Goal: Transaction & Acquisition: Purchase product/service

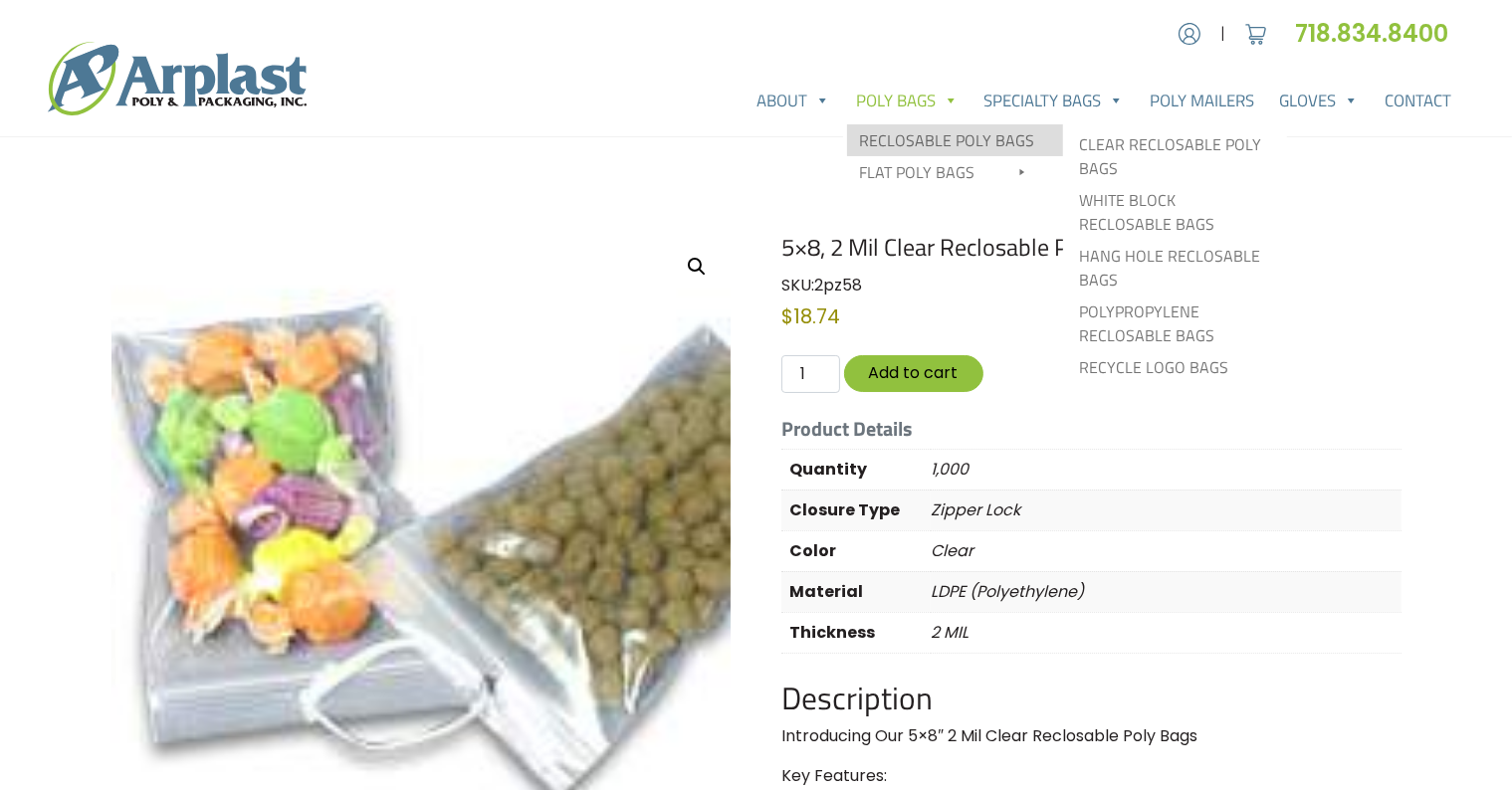
click at [971, 130] on link "Reclosable Poly Bags" at bounding box center [954, 140] width 216 height 32
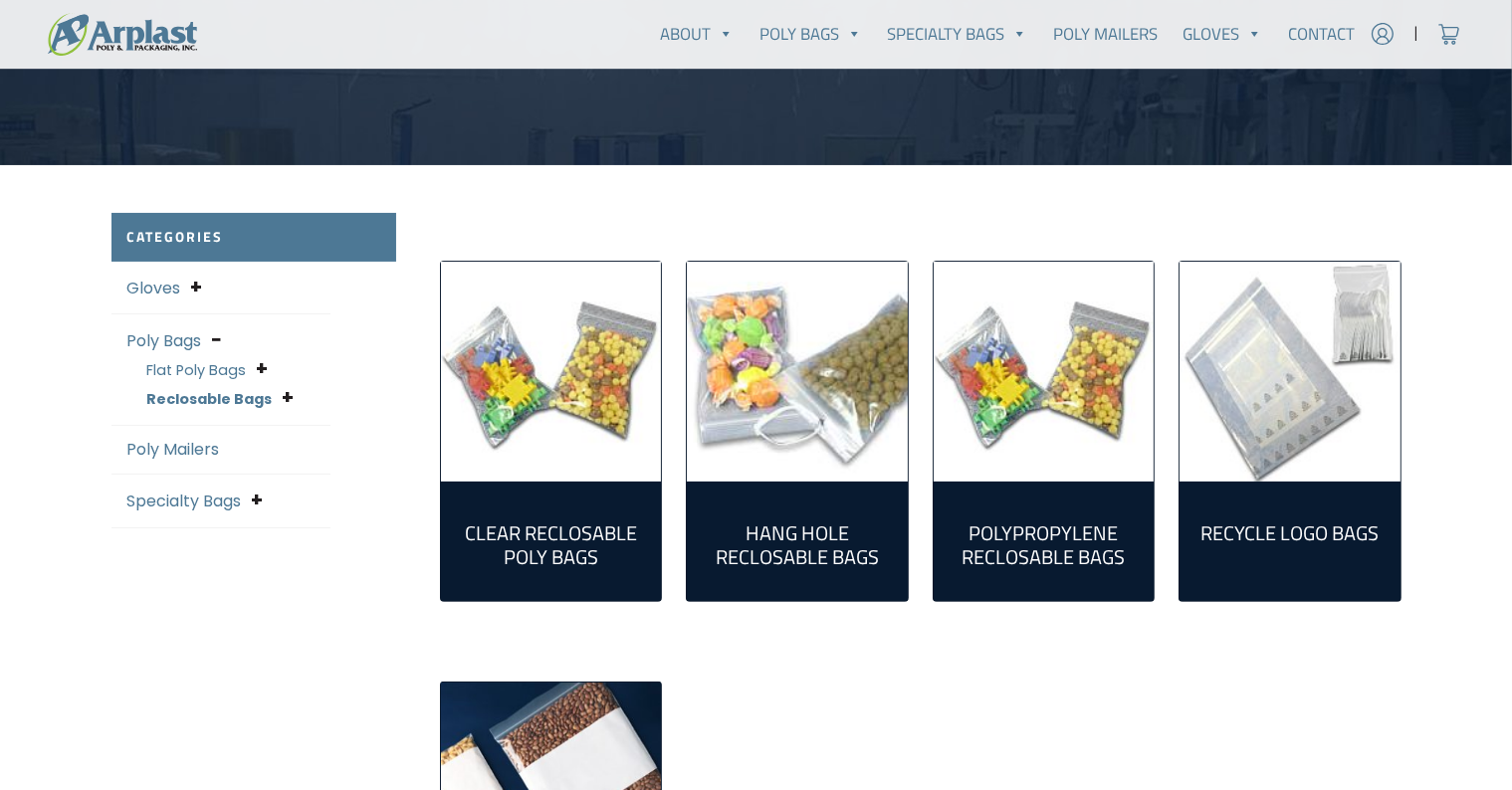
scroll to position [430, 0]
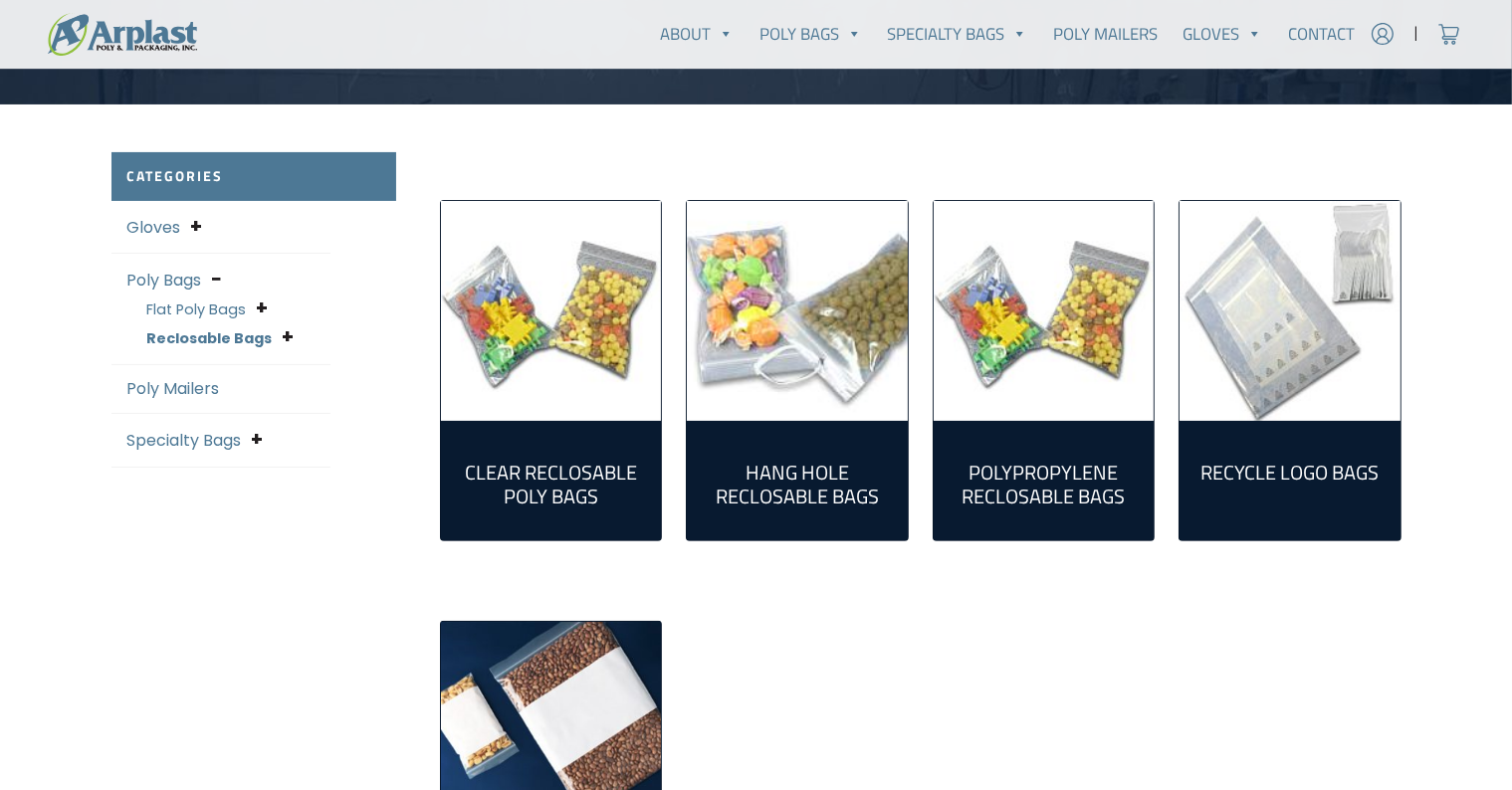
click at [589, 443] on link "Clear Reclosable Poly Bags (86)" at bounding box center [551, 480] width 189 height 88
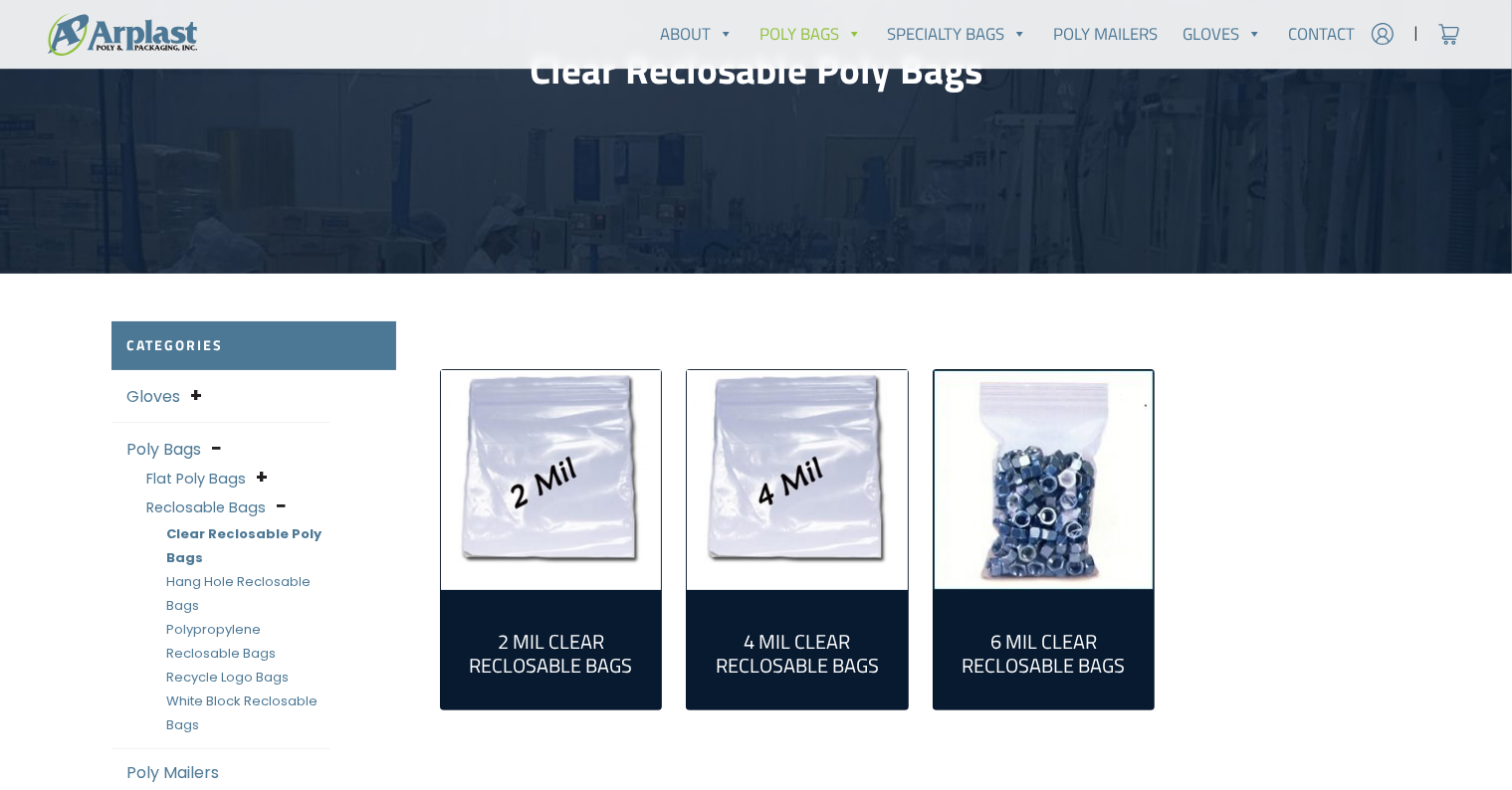
scroll to position [370, 0]
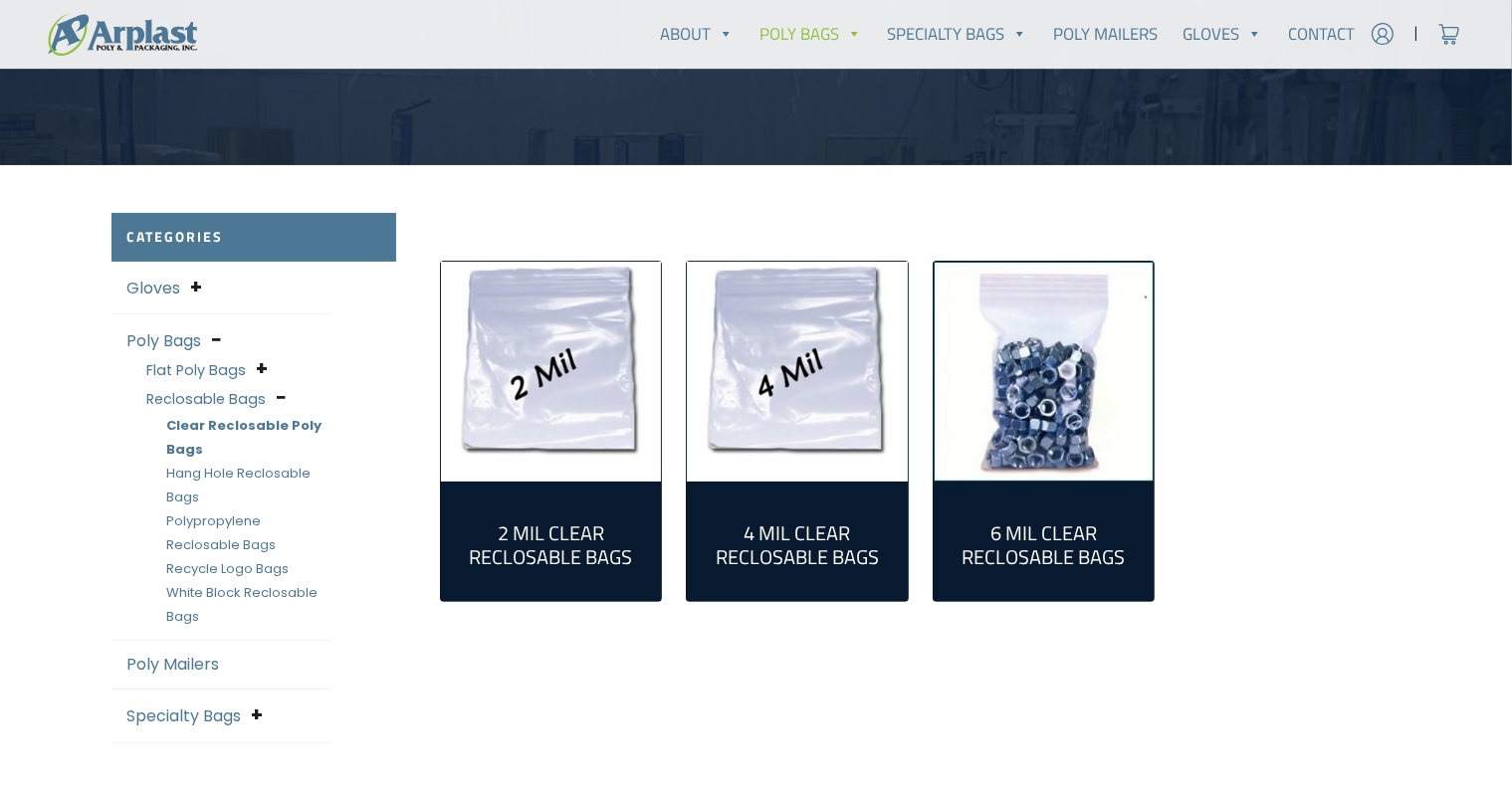
click at [544, 415] on img "Visit product category 2 Mil Clear Reclosable Bags" at bounding box center [551, 372] width 221 height 221
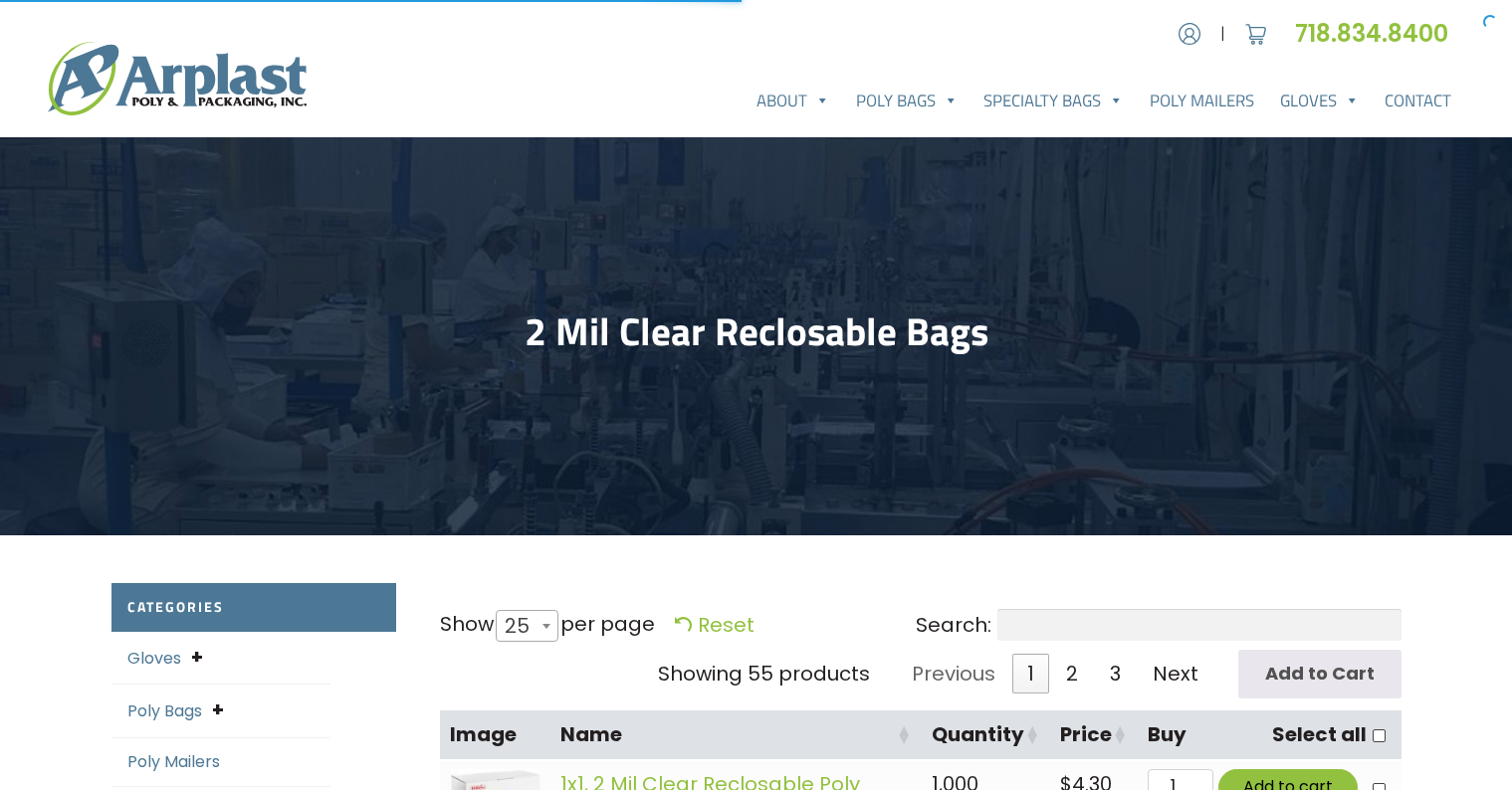
select select "25"
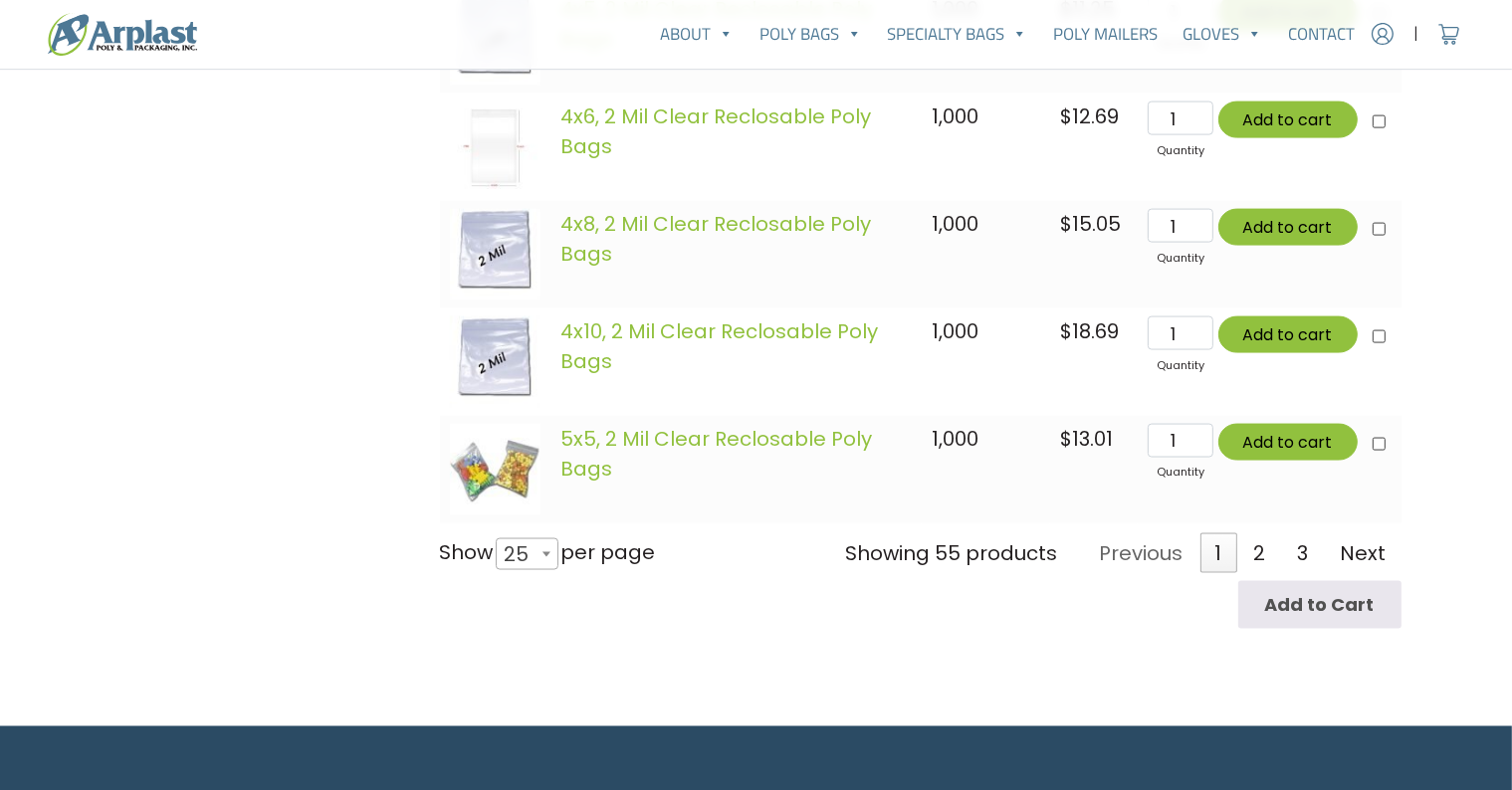
scroll to position [2884, 0]
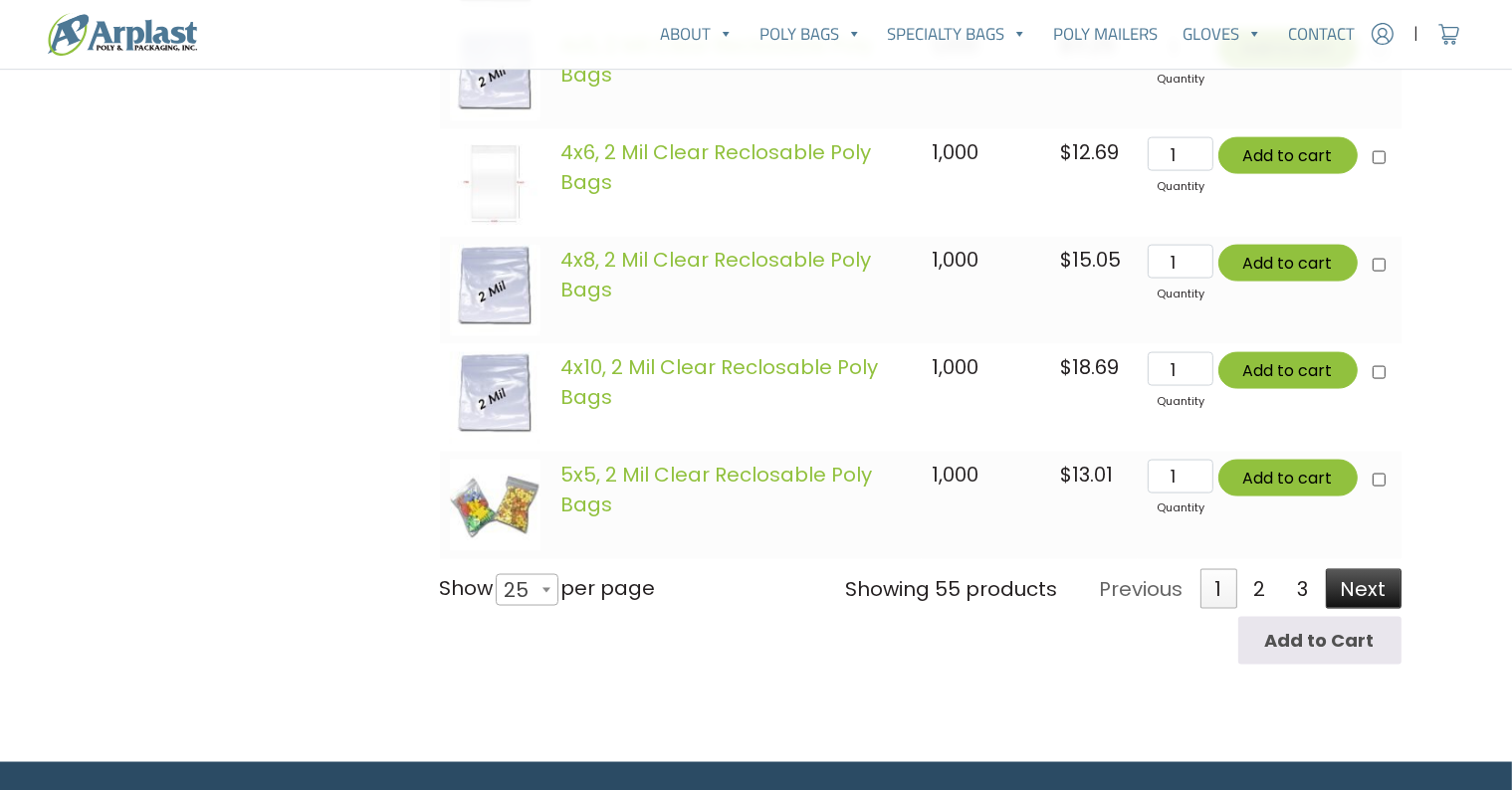
click at [1368, 582] on link "Next" at bounding box center [1363, 589] width 76 height 40
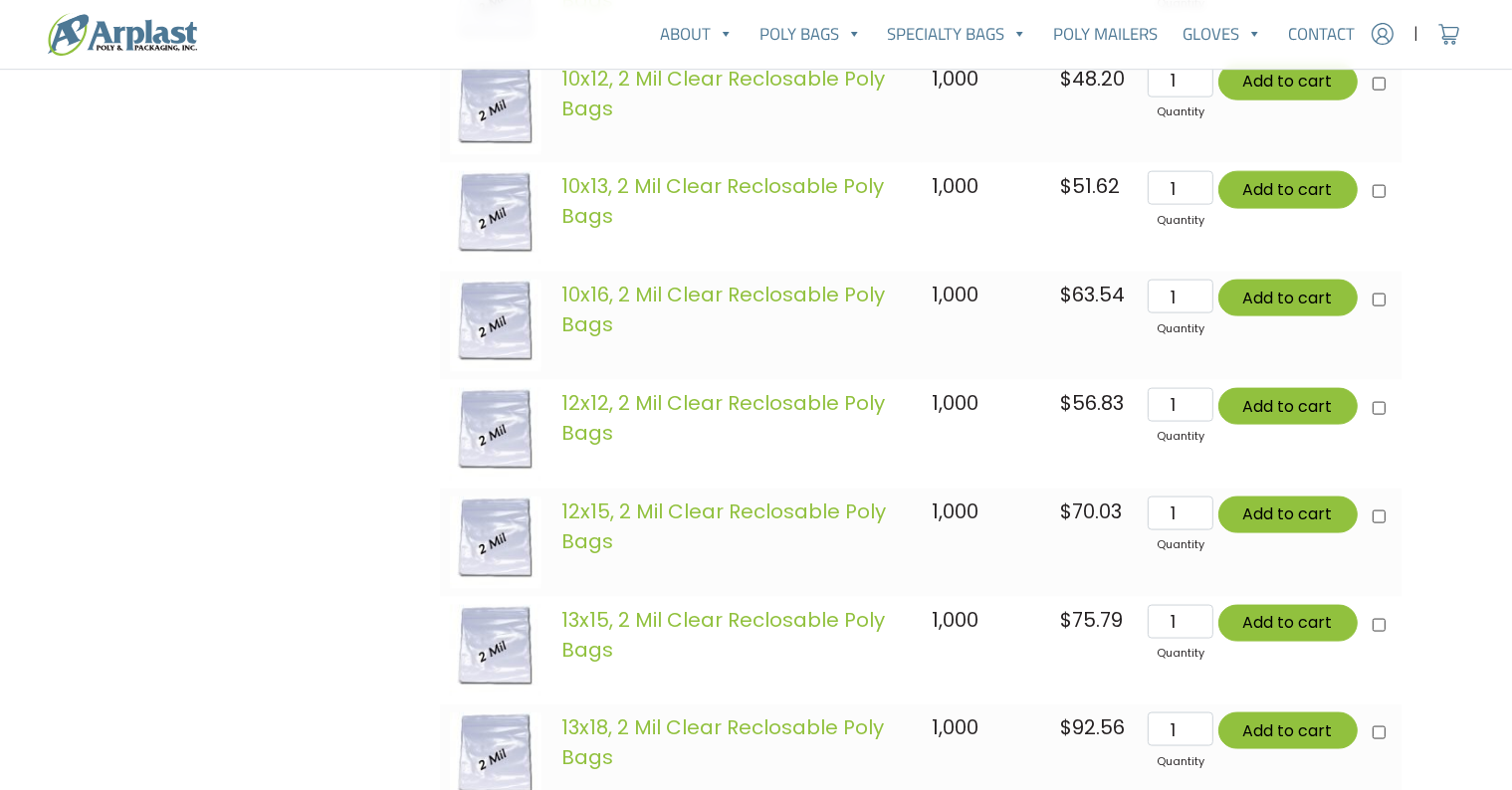
scroll to position [3312, 0]
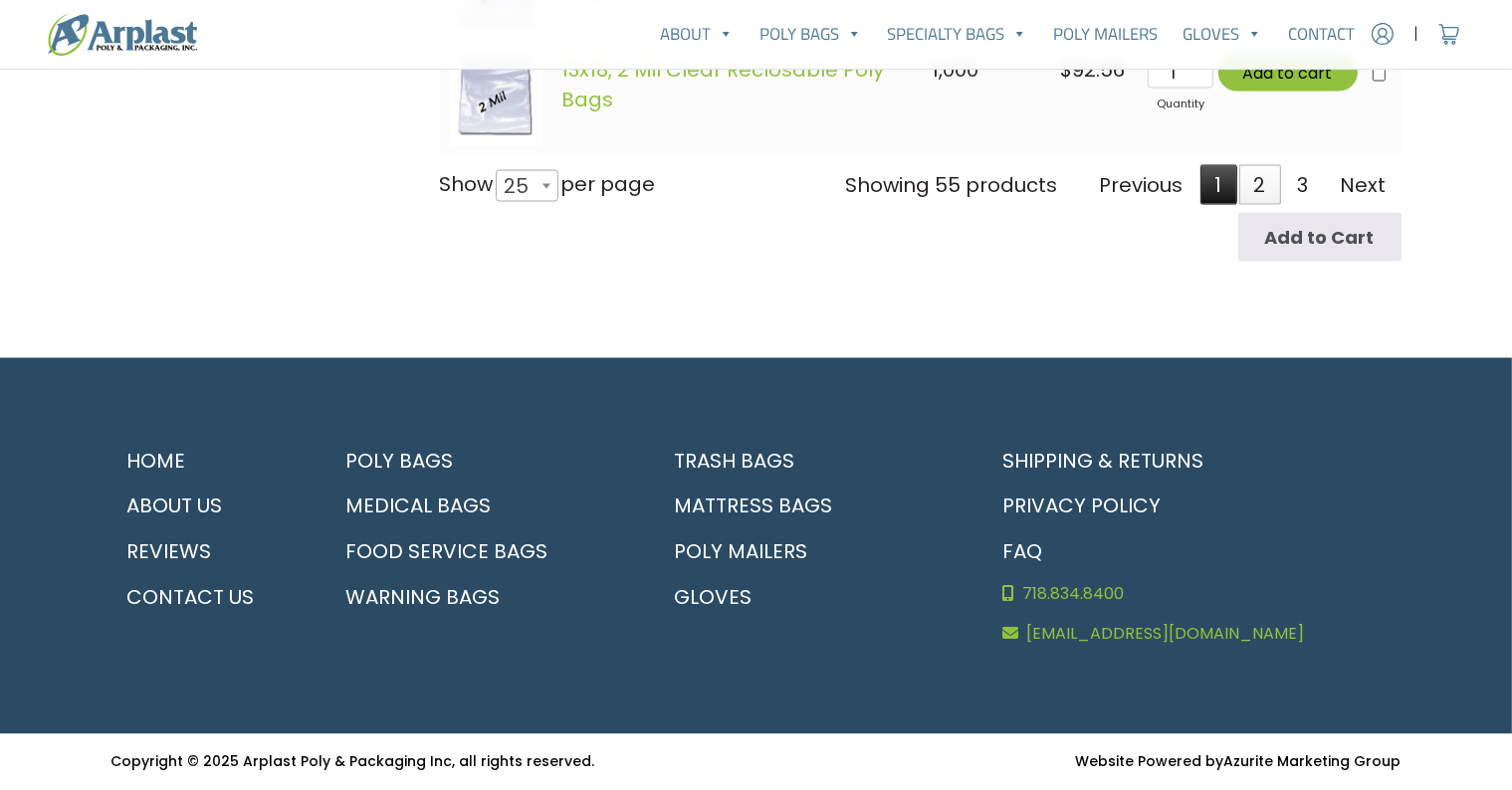
click at [1222, 178] on link "1" at bounding box center [1218, 185] width 37 height 40
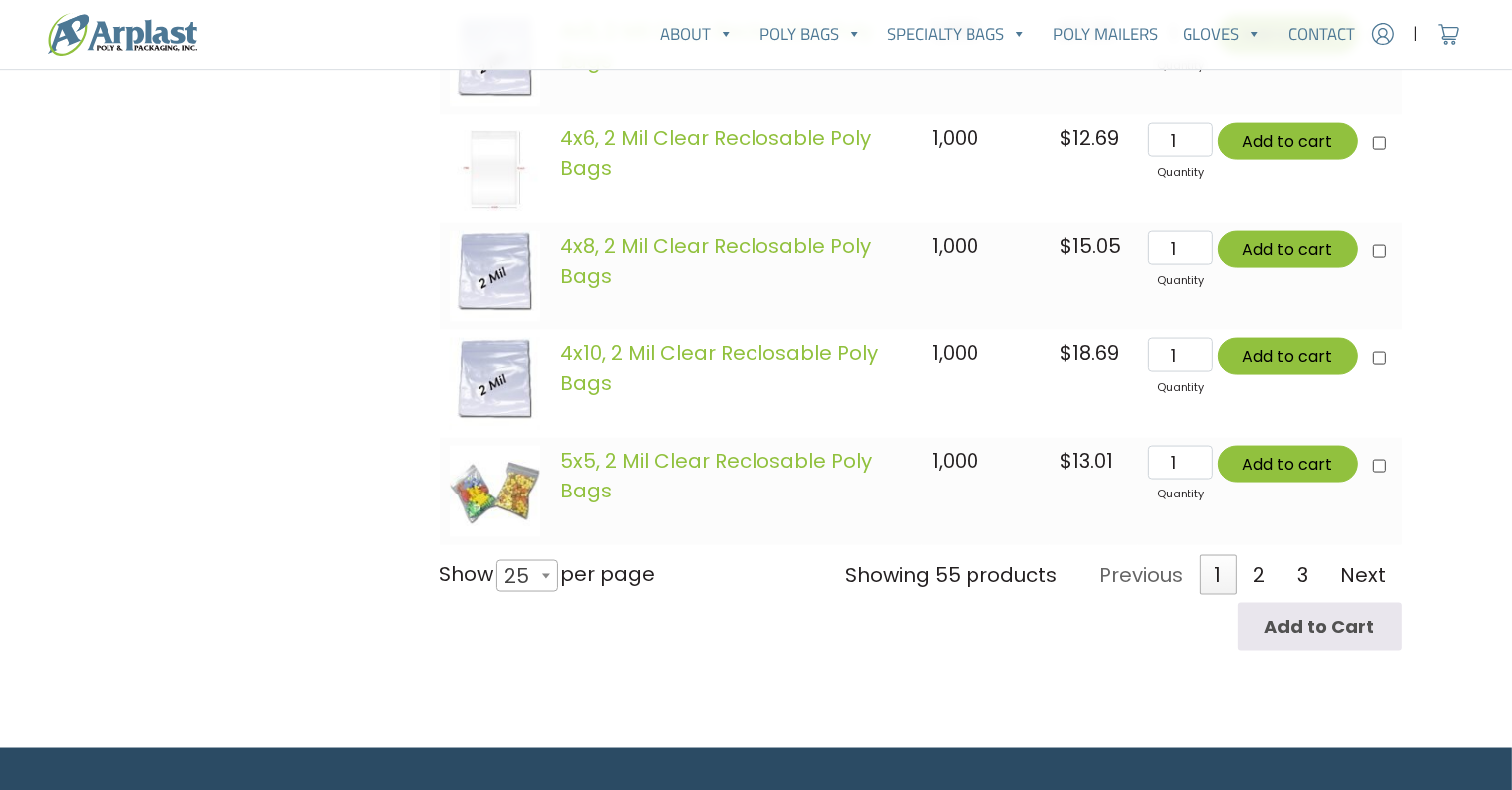
scroll to position [2963, 0]
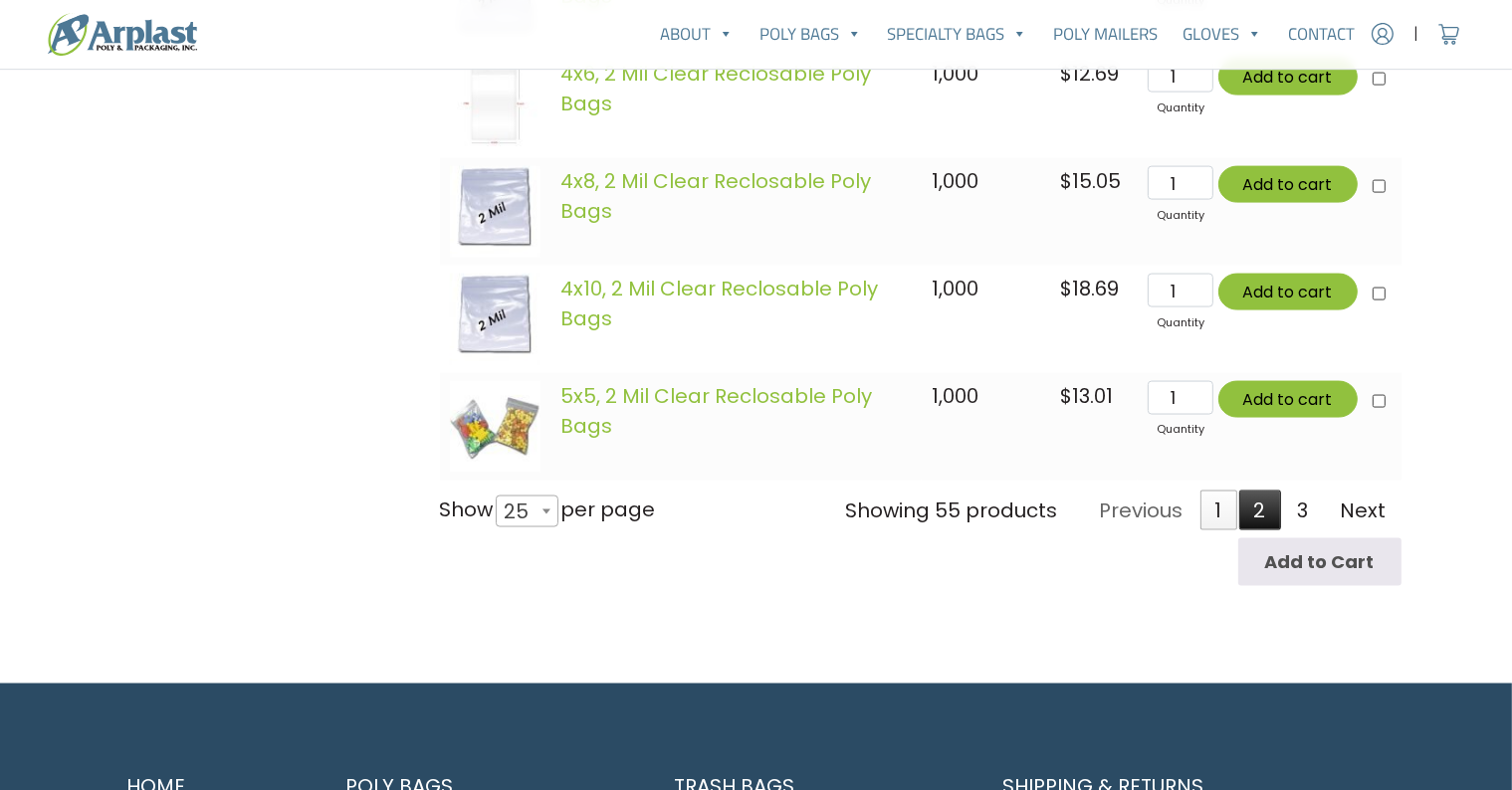
click at [1267, 520] on link "2" at bounding box center [1260, 510] width 42 height 40
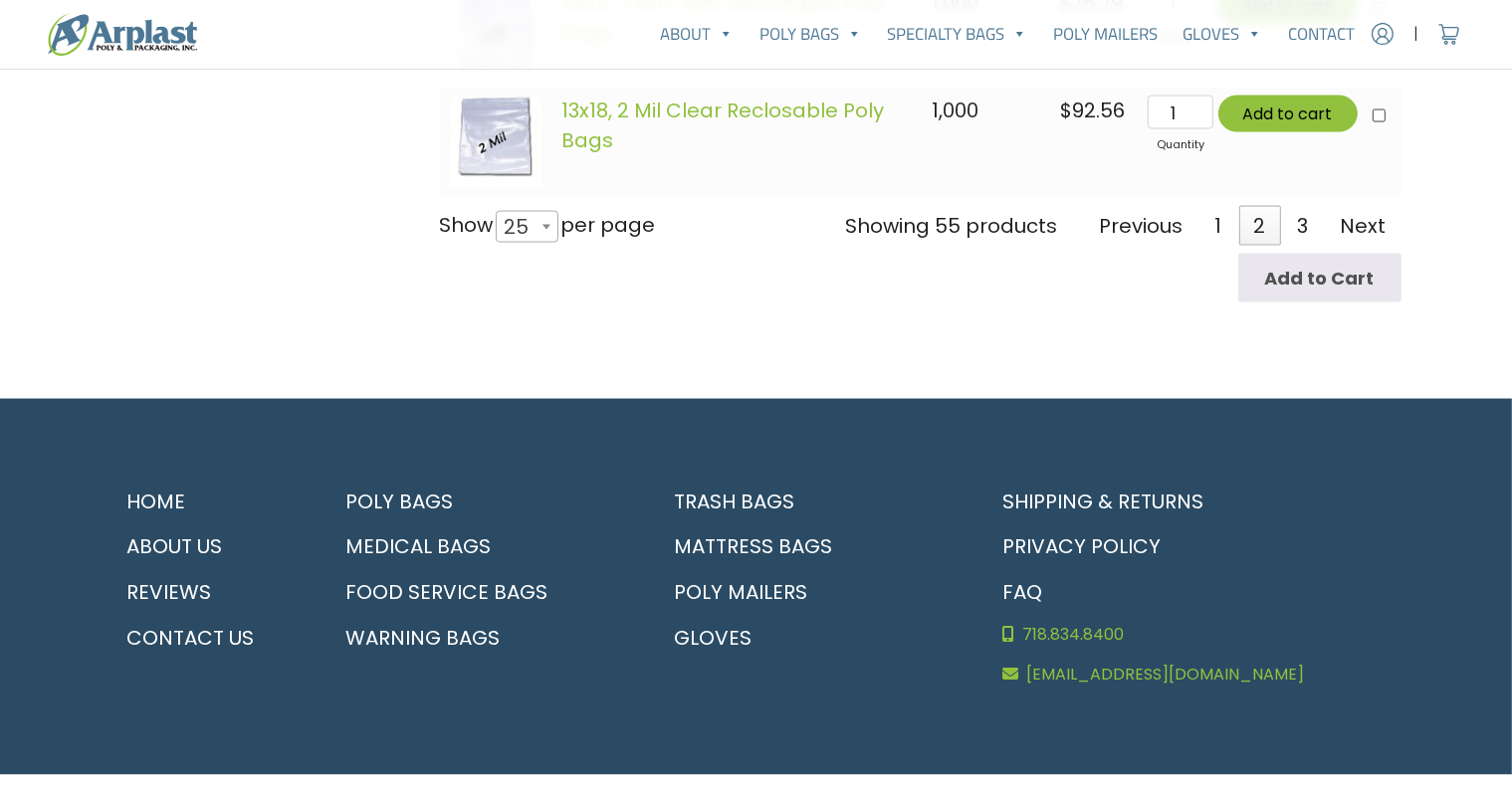
scroll to position [3044, 0]
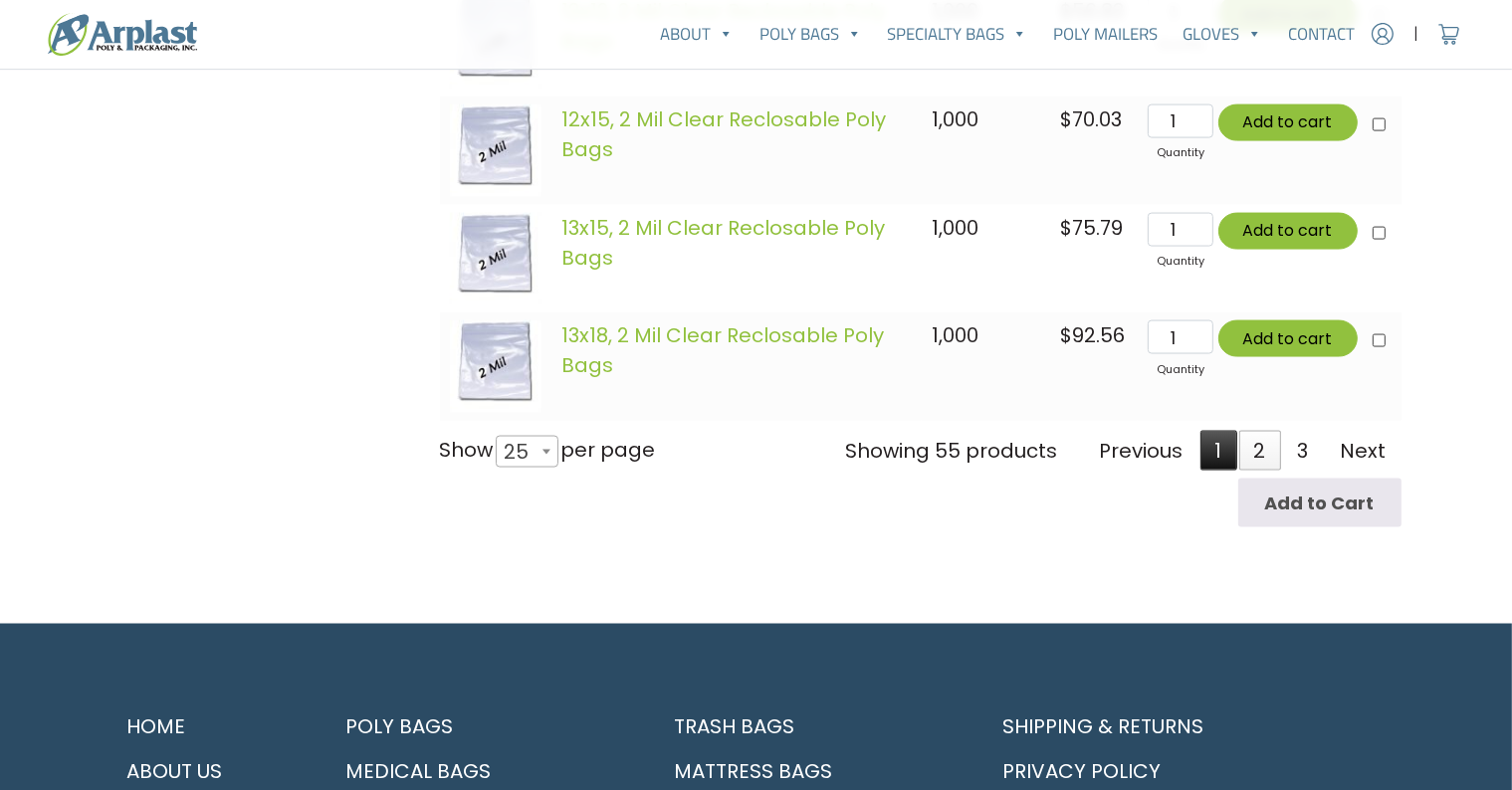
click at [1221, 457] on link "1" at bounding box center [1218, 450] width 37 height 40
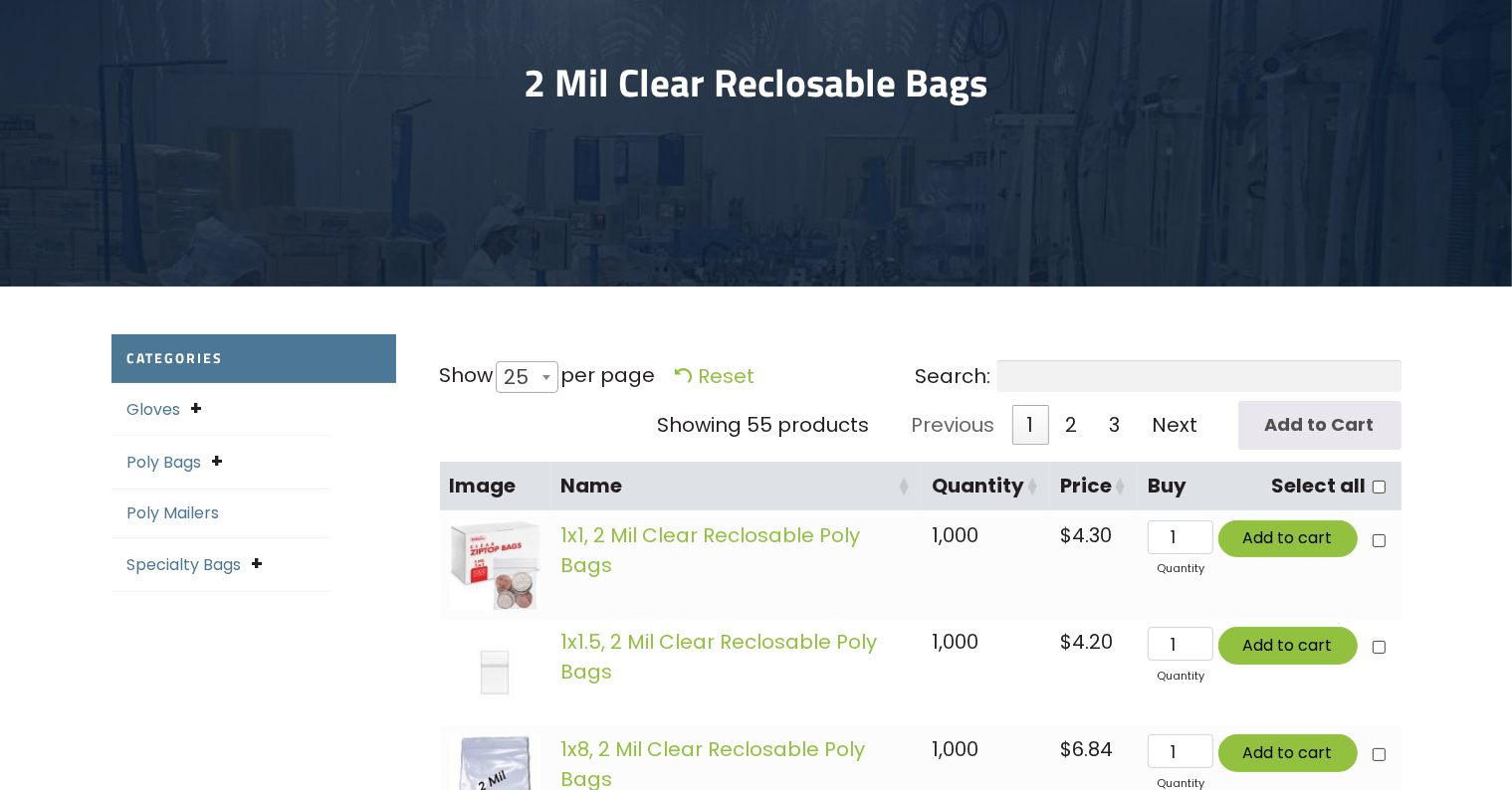
scroll to position [0, 0]
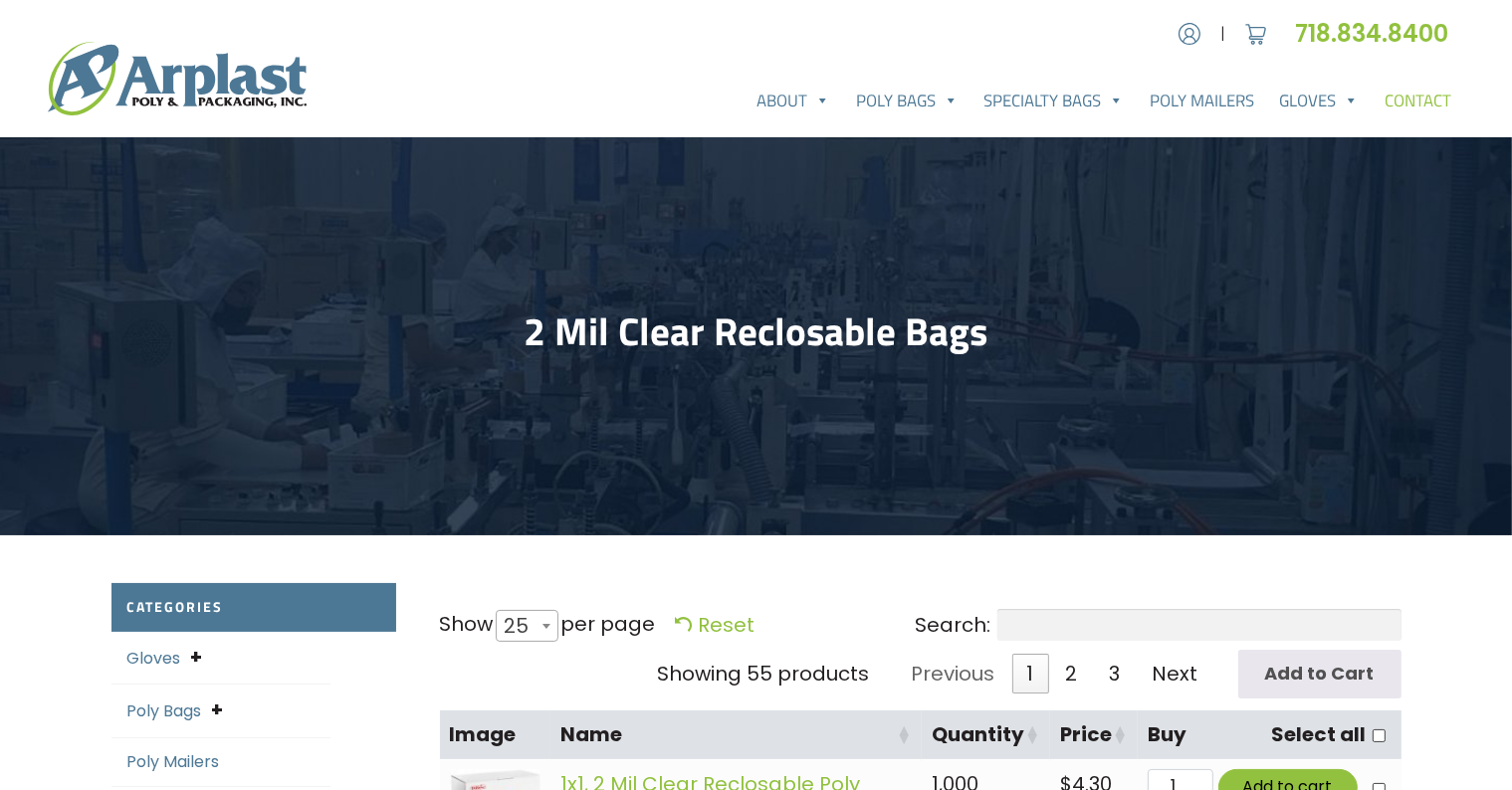
click at [1416, 97] on link "Contact" at bounding box center [1417, 101] width 93 height 40
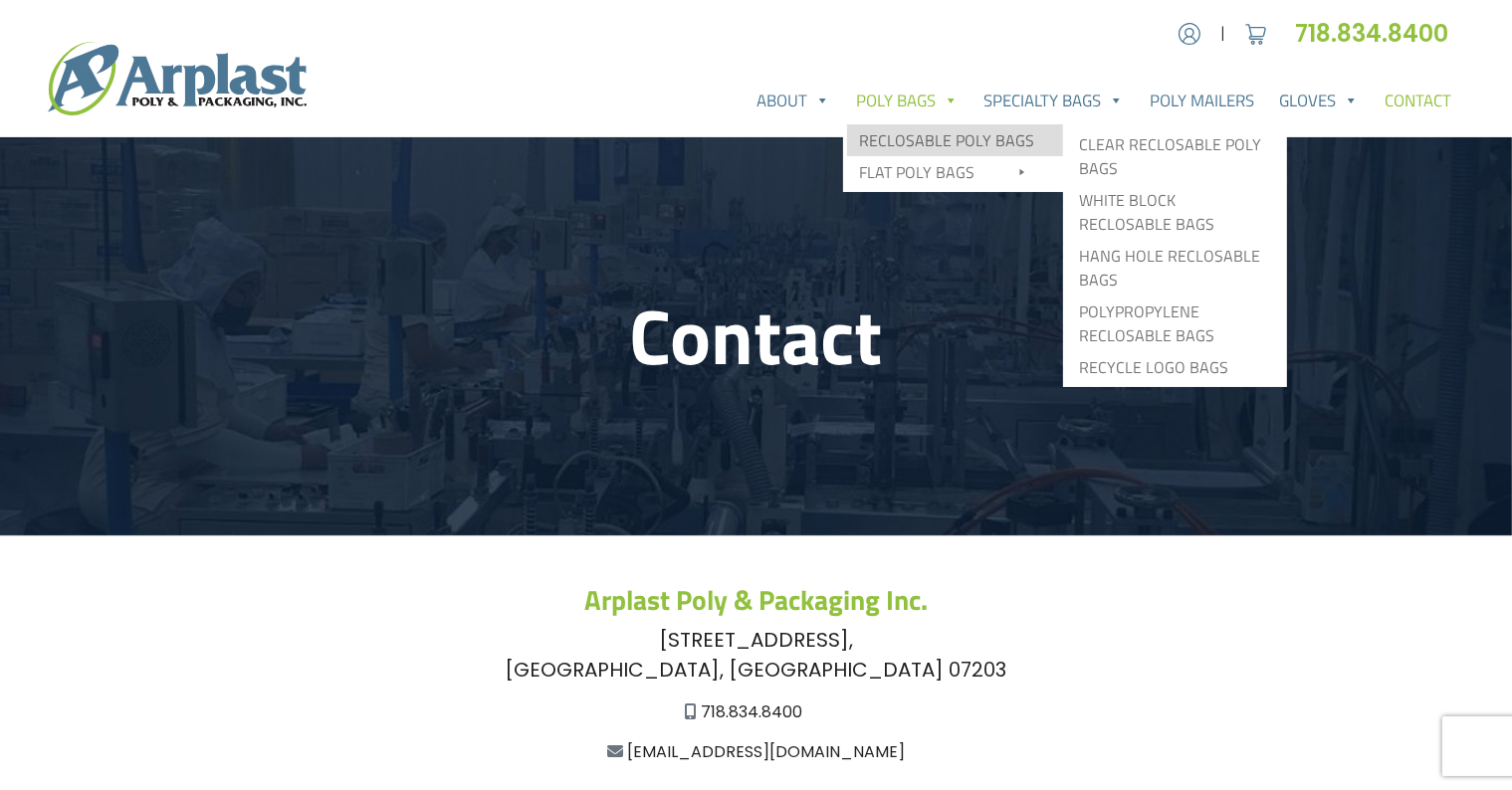
click at [939, 132] on link "Reclosable Poly Bags" at bounding box center [954, 140] width 216 height 32
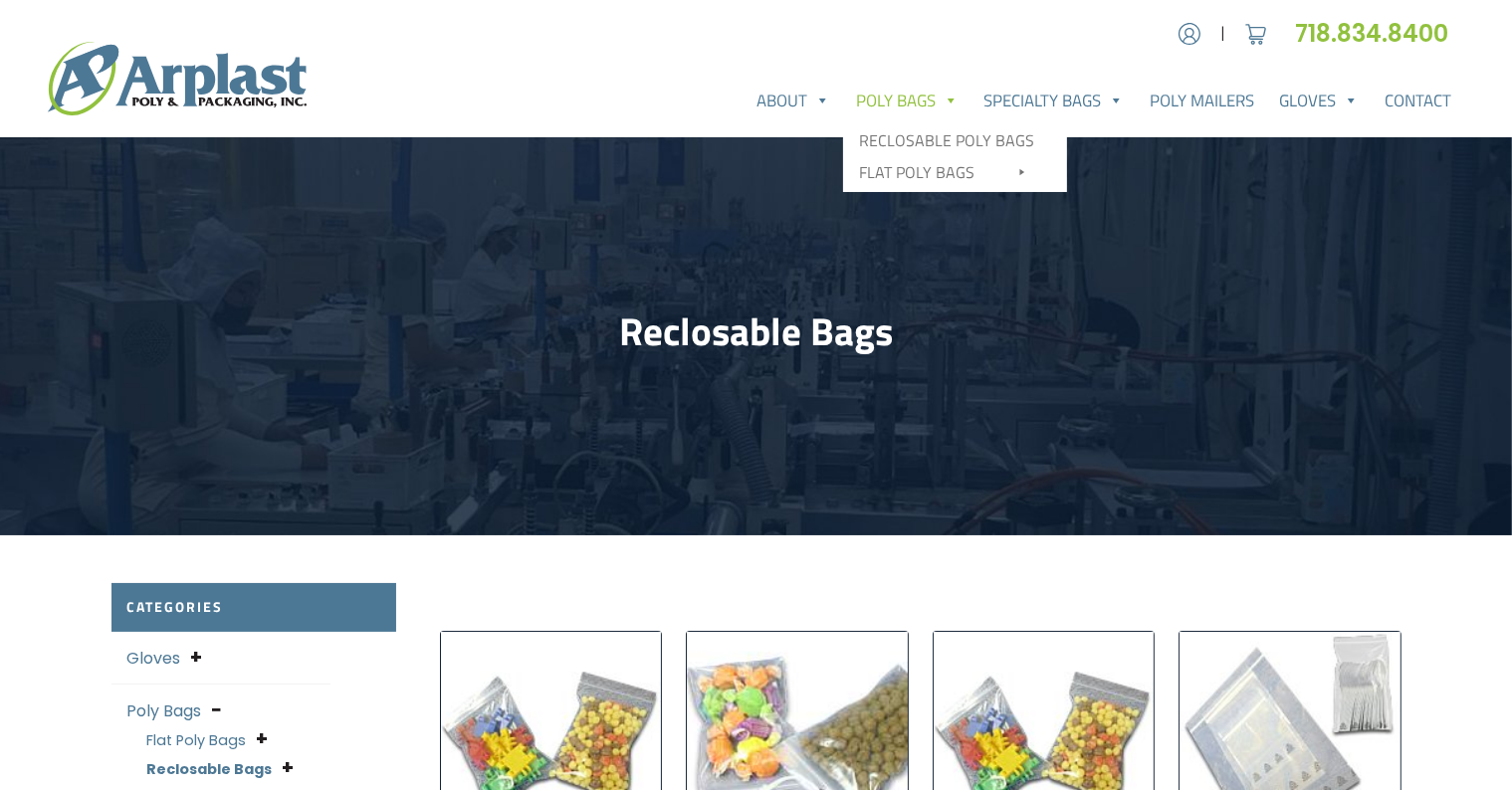
click at [941, 98] on span at bounding box center [949, 101] width 17 height 40
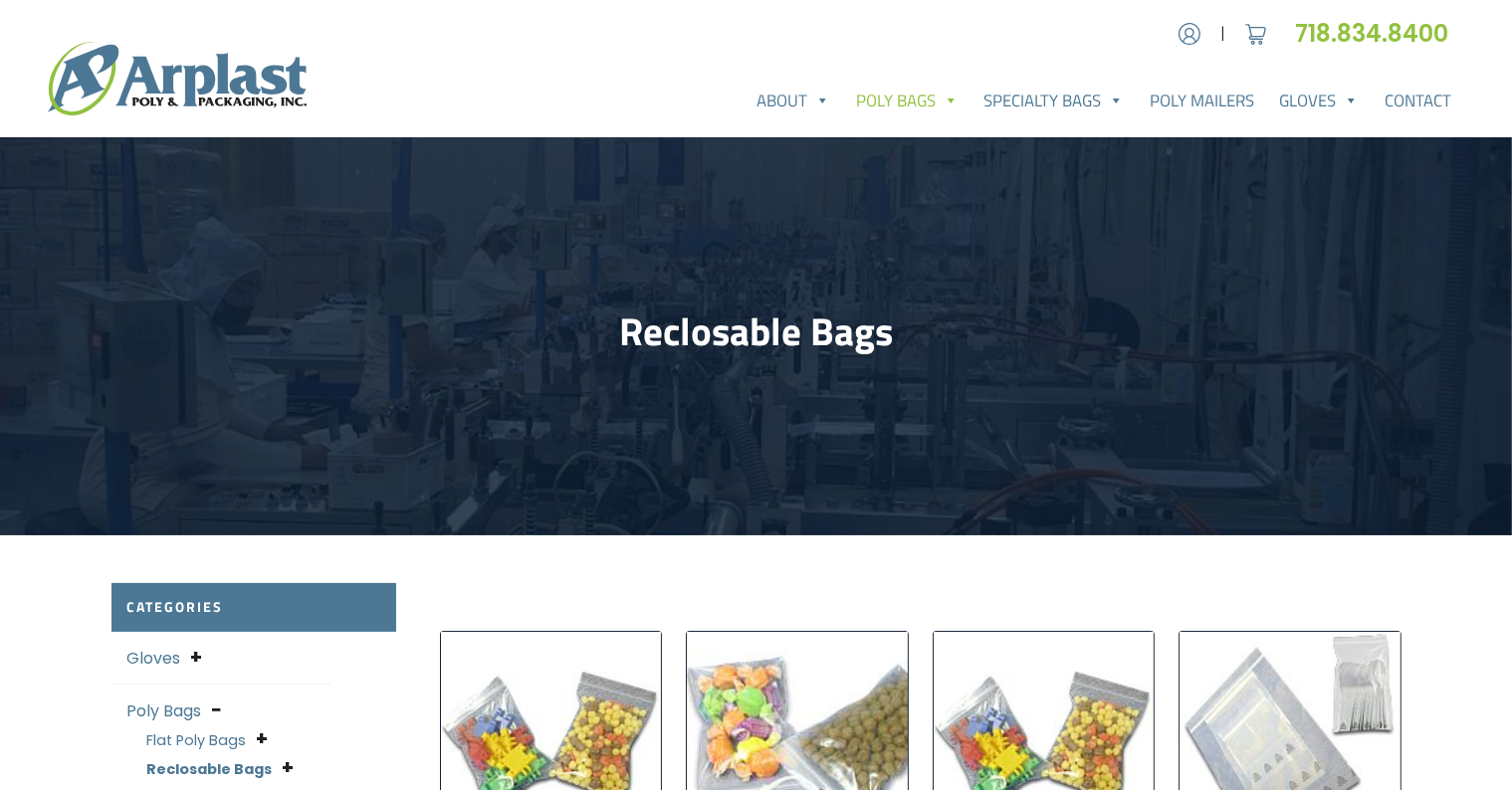
click at [941, 98] on span at bounding box center [949, 101] width 17 height 40
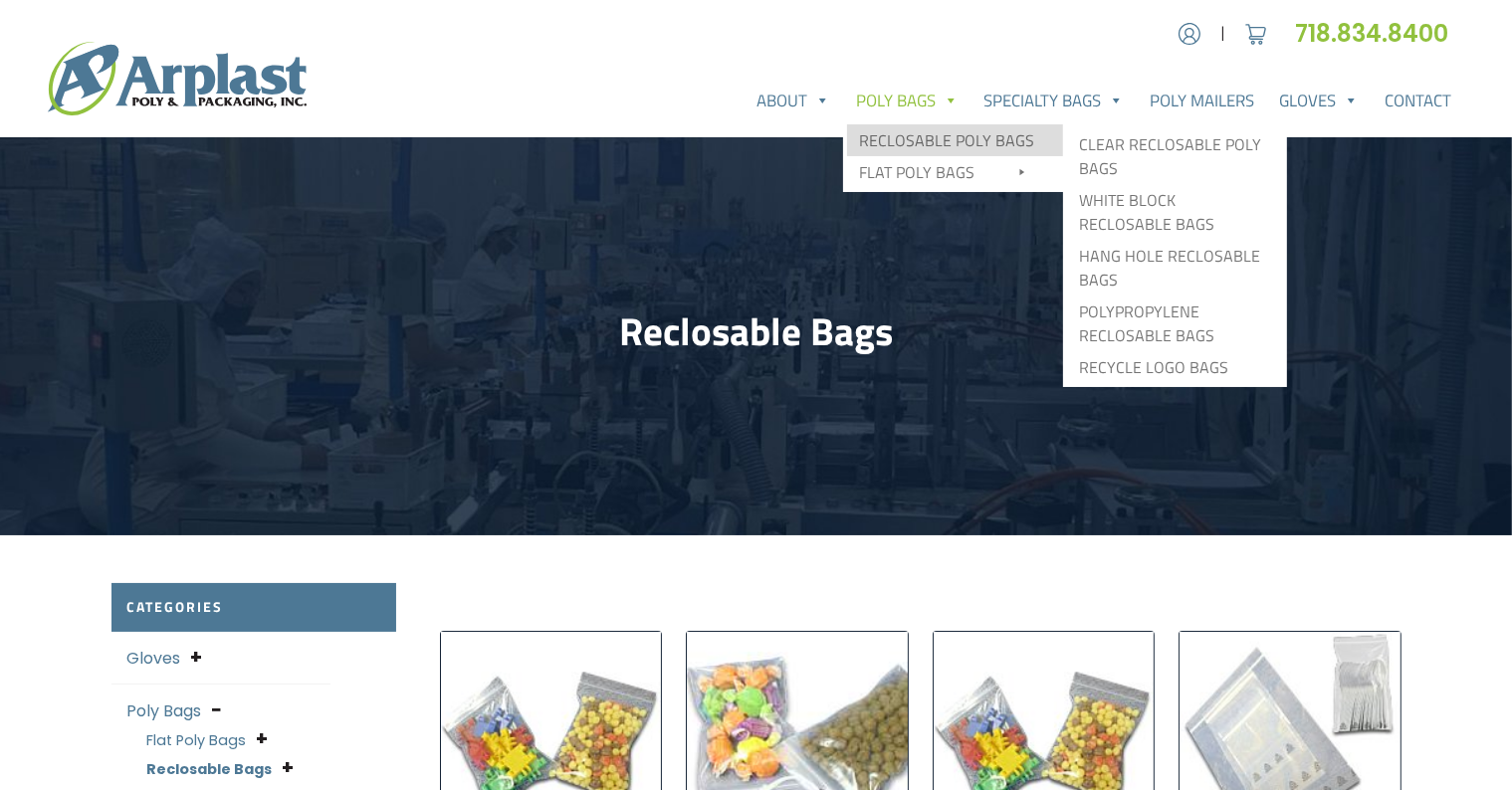
click at [956, 133] on link "Reclosable Poly Bags" at bounding box center [954, 140] width 216 height 32
click at [935, 133] on link "Reclosable Poly Bags" at bounding box center [954, 140] width 216 height 32
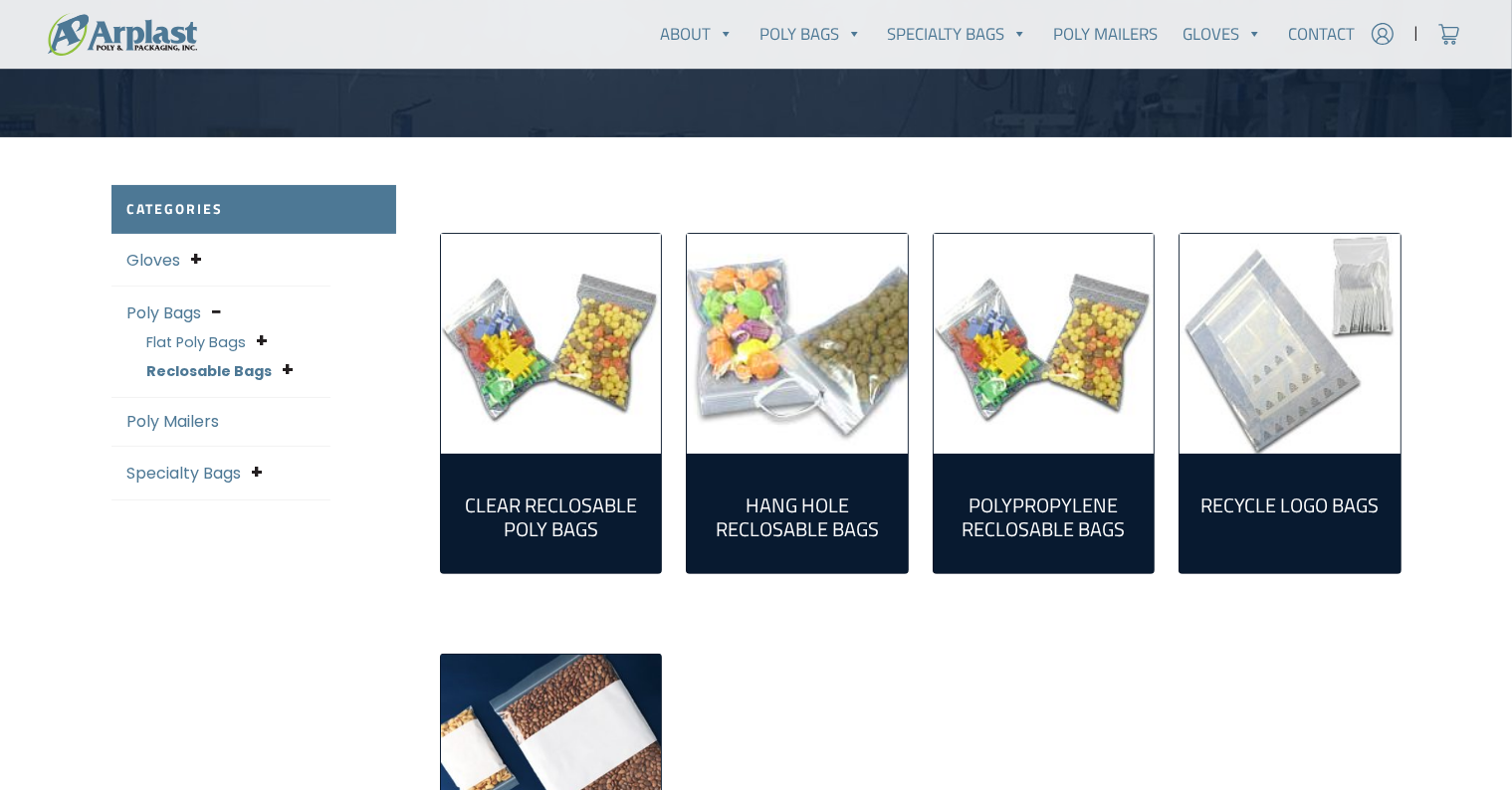
scroll to position [416, 0]
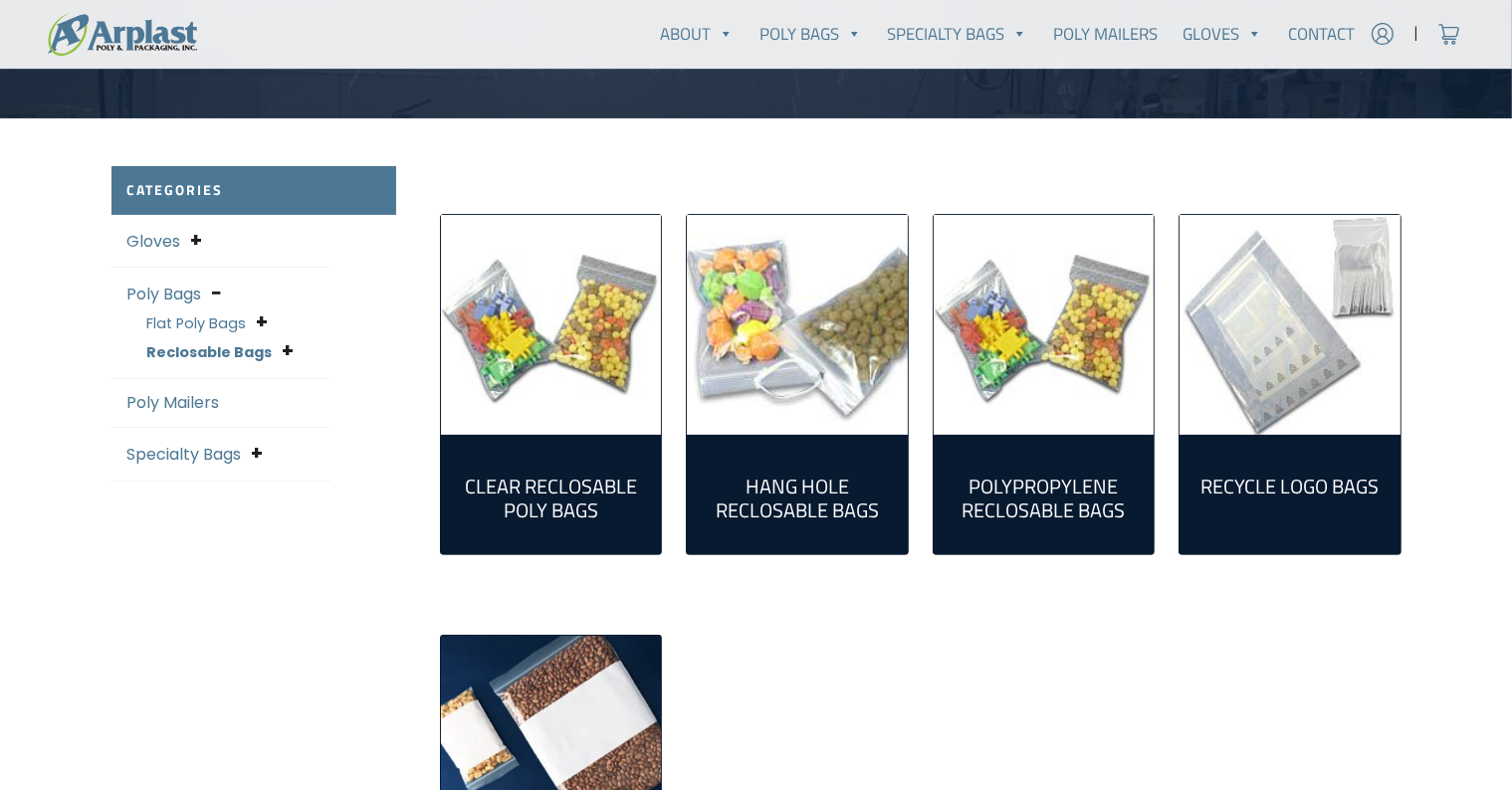
click at [566, 426] on img "Visit product category Clear Reclosable Poly Bags" at bounding box center [551, 325] width 221 height 221
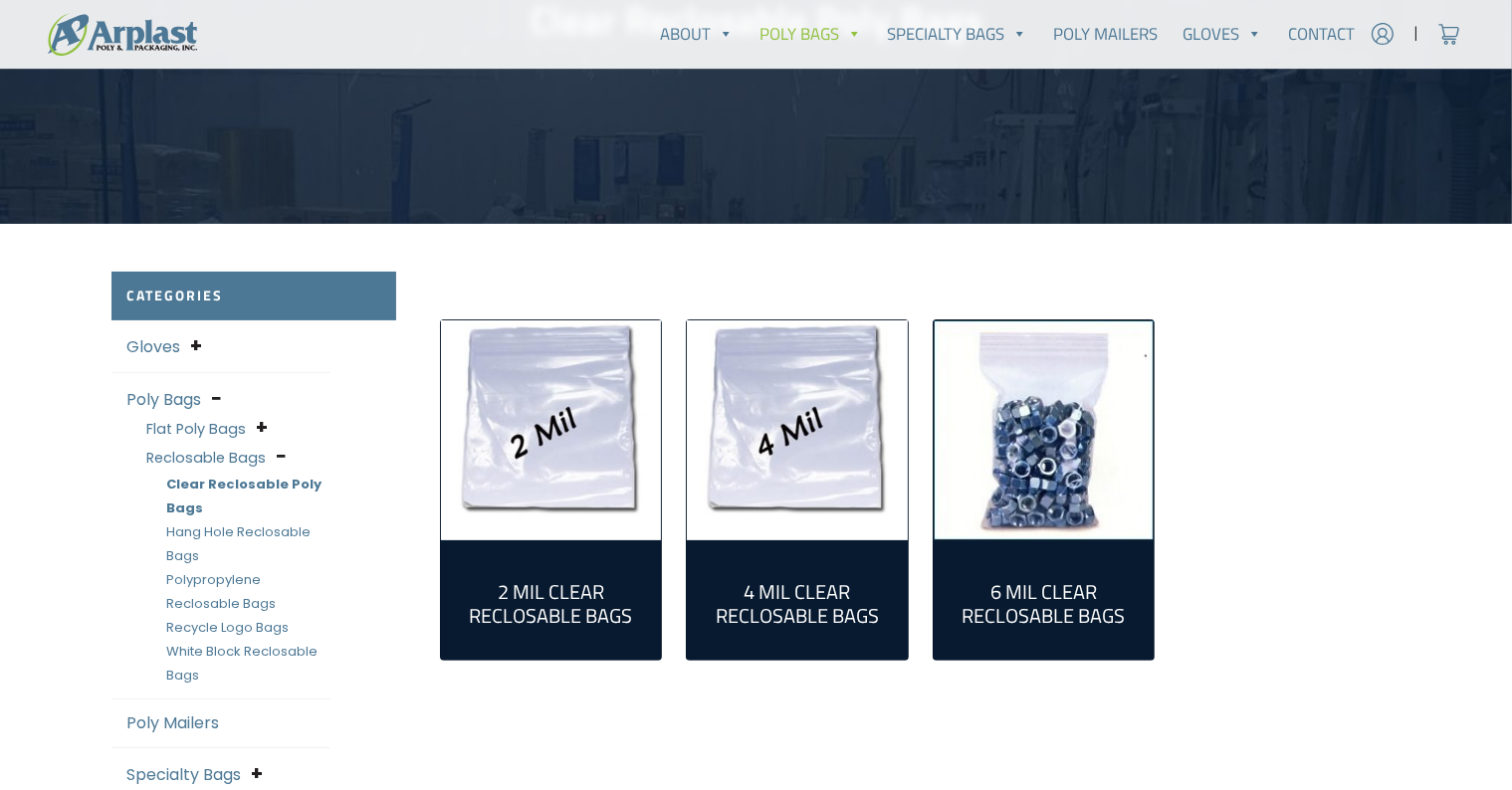
scroll to position [441, 0]
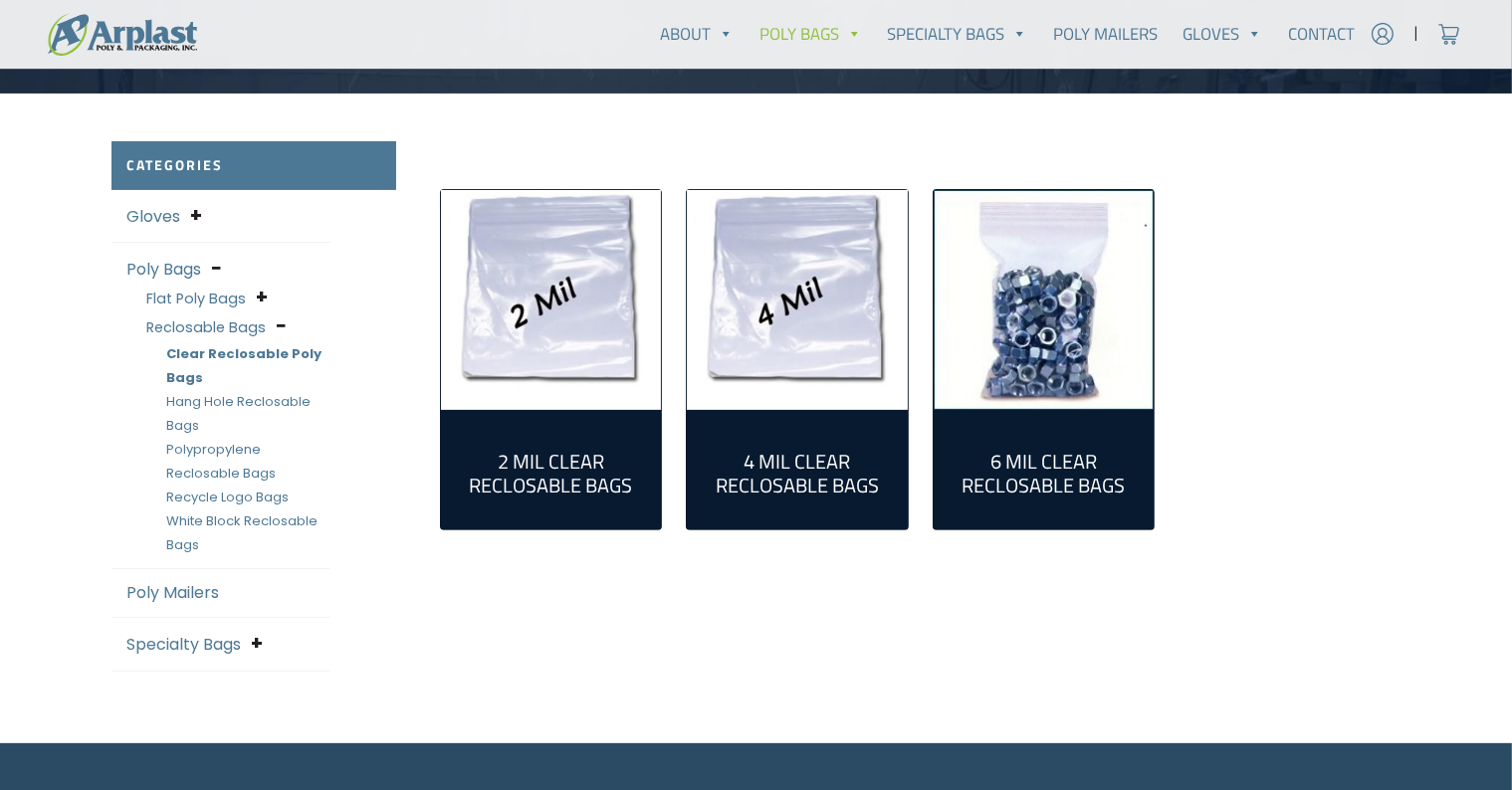
click at [569, 449] on h2 "2 Mil Clear Reclosable Bags (55)" at bounding box center [551, 473] width 189 height 48
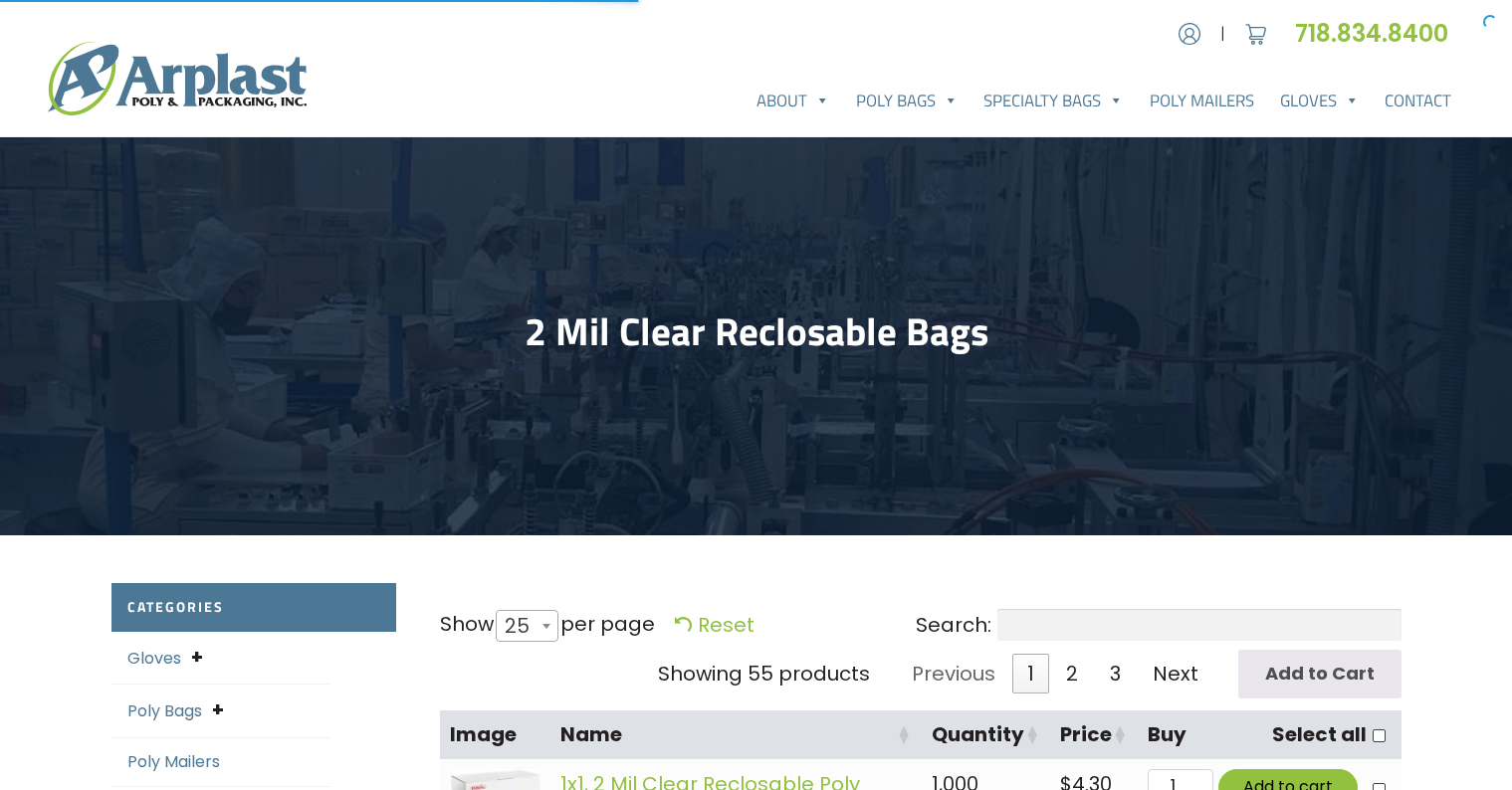
select select "25"
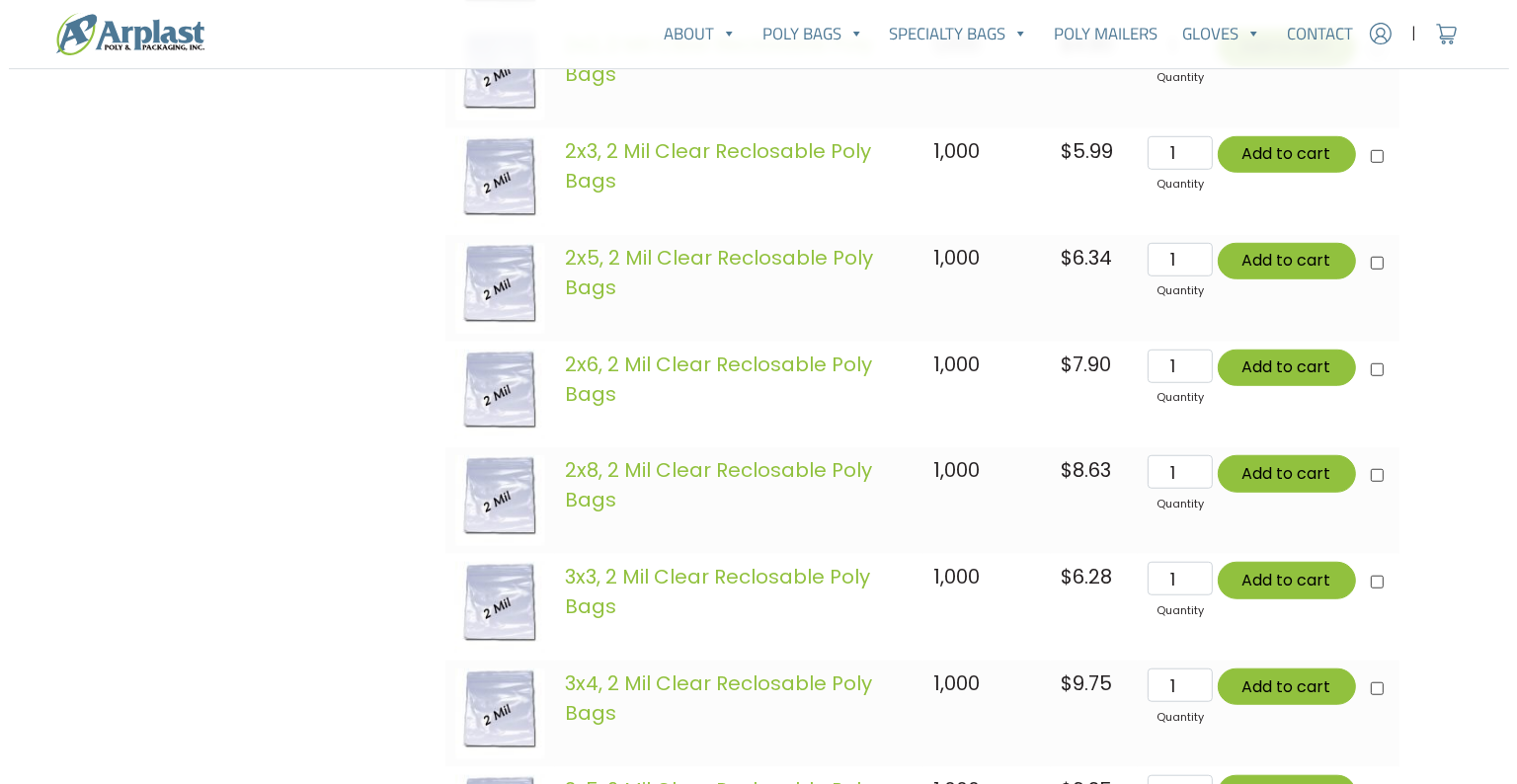
scroll to position [1418, 0]
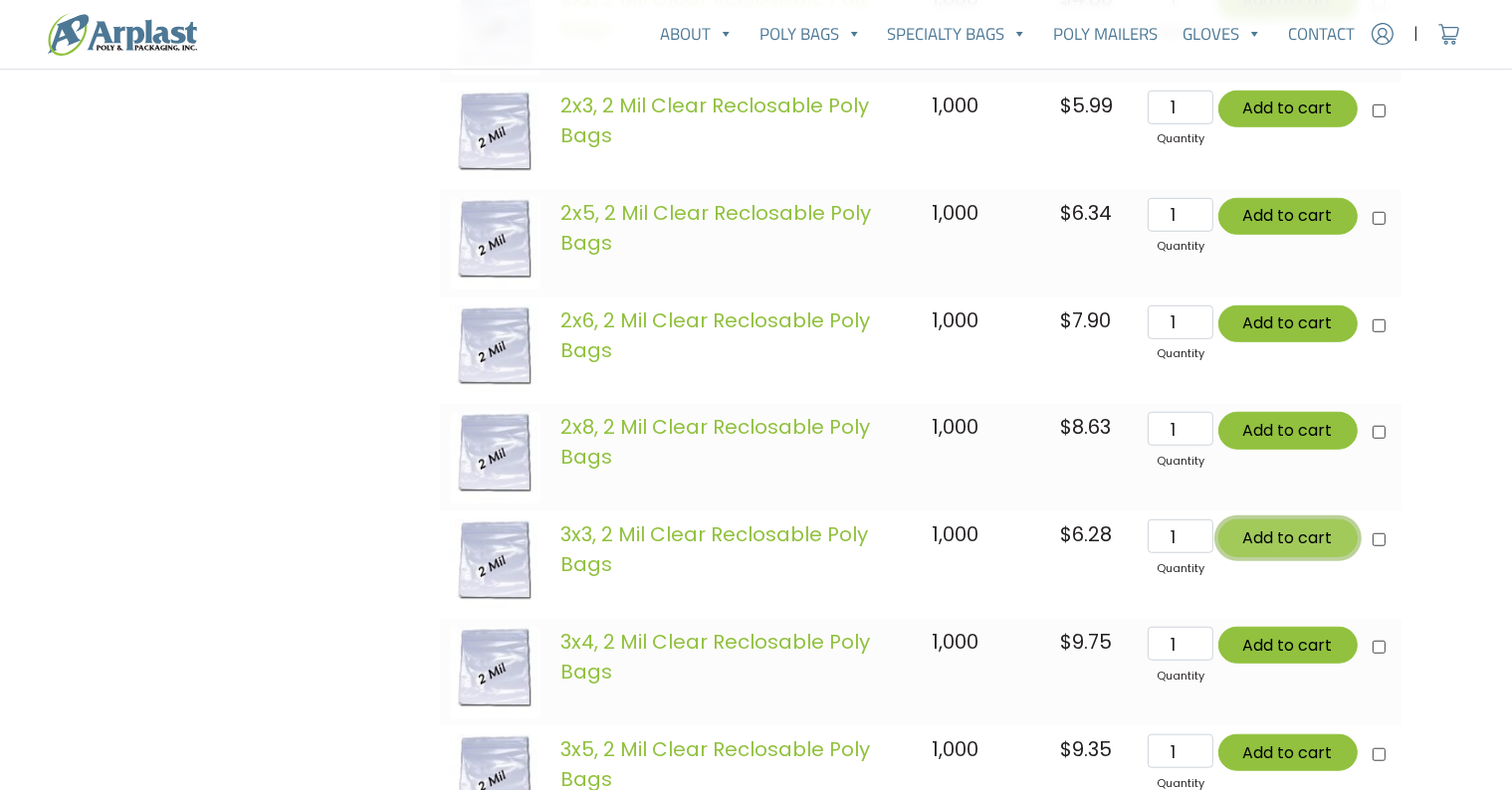
click at [1288, 535] on button "Add to cart" at bounding box center [1287, 537] width 139 height 37
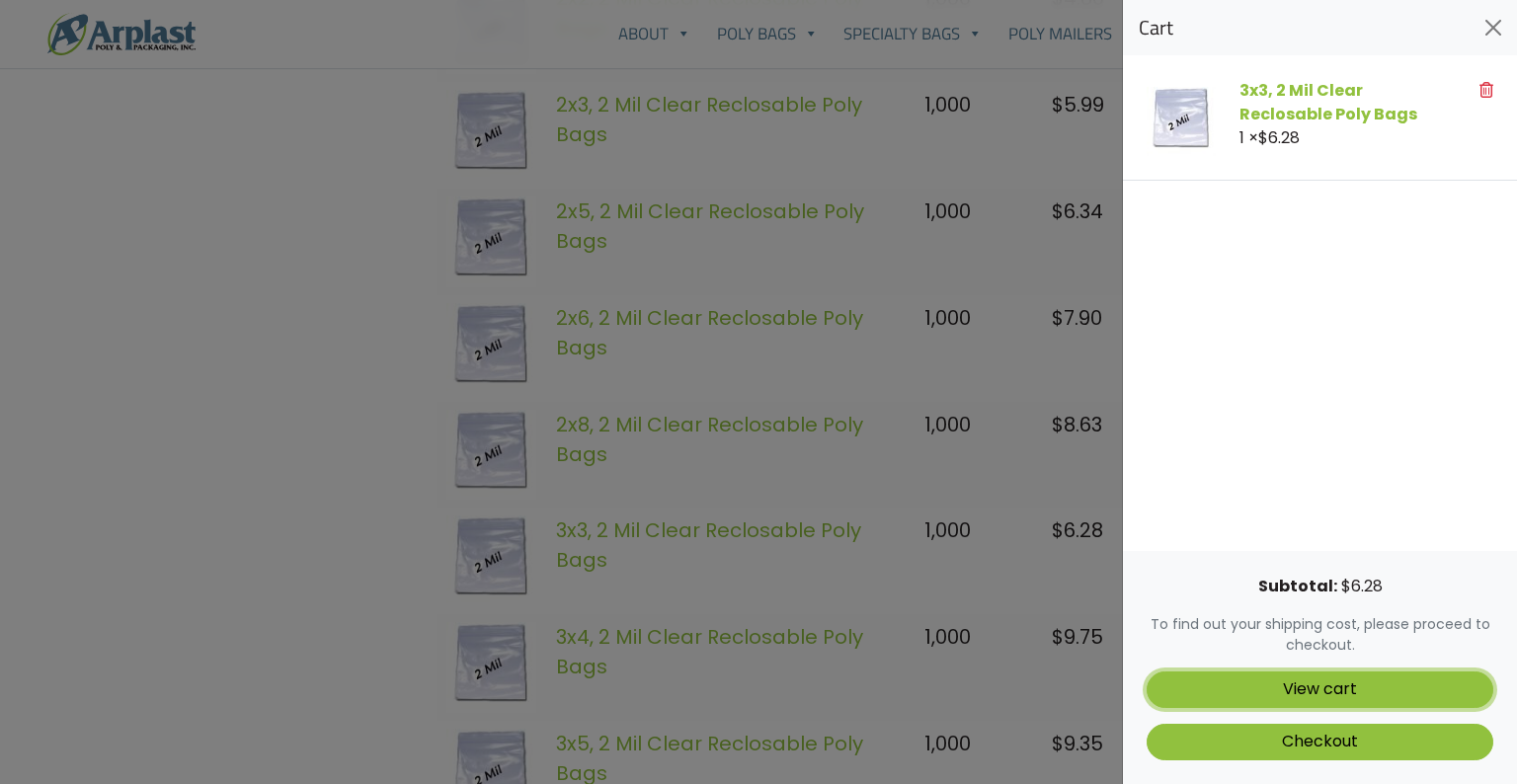
click at [1312, 685] on link "View cart" at bounding box center [1320, 689] width 347 height 37
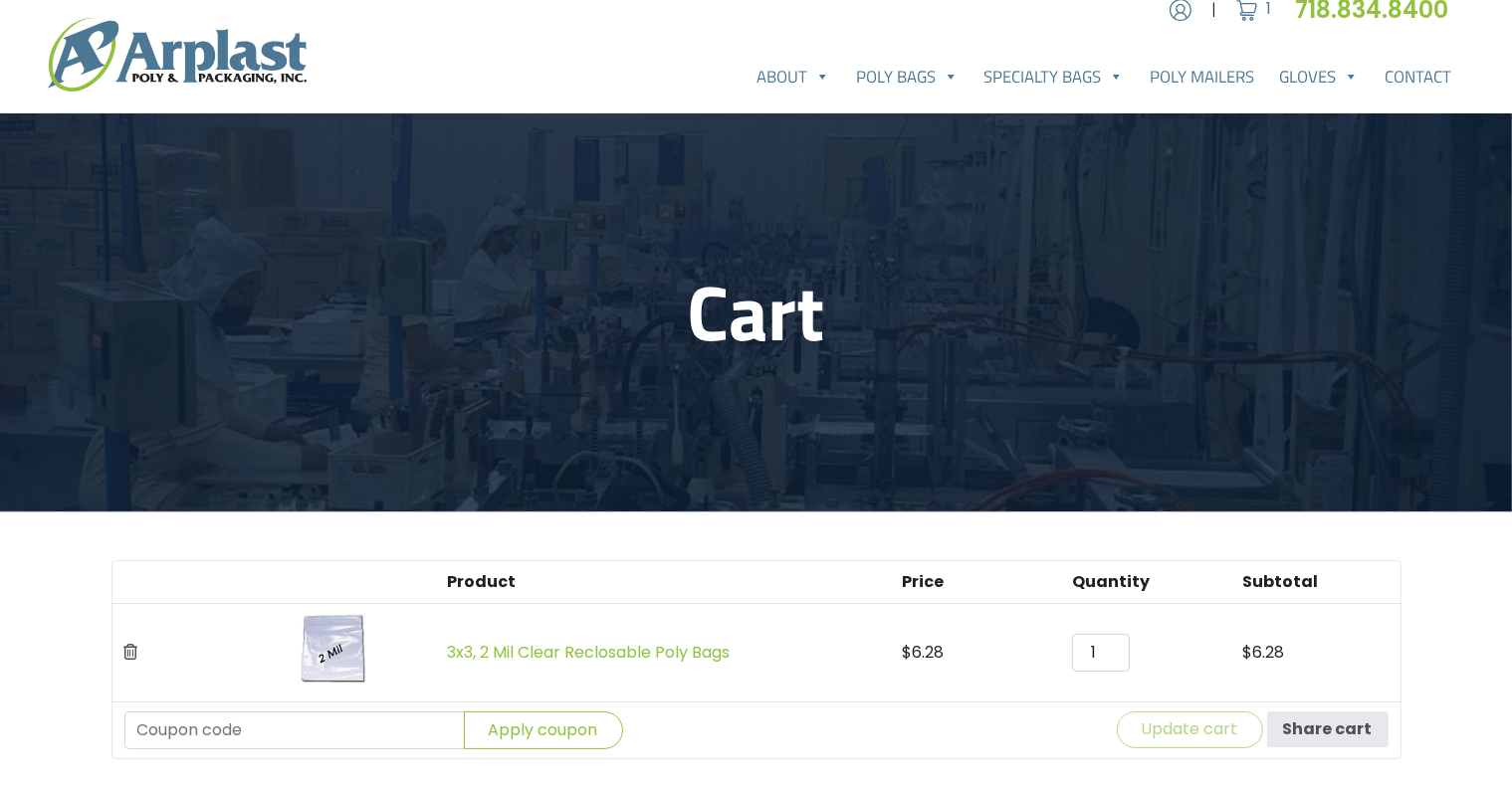
scroll to position [60, 0]
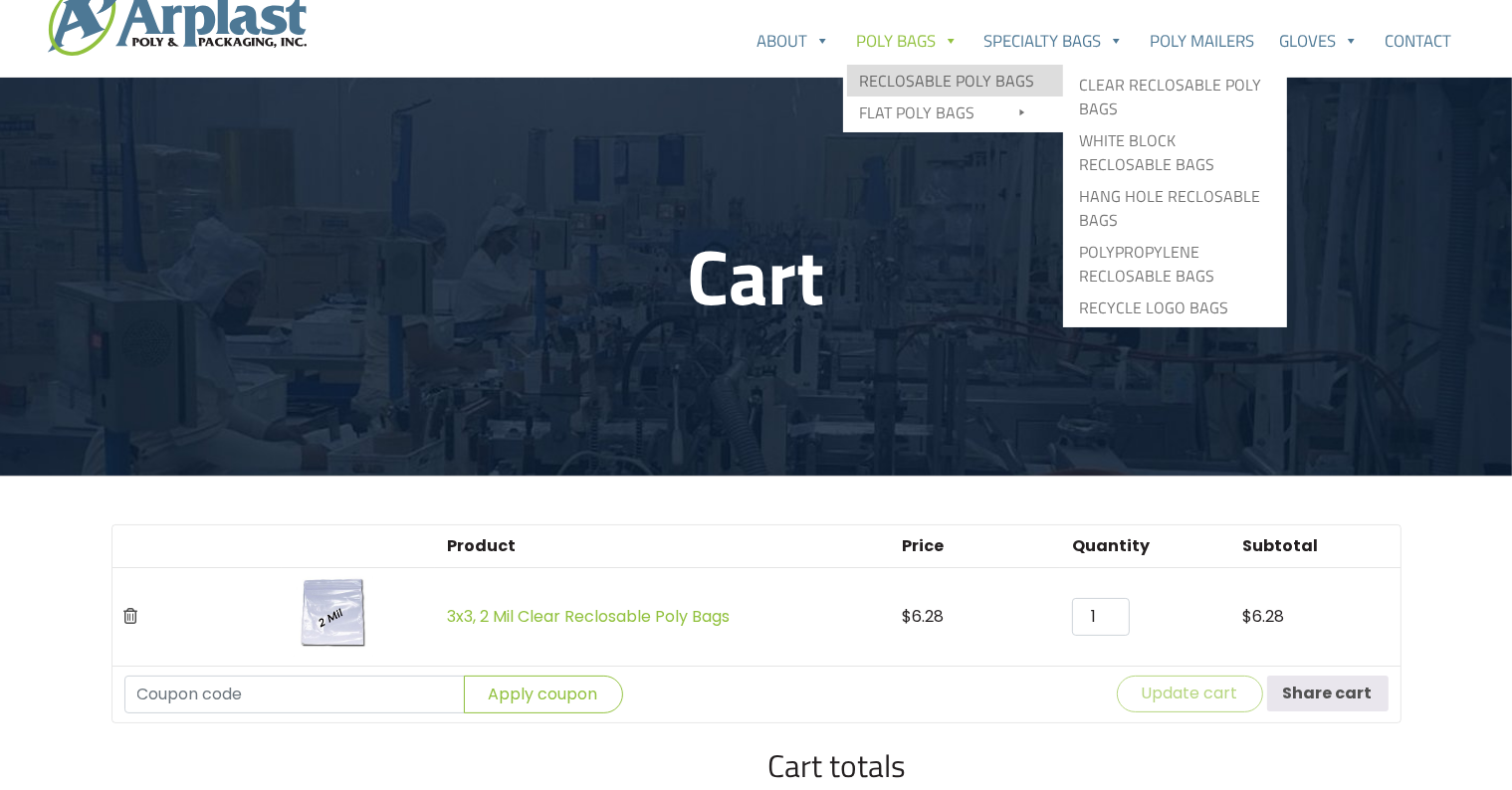
drag, startPoint x: 936, startPoint y: 68, endPoint x: 955, endPoint y: 70, distance: 19.1
click at [937, 68] on link "Reclosable Poly Bags" at bounding box center [954, 81] width 216 height 32
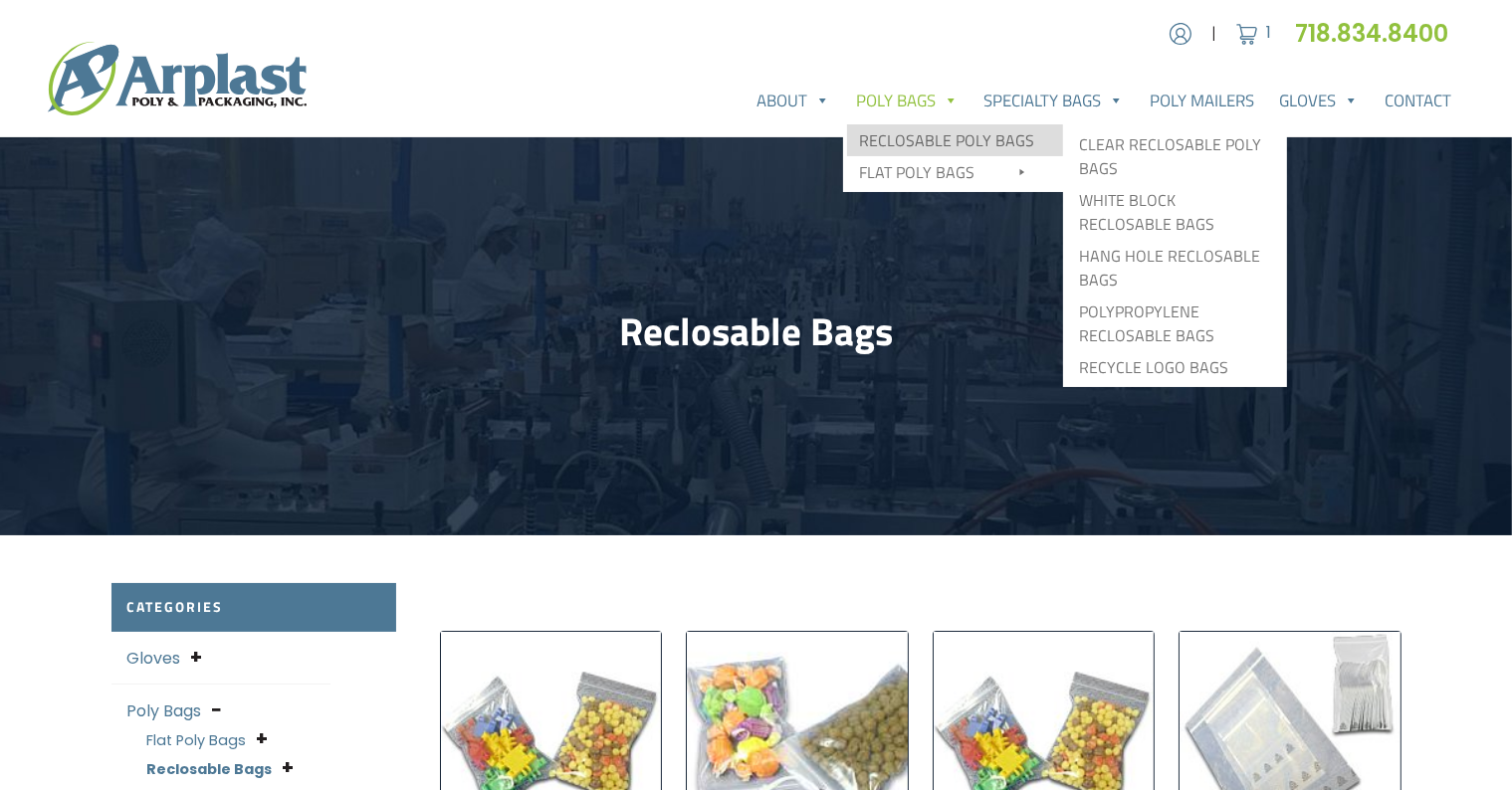
click at [940, 135] on link "Reclosable Poly Bags" at bounding box center [954, 140] width 216 height 32
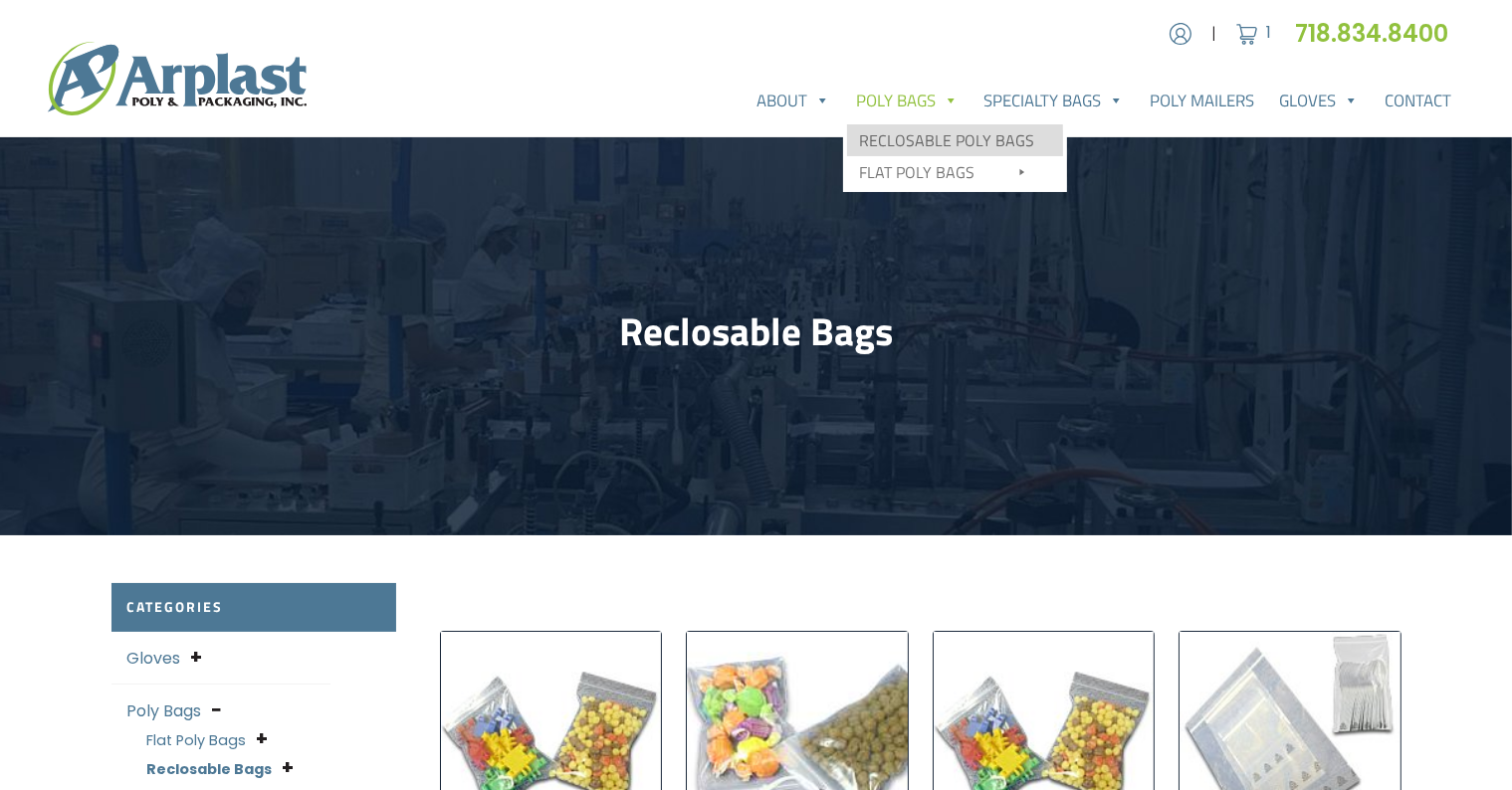
click at [955, 129] on link "Reclosable Poly Bags" at bounding box center [954, 140] width 216 height 32
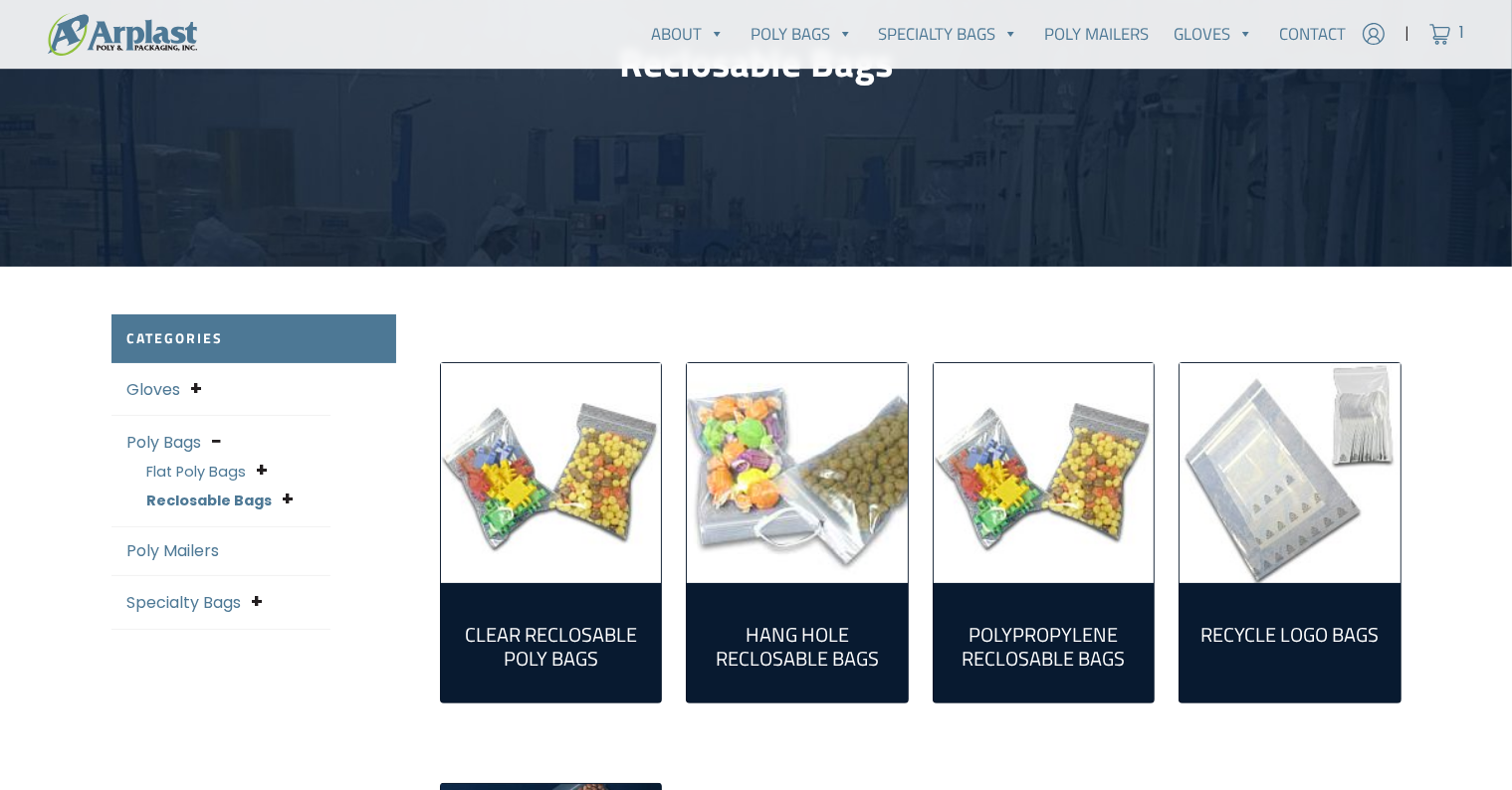
scroll to position [283, 0]
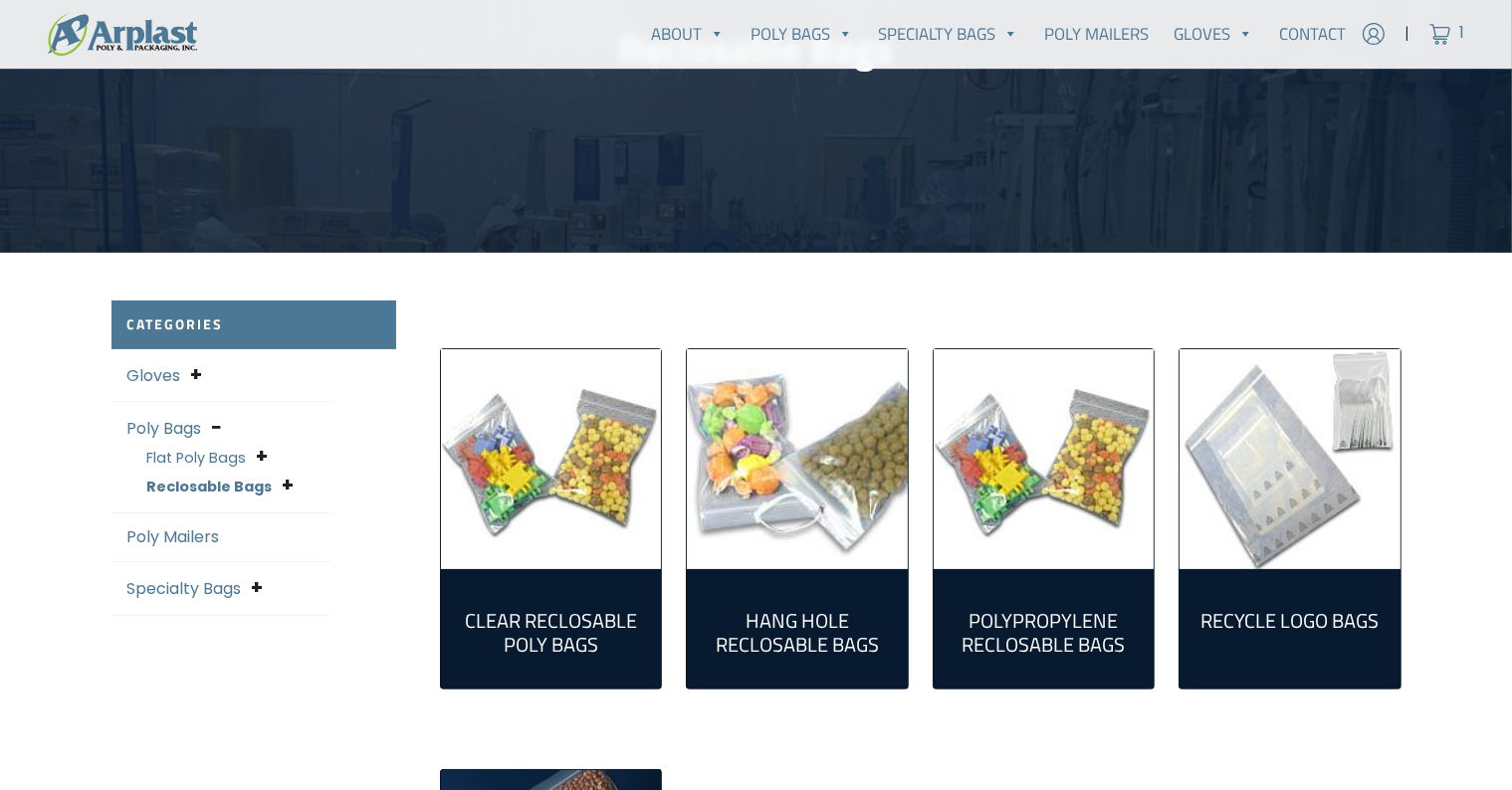
click at [564, 459] on img "Visit product category Clear Reclosable Poly Bags" at bounding box center [551, 459] width 221 height 221
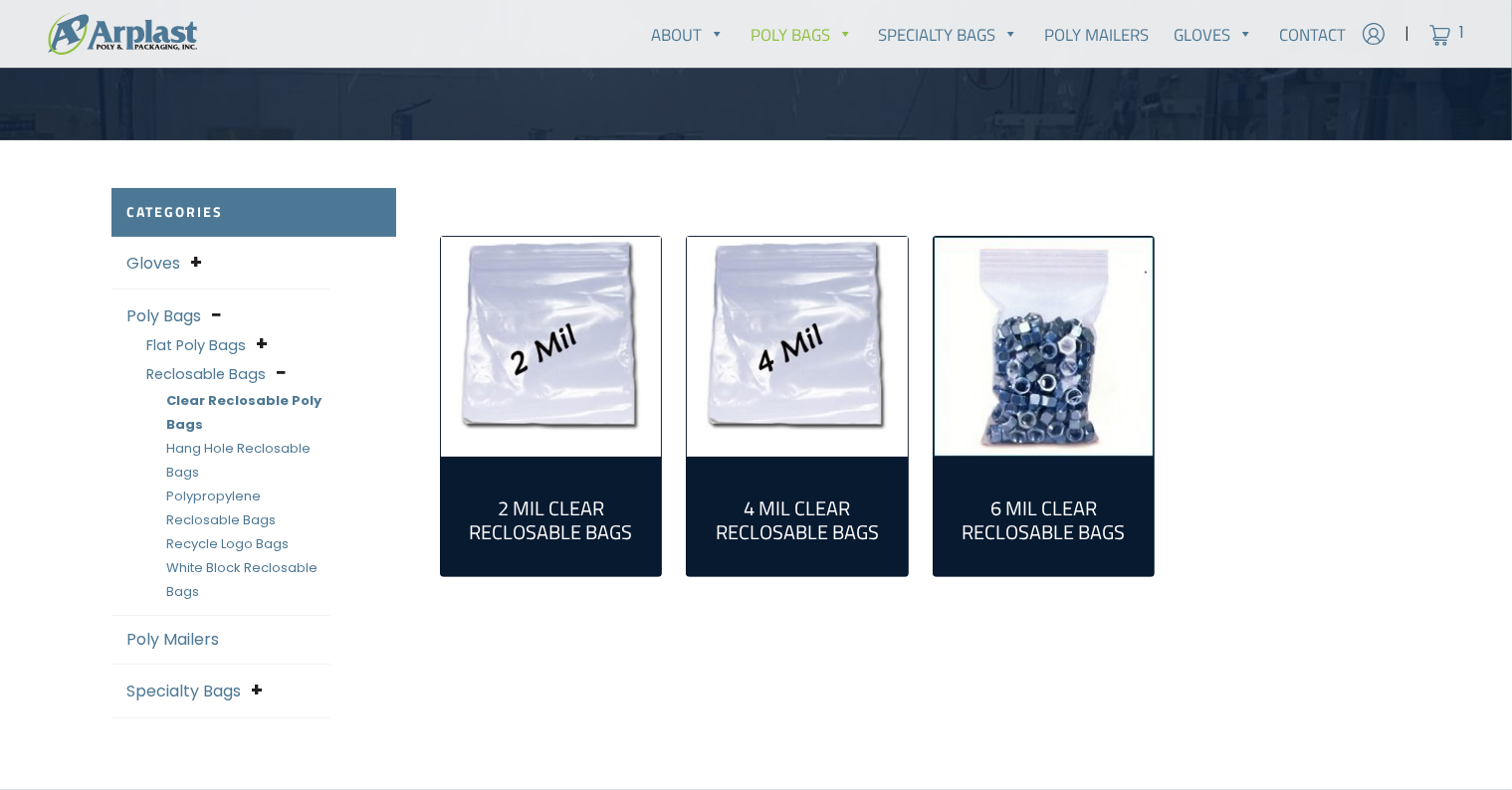
scroll to position [437, 0]
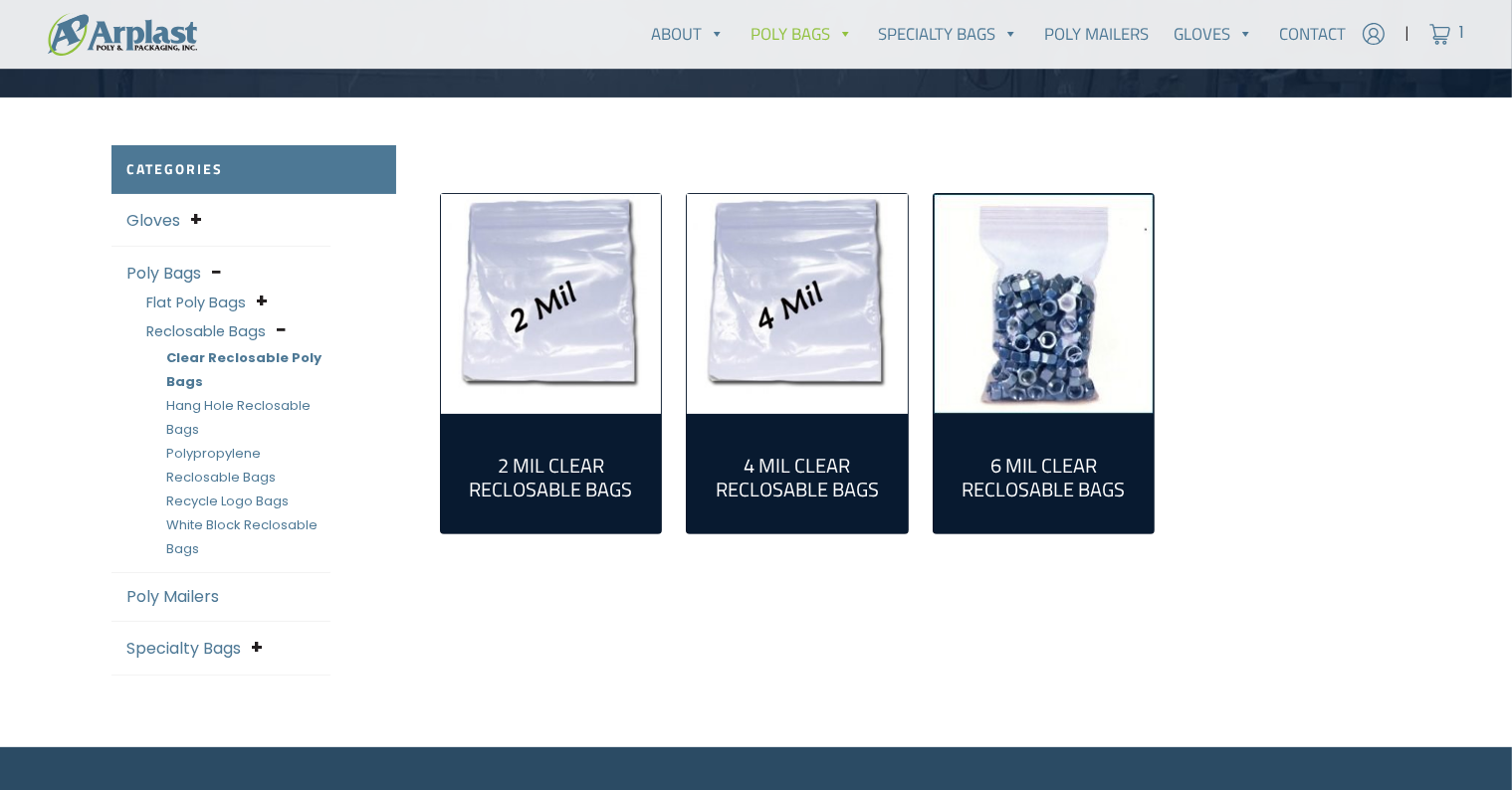
click at [580, 274] on img "Visit product category 2 Mil Clear Reclosable Bags" at bounding box center [551, 304] width 221 height 221
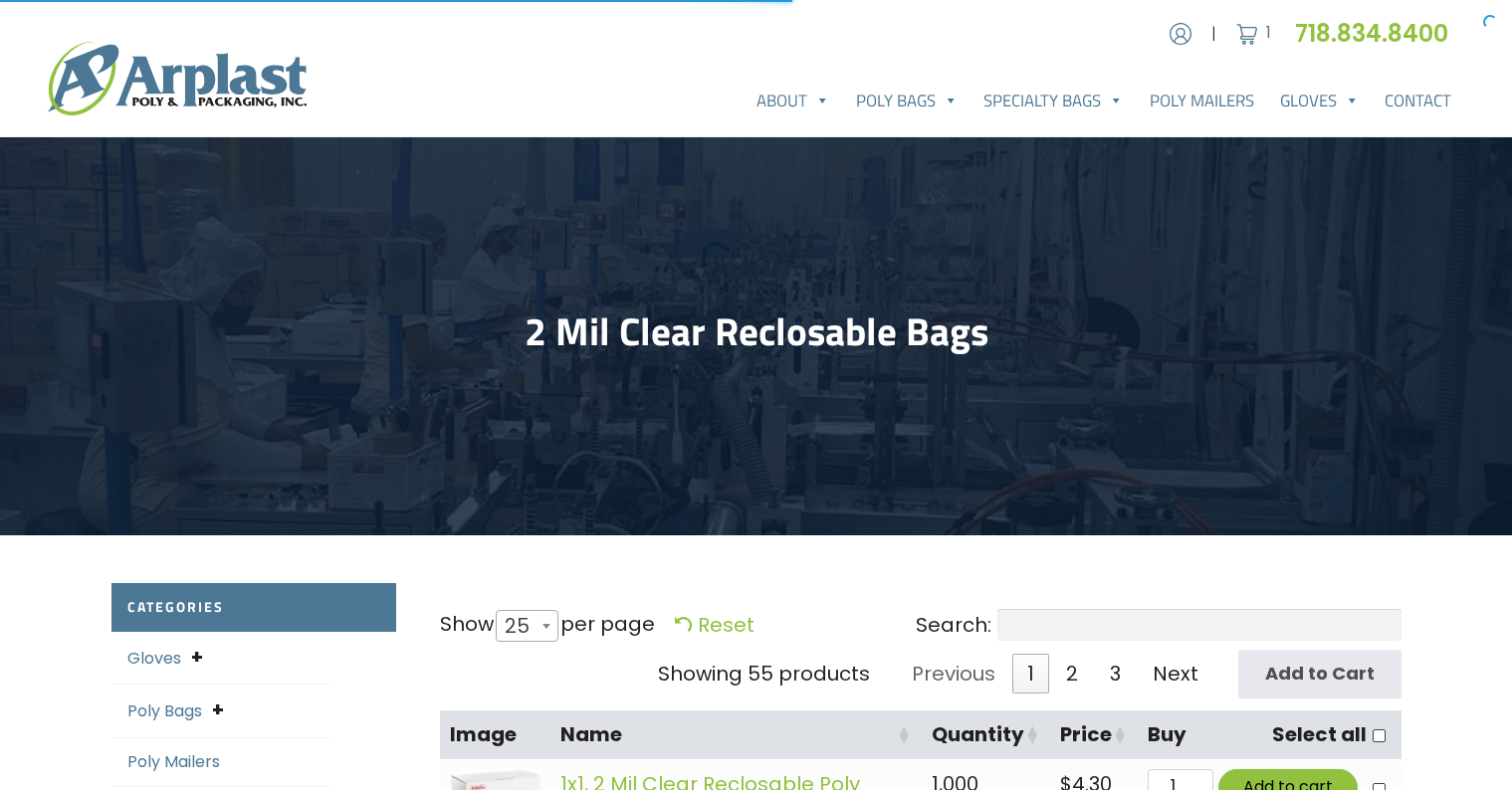
select select "25"
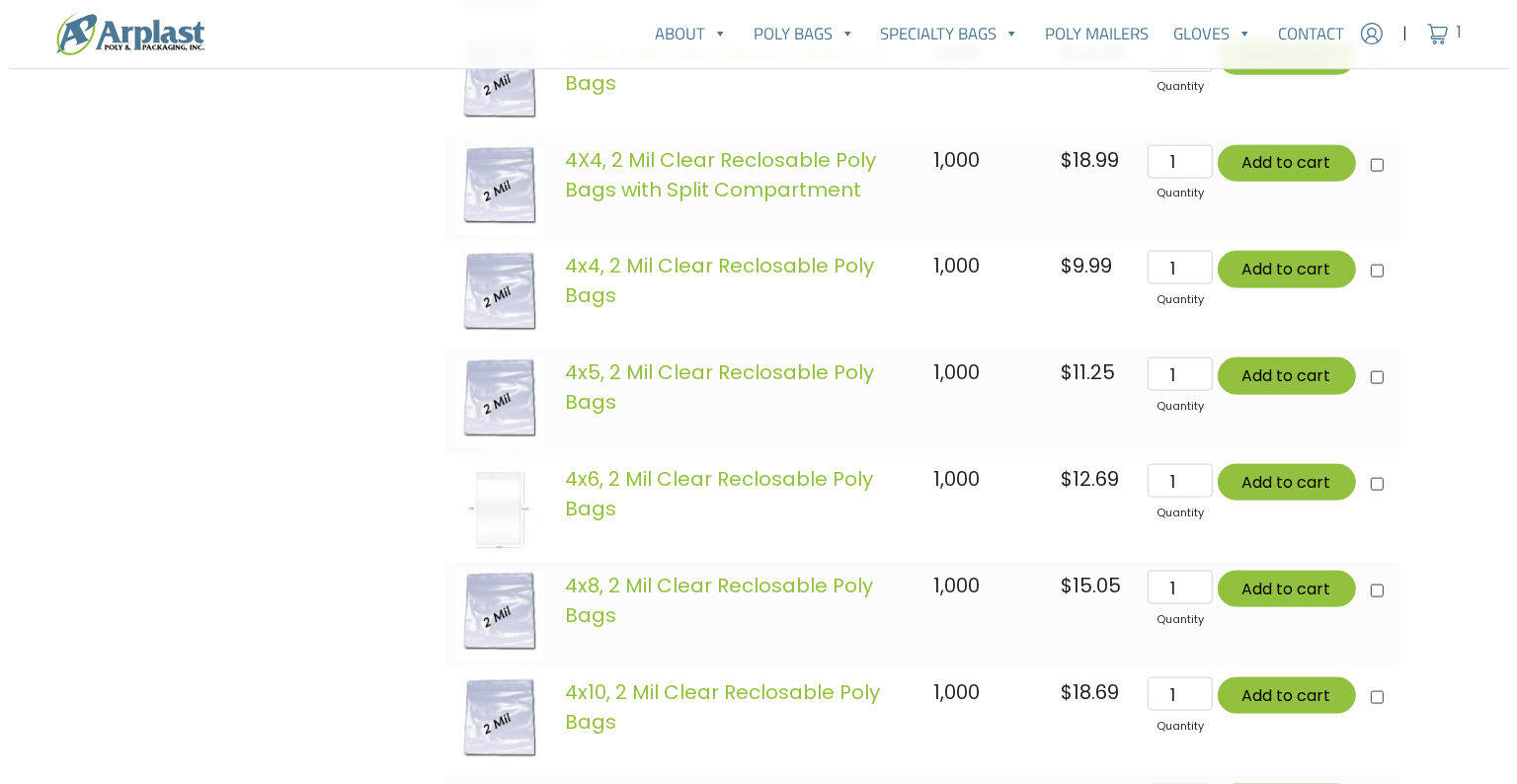
scroll to position [2441, 0]
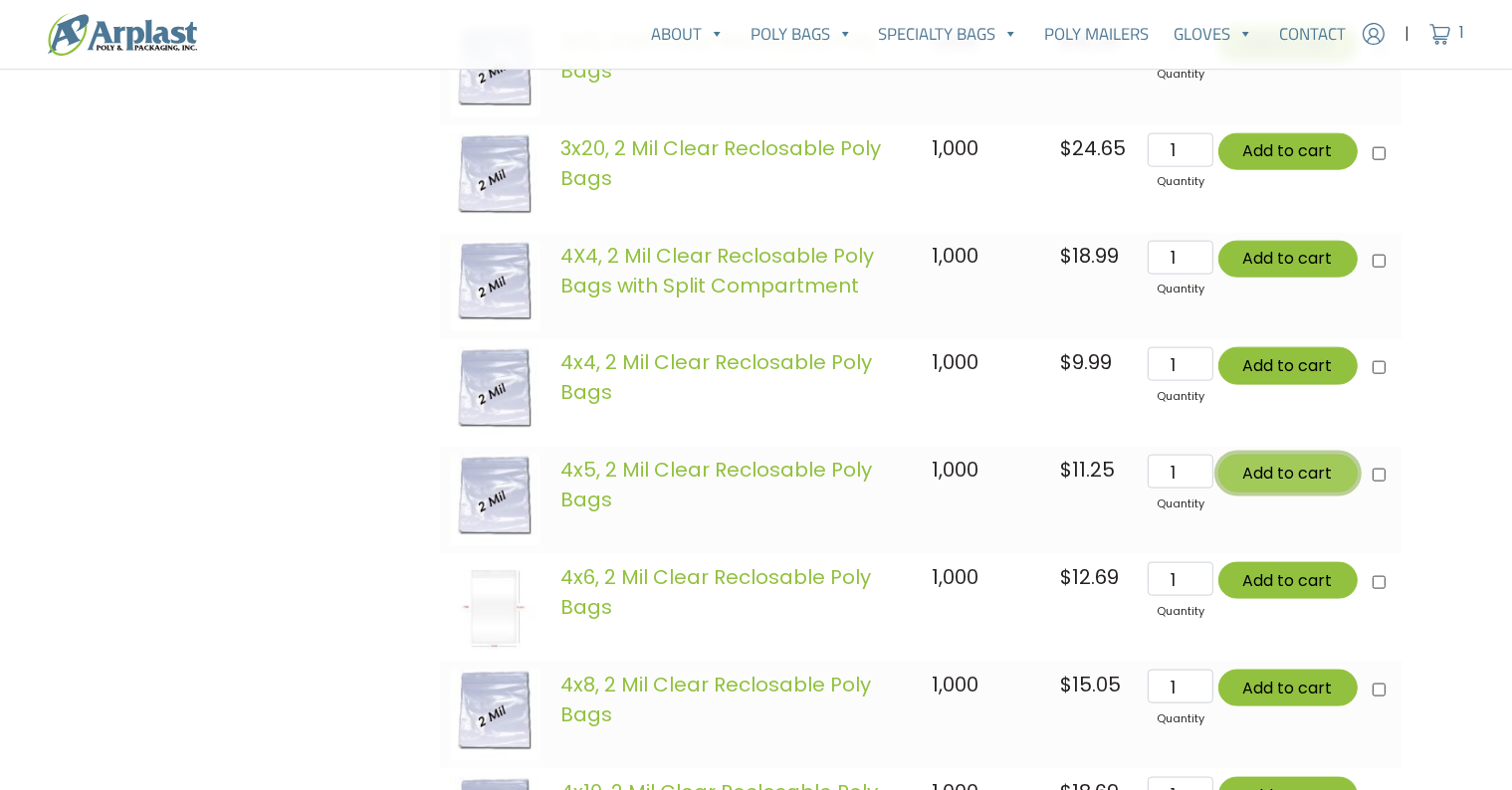
click at [1313, 475] on button "Add to cart" at bounding box center [1287, 472] width 139 height 37
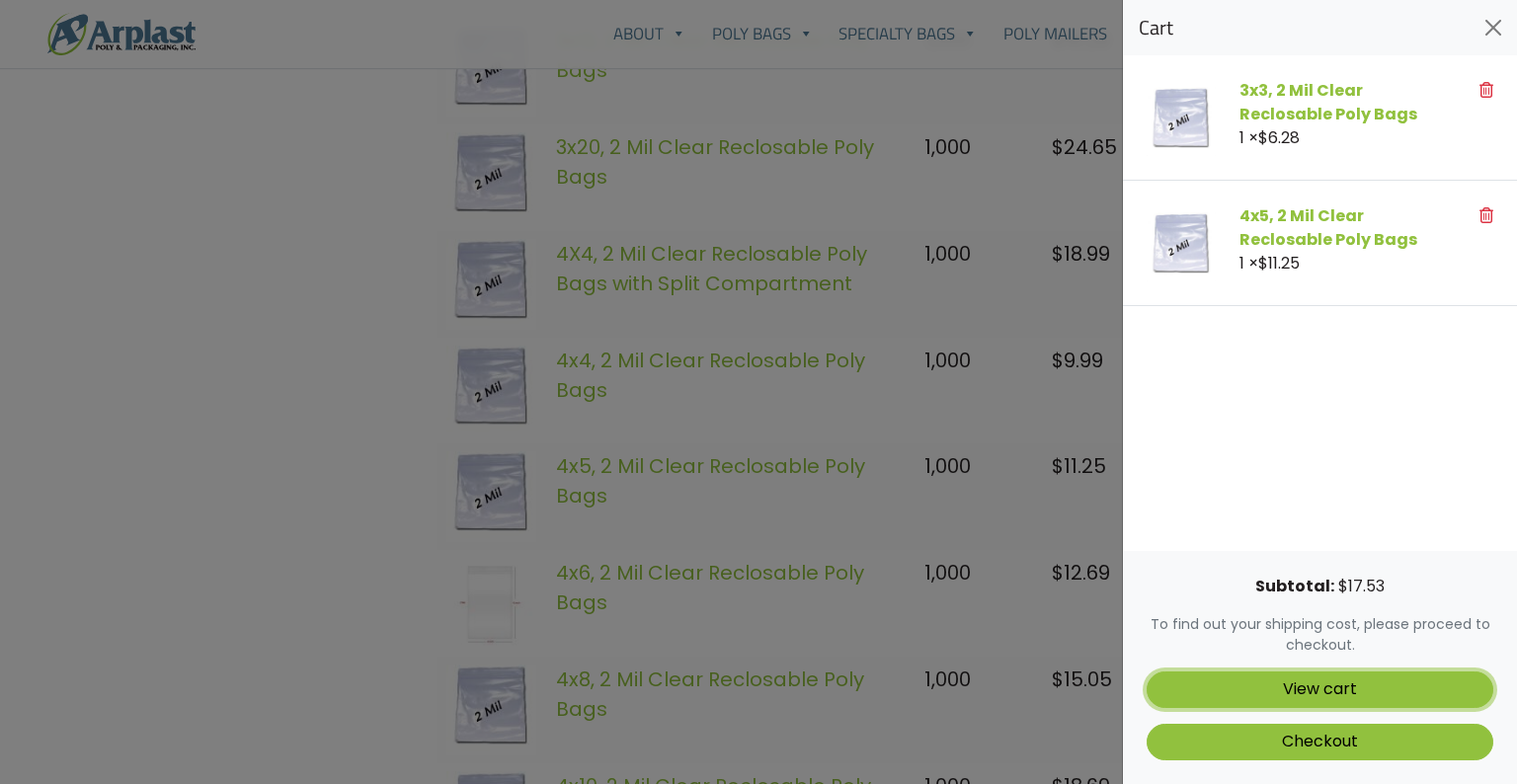
click at [1311, 684] on link "View cart" at bounding box center [1320, 689] width 347 height 37
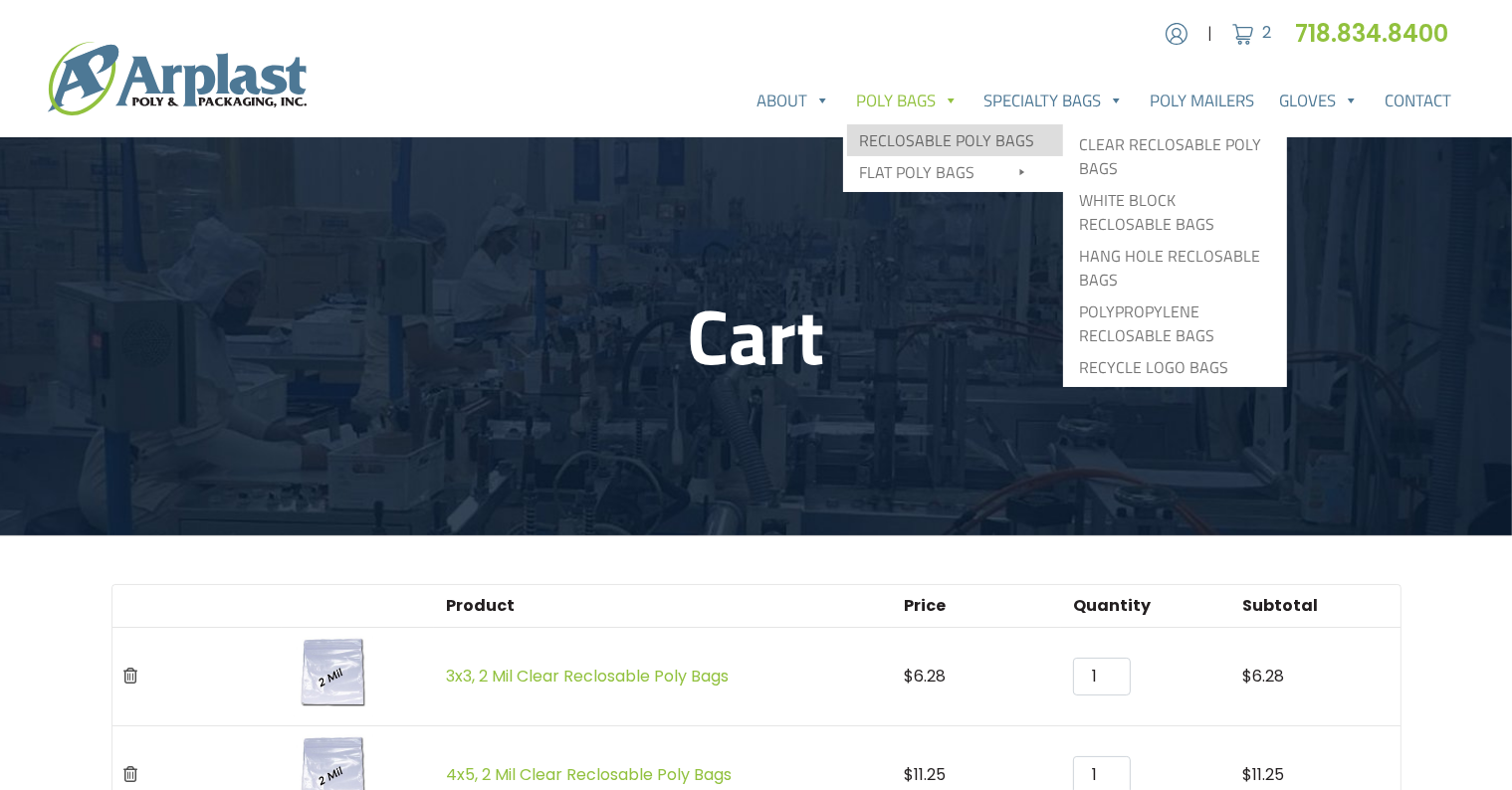
click at [943, 154] on link "Reclosable Poly Bags" at bounding box center [954, 140] width 216 height 32
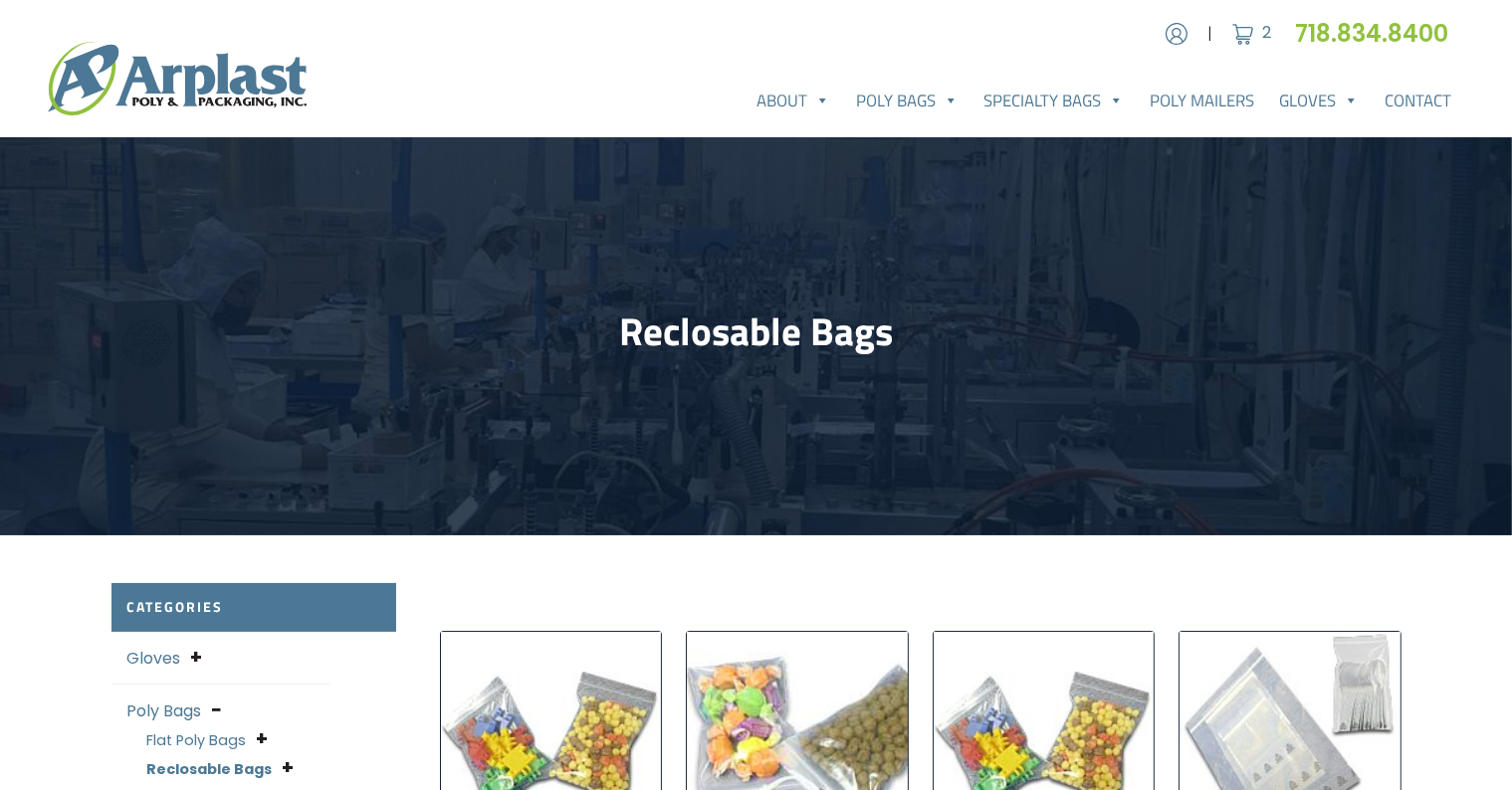
click at [604, 678] on img "Visit product category Clear Reclosable Poly Bags" at bounding box center [551, 741] width 221 height 221
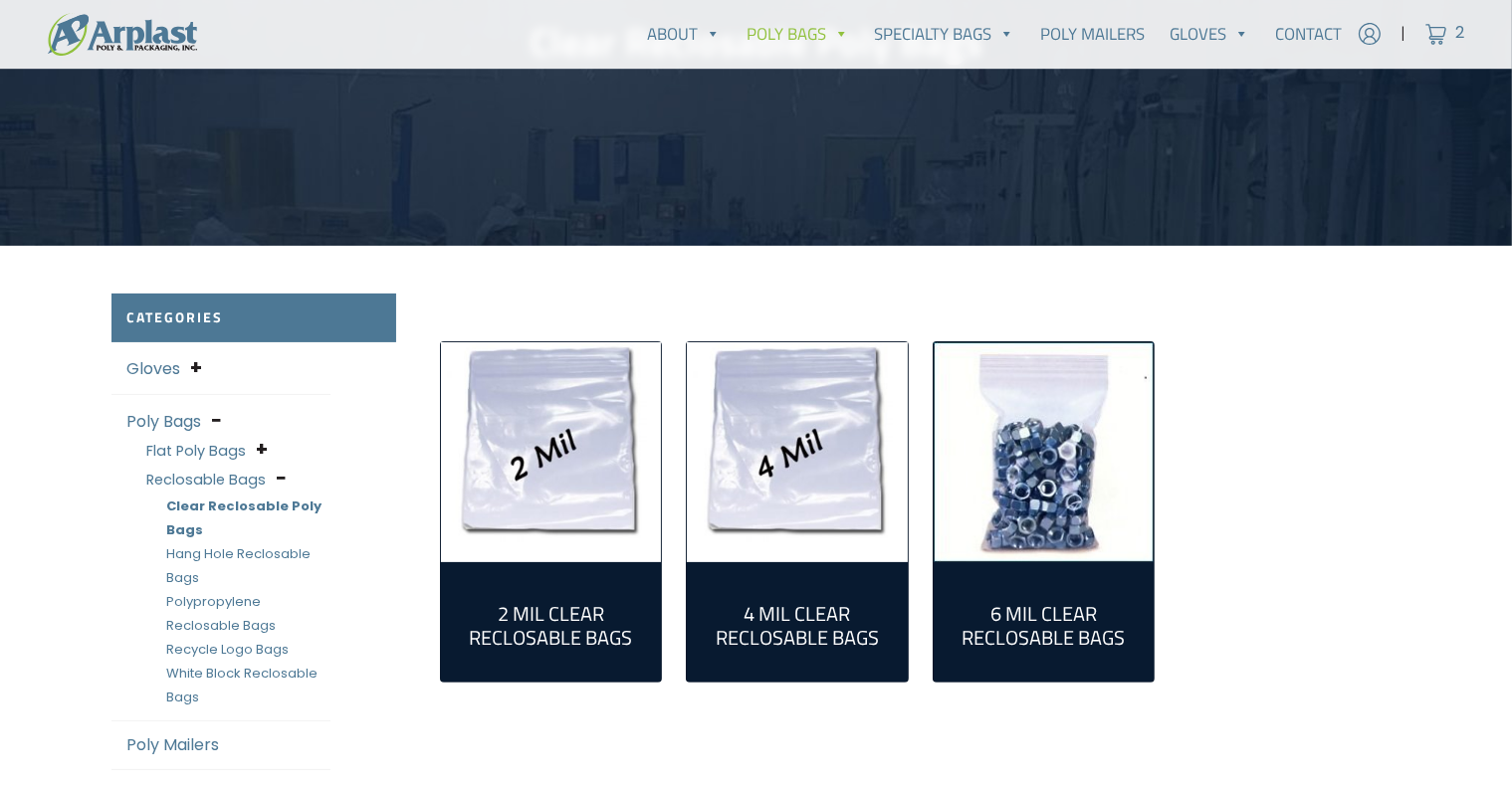
scroll to position [334, 0]
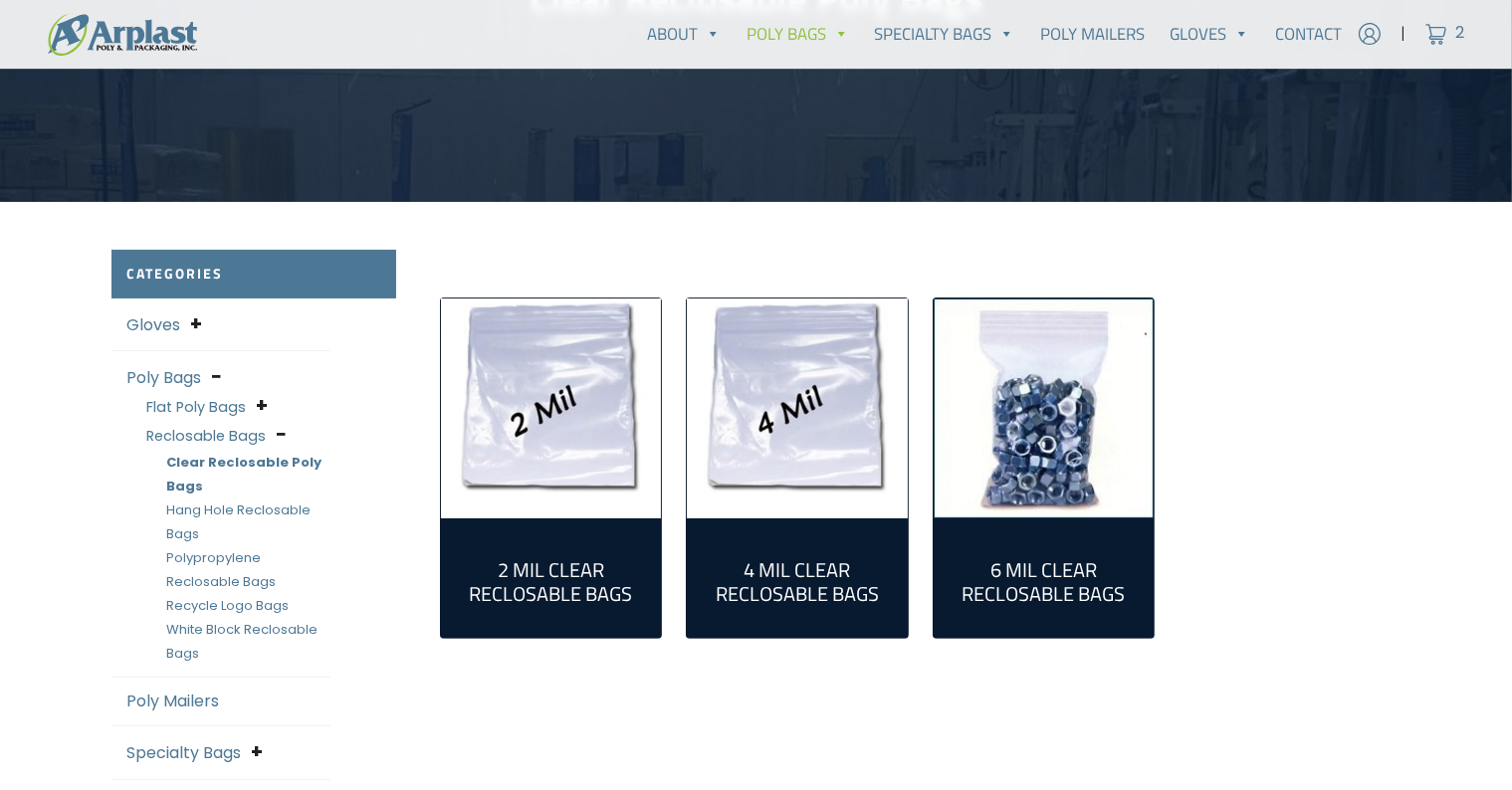
click at [550, 431] on img "Visit product category 2 Mil Clear Reclosable Bags" at bounding box center [551, 408] width 221 height 221
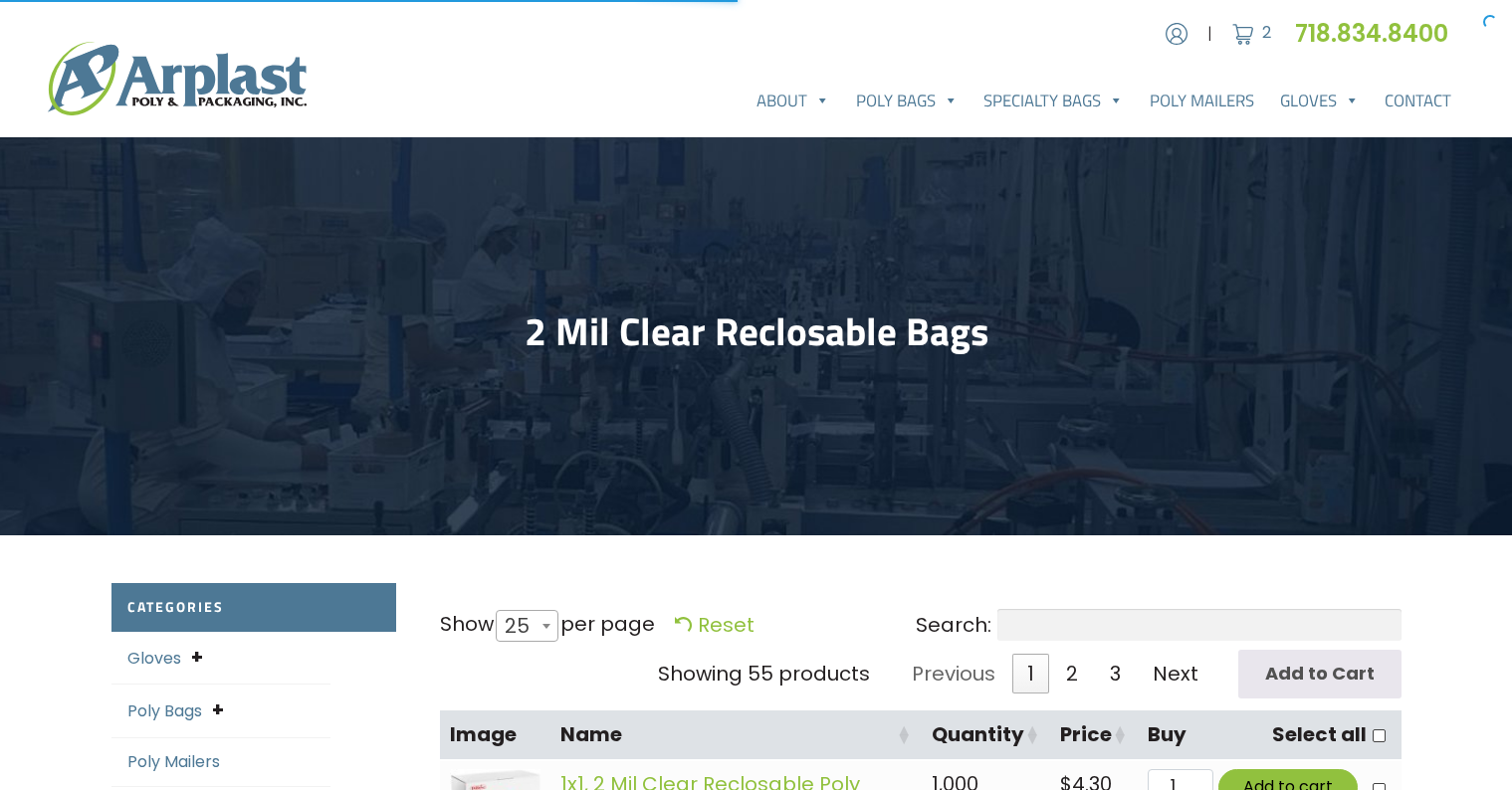
select select "25"
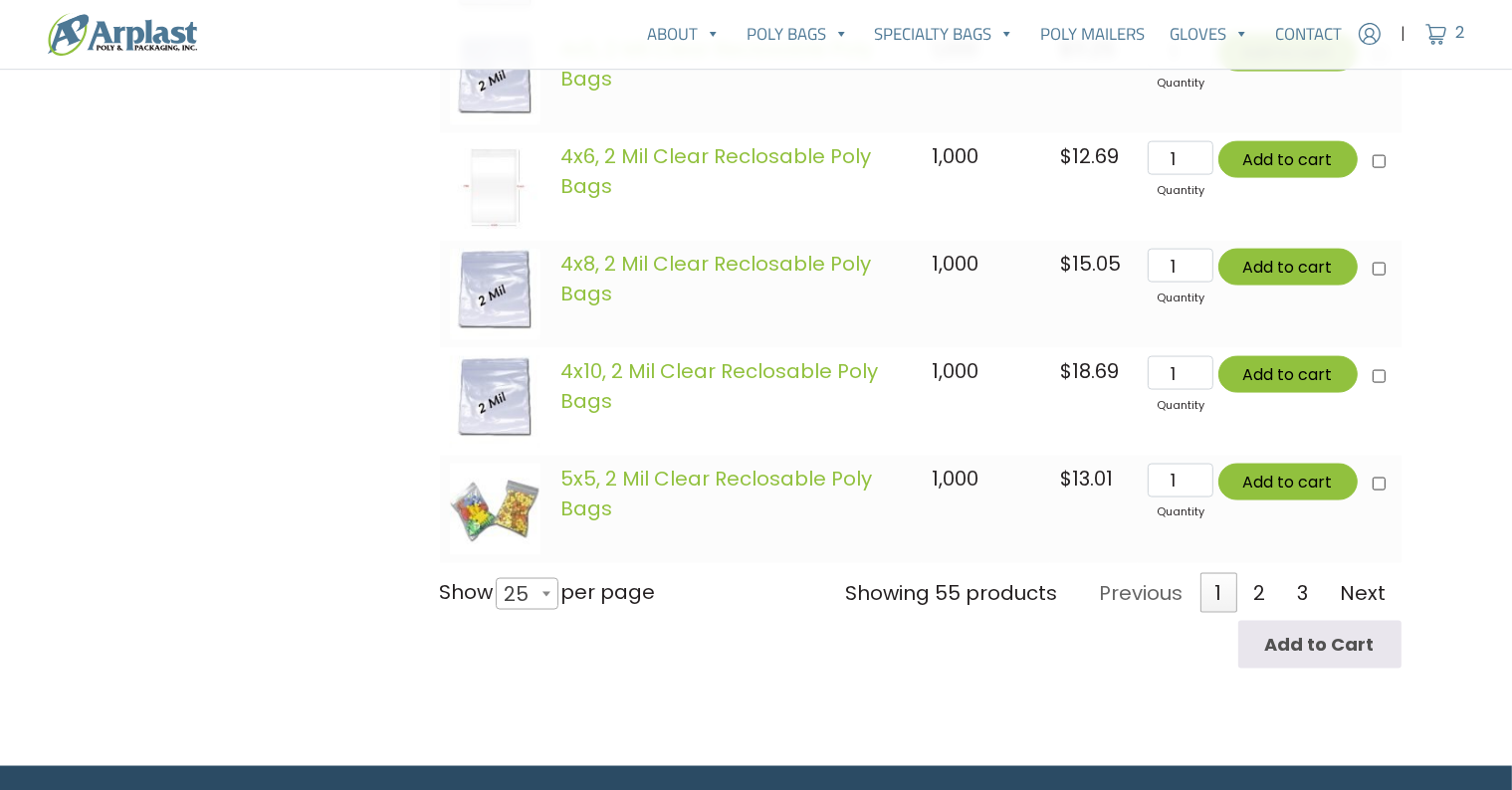
scroll to position [2950, 0]
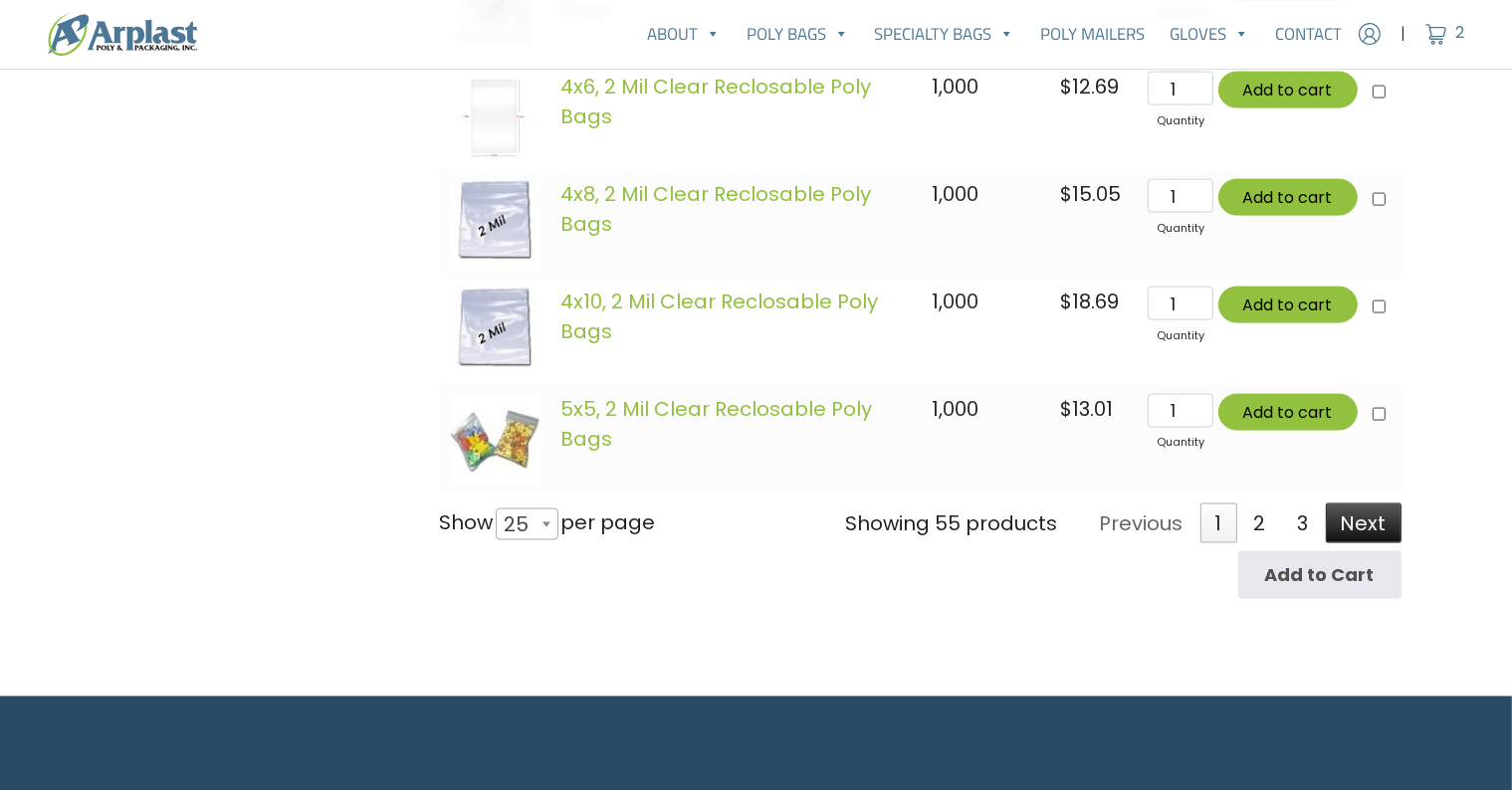
click at [1369, 524] on link "Next" at bounding box center [1363, 523] width 76 height 40
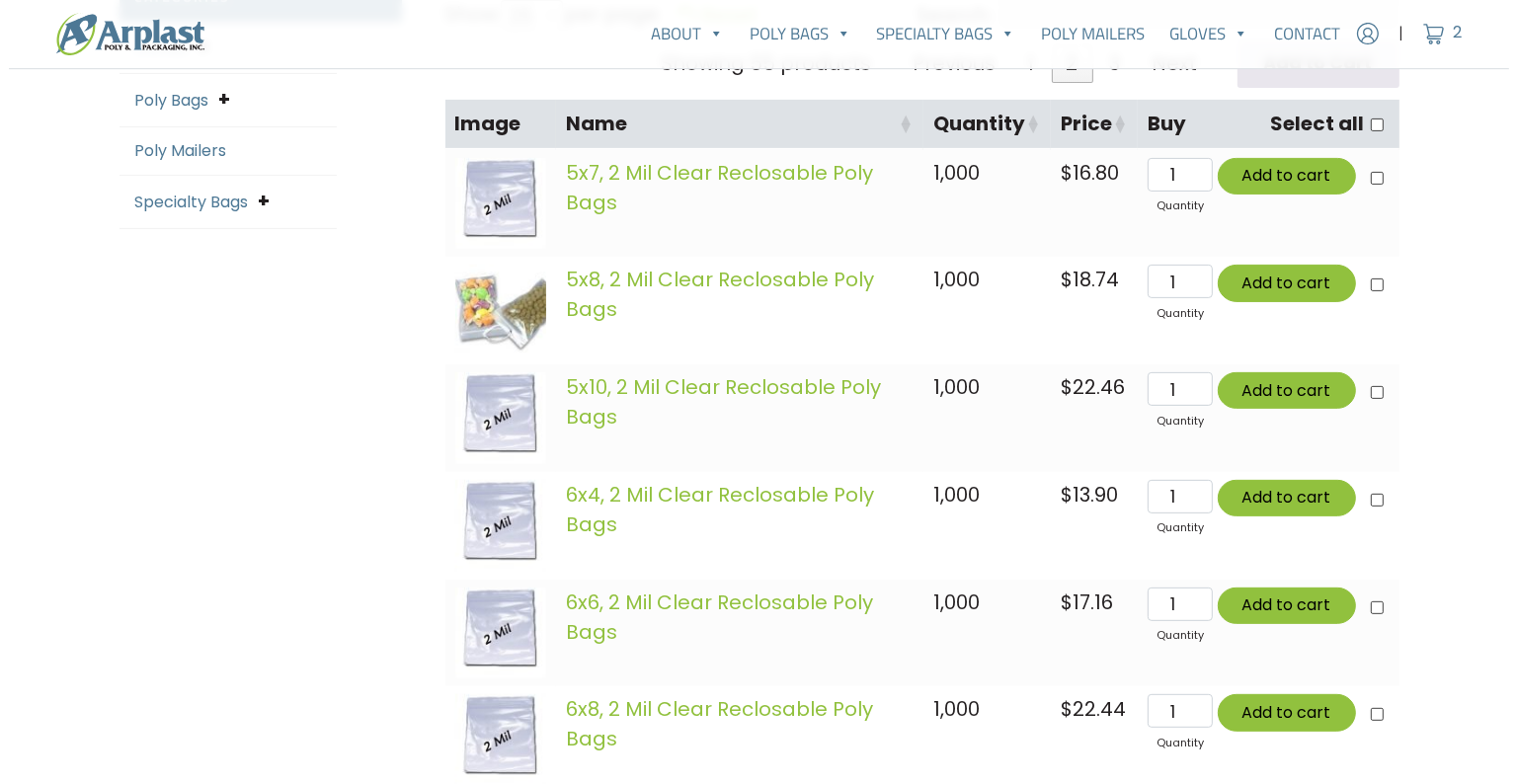
scroll to position [603, 0]
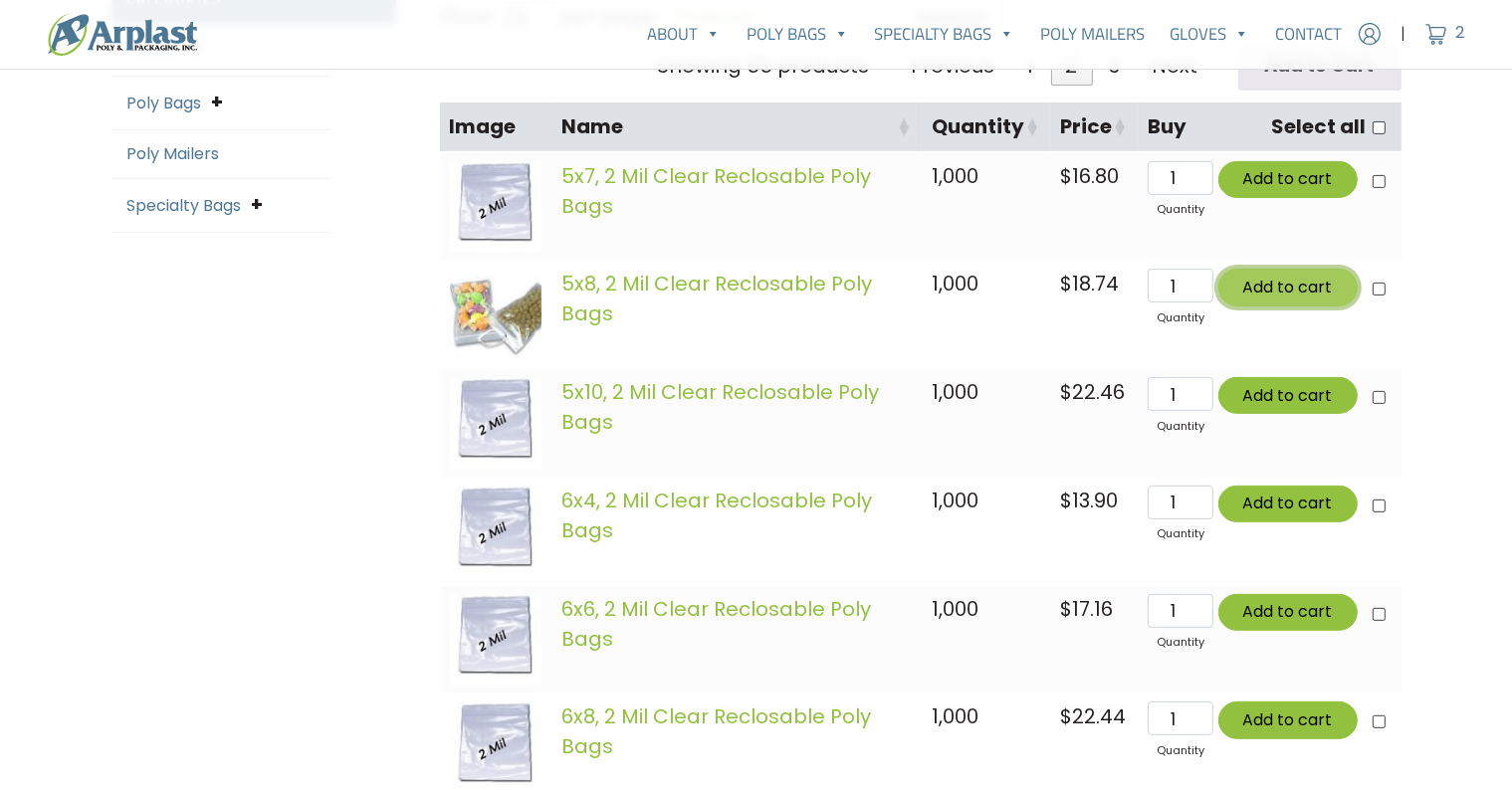
click at [1274, 279] on button "Add to cart" at bounding box center [1287, 287] width 139 height 37
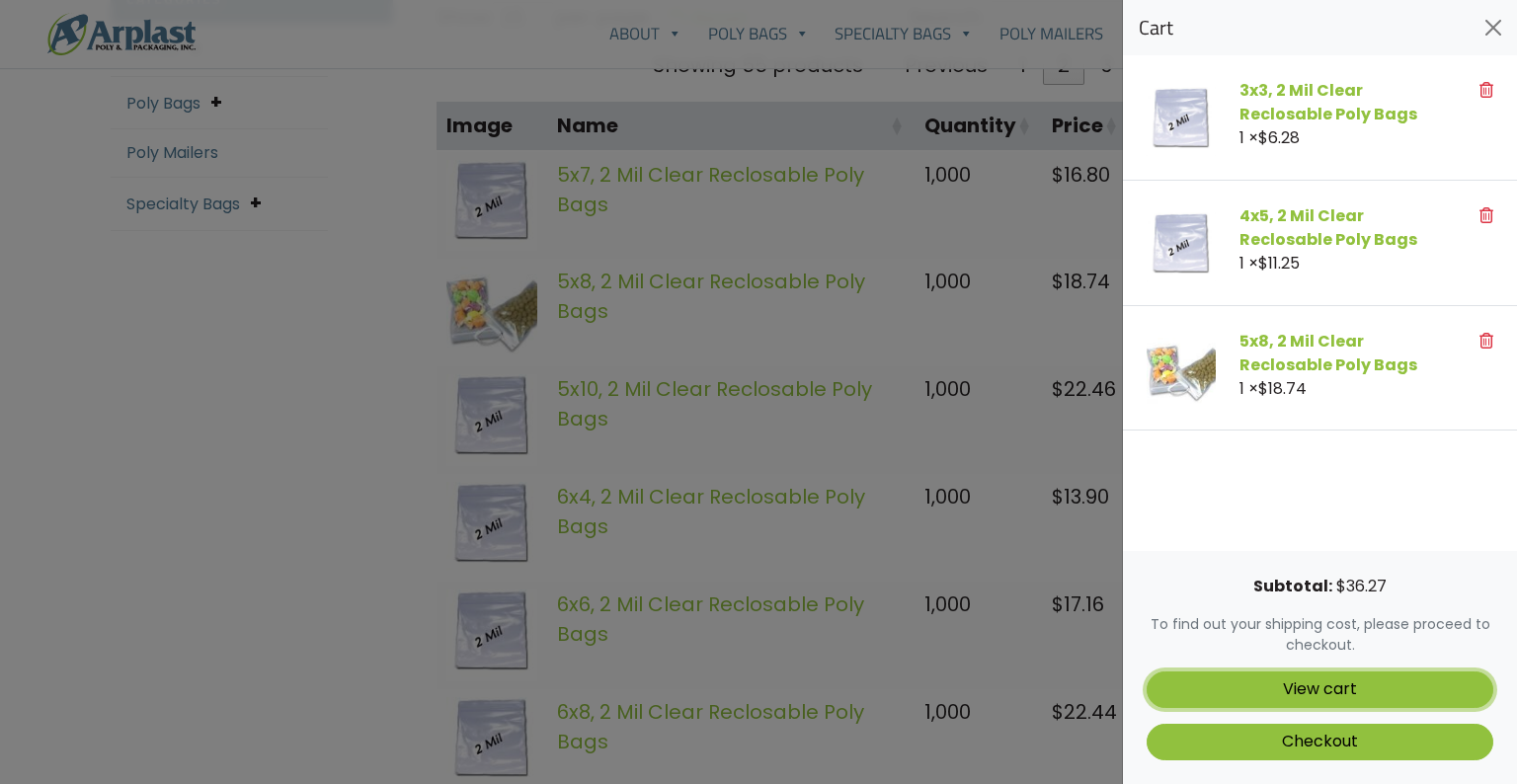
click at [1334, 693] on link "View cart" at bounding box center [1320, 689] width 347 height 37
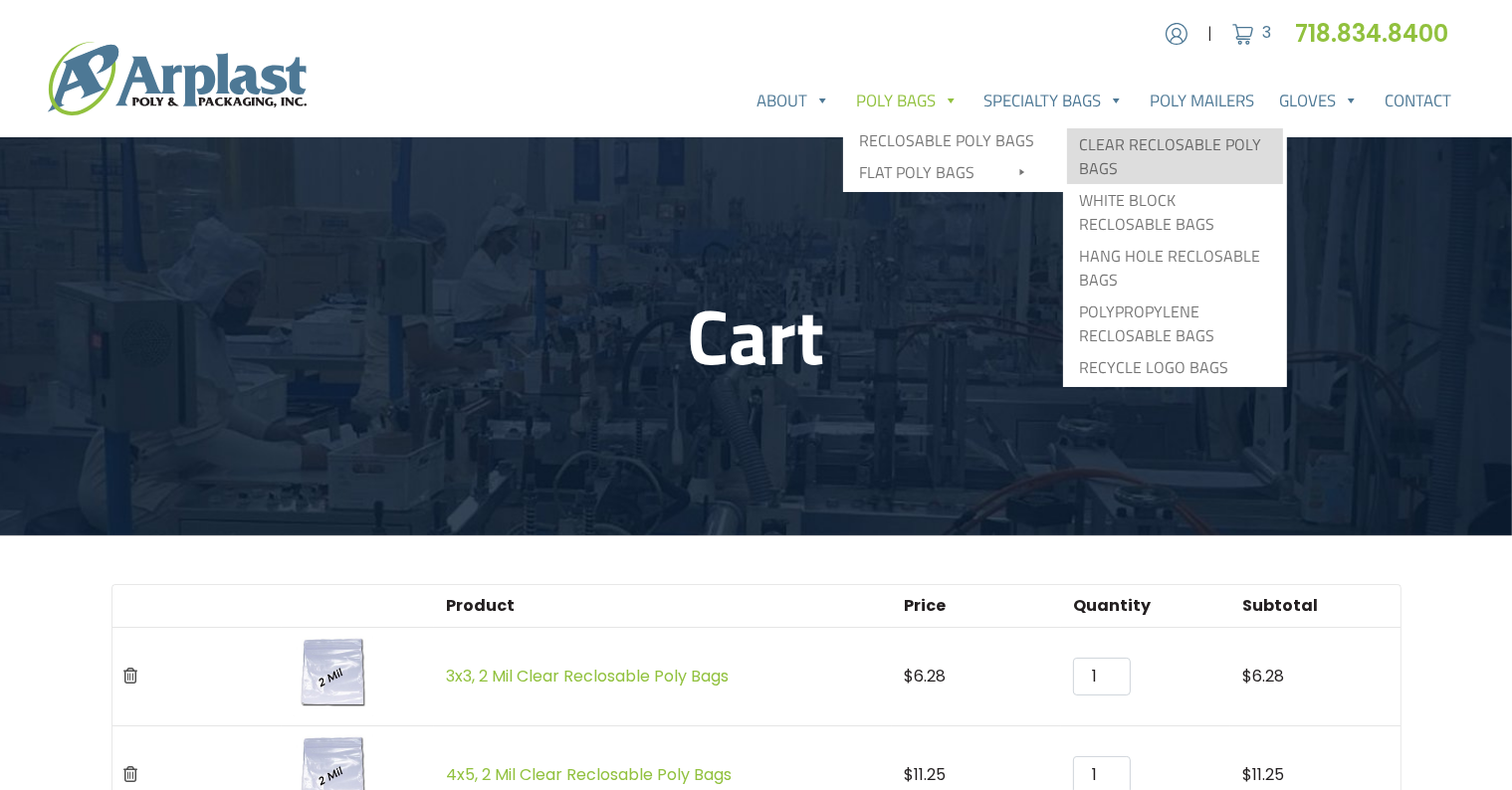
click at [1101, 149] on link "Clear Reclosable Poly Bags" at bounding box center [1175, 156] width 216 height 56
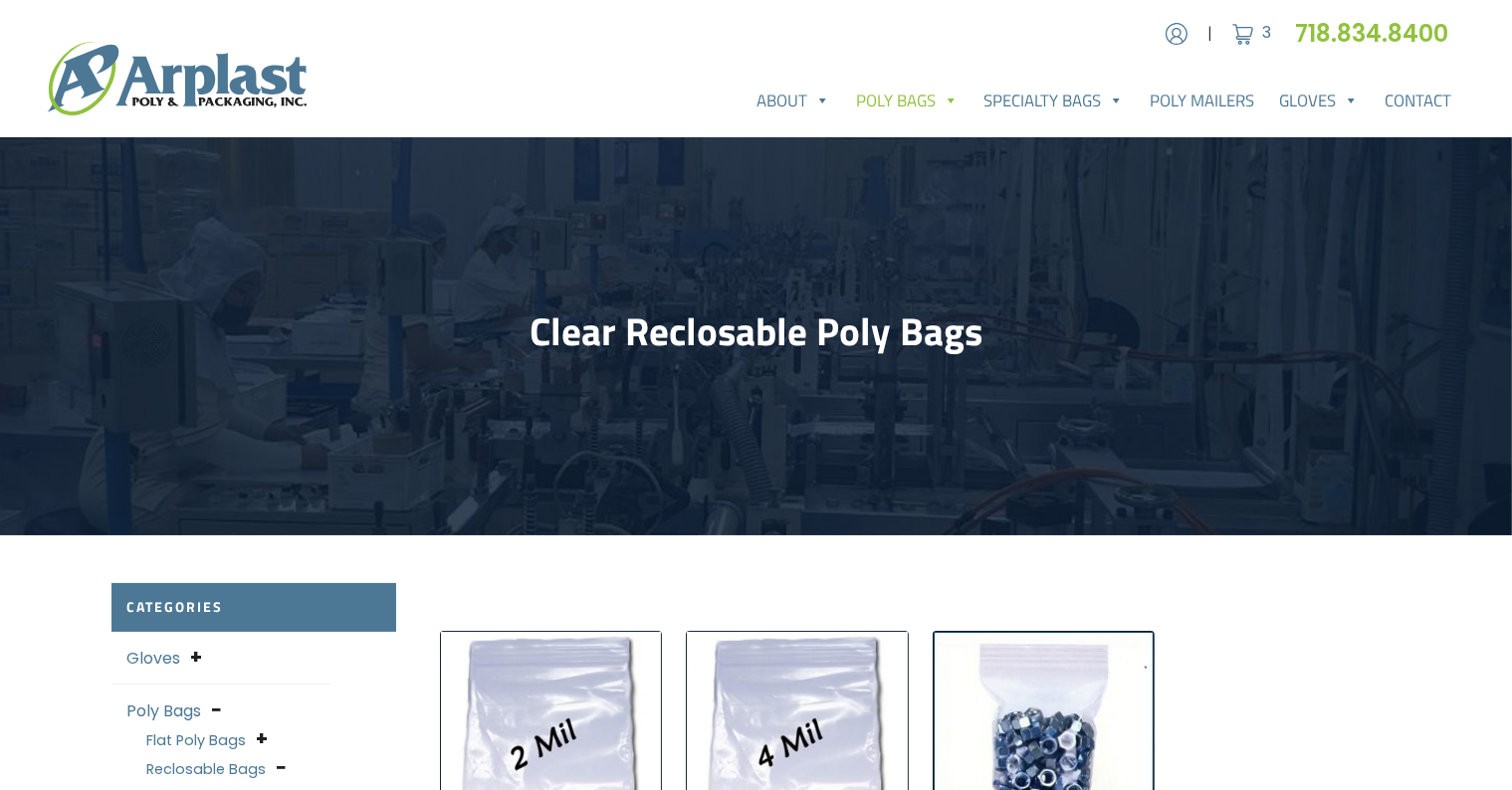
click at [564, 734] on img "Visit product category 2 Mil Clear Reclosable Bags" at bounding box center [551, 741] width 221 height 221
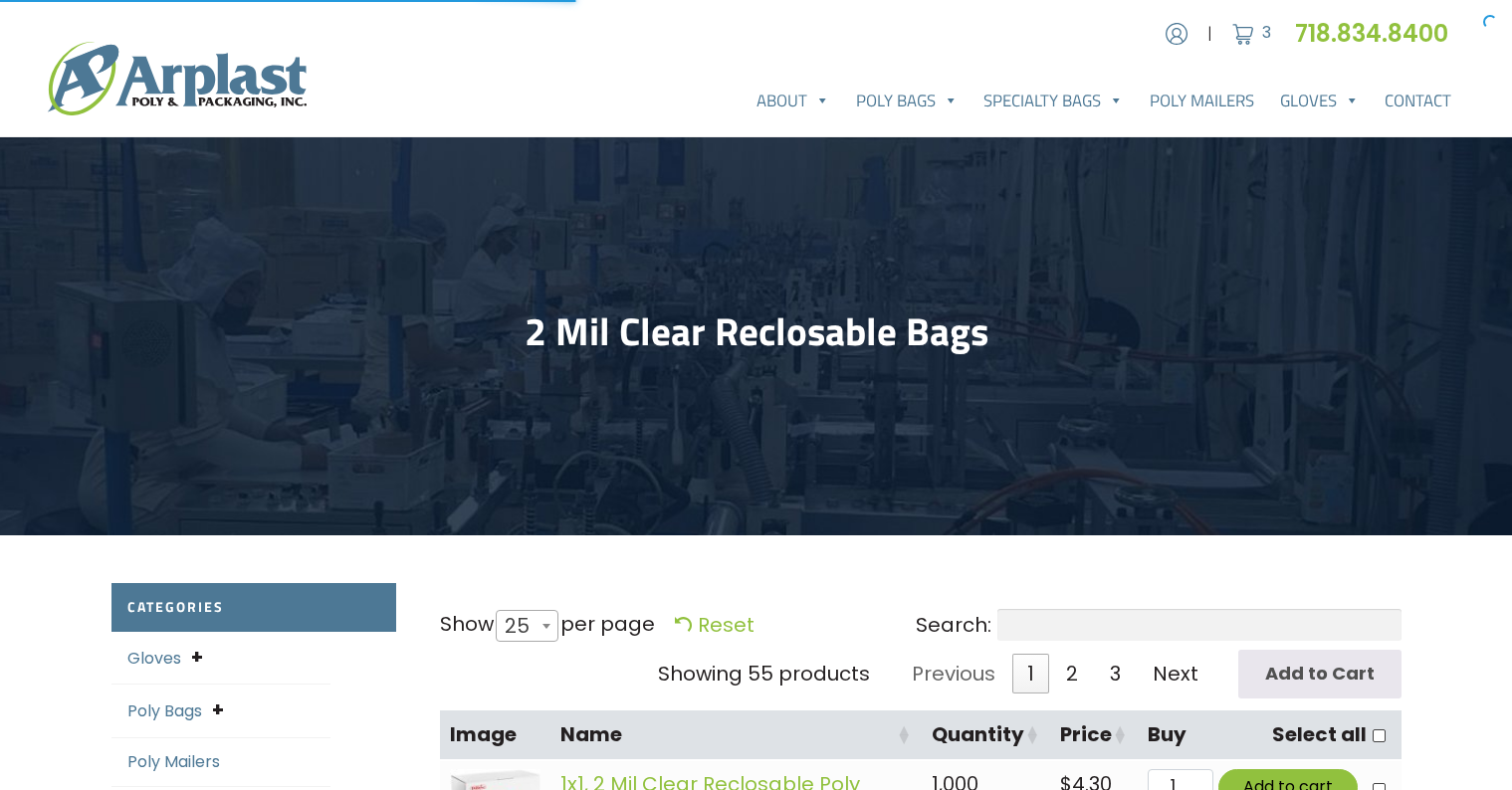
select select "25"
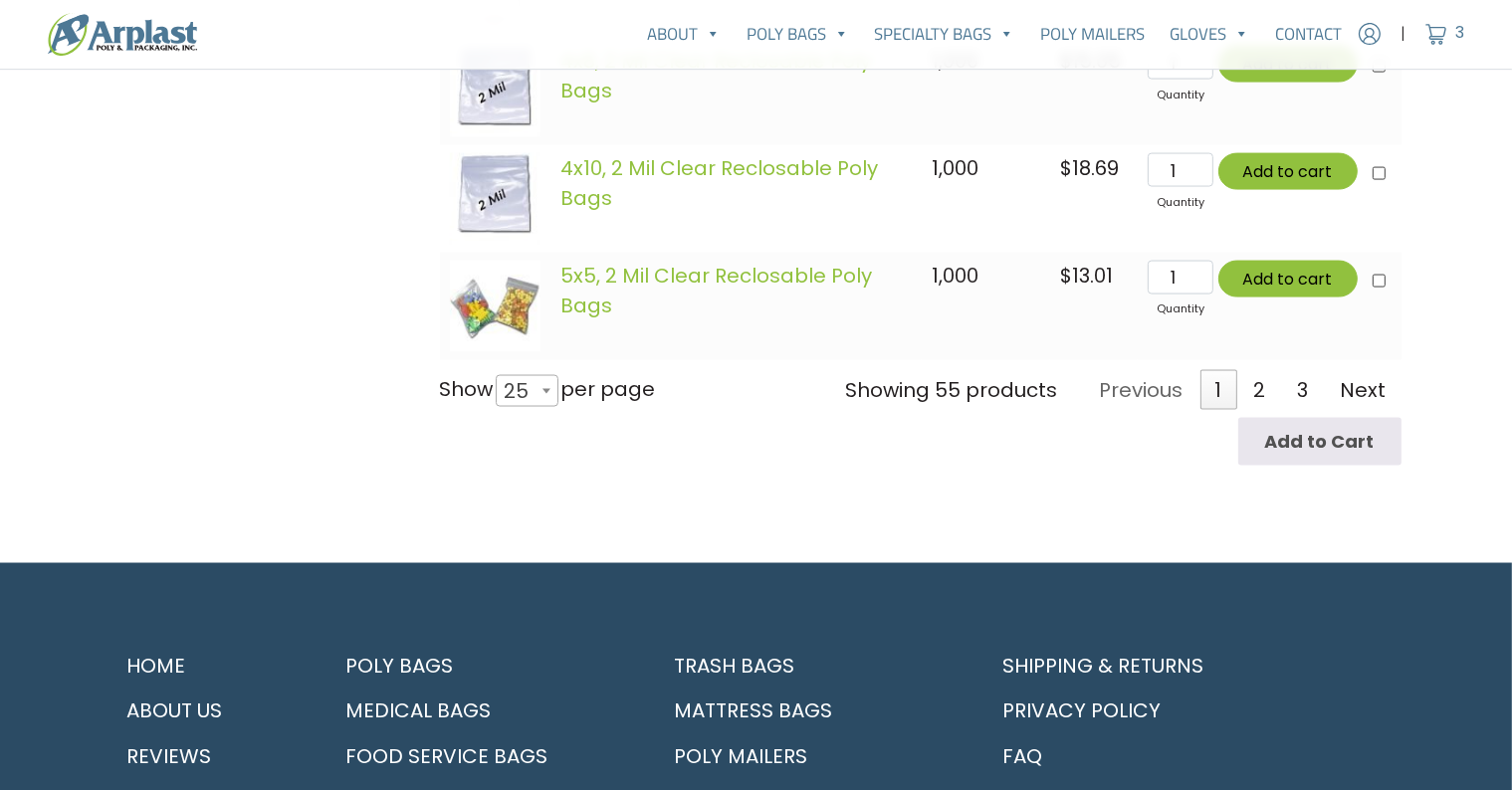
scroll to position [3039, 0]
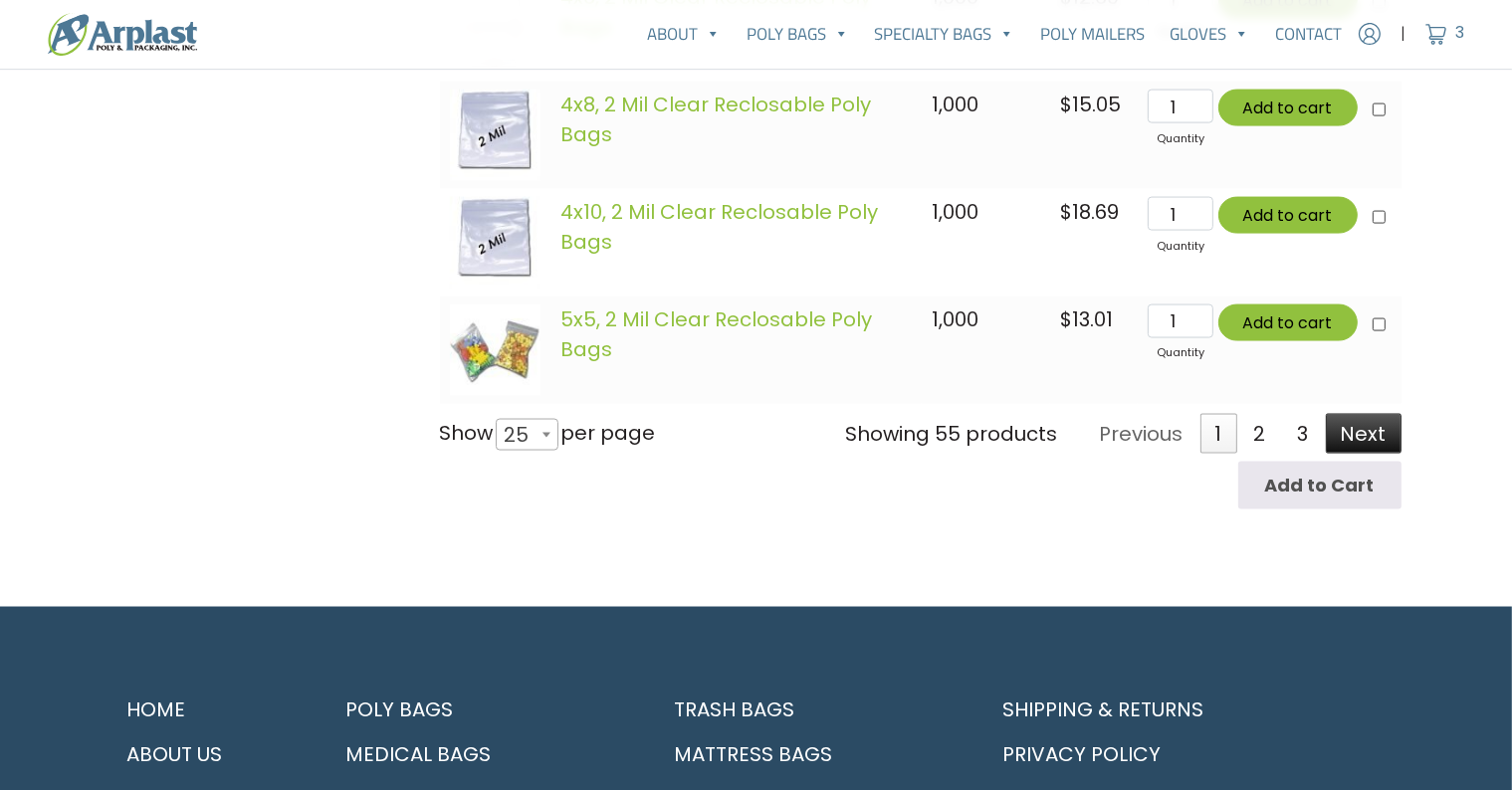
click at [1388, 440] on link "Next" at bounding box center [1363, 433] width 76 height 40
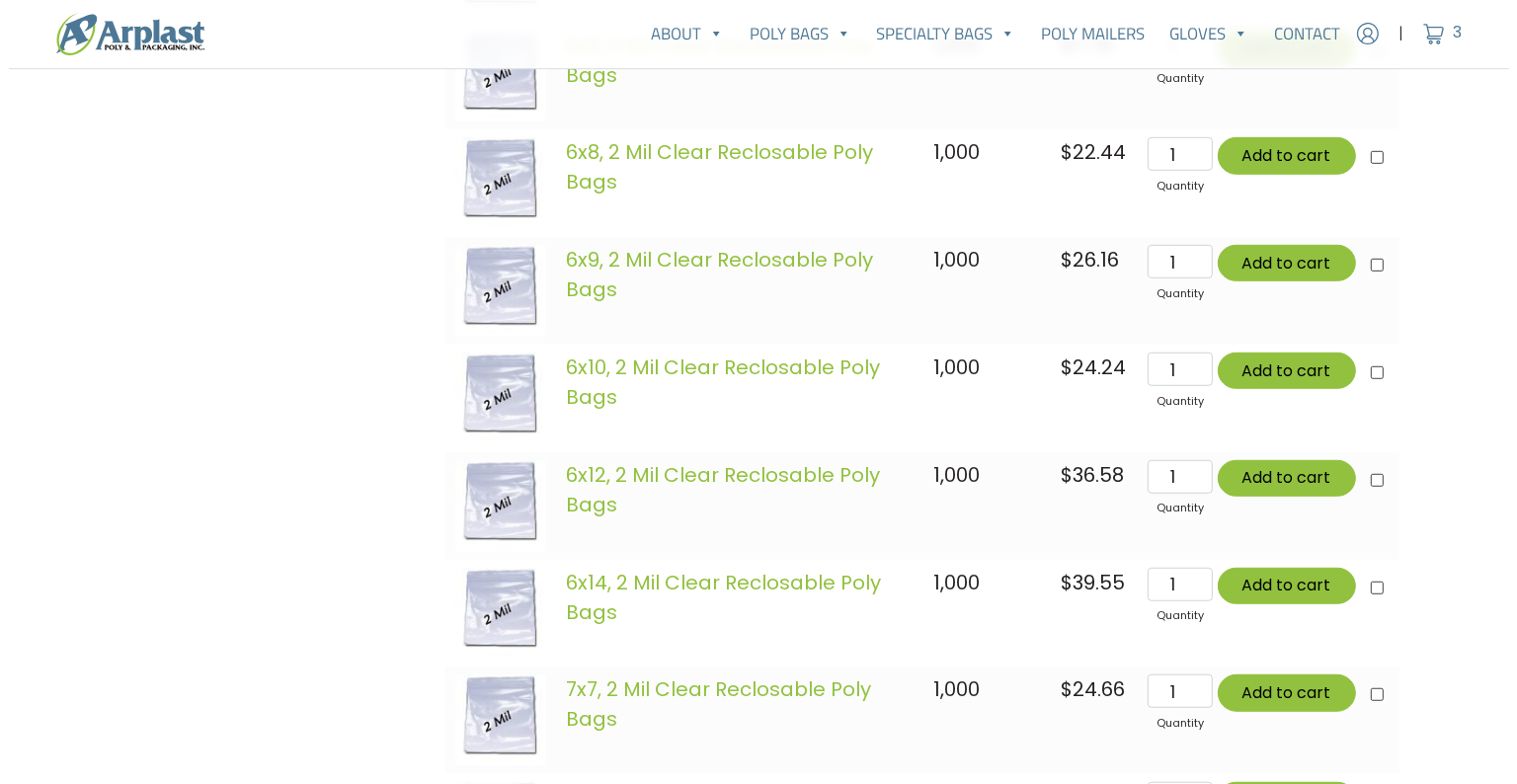
scroll to position [603, 0]
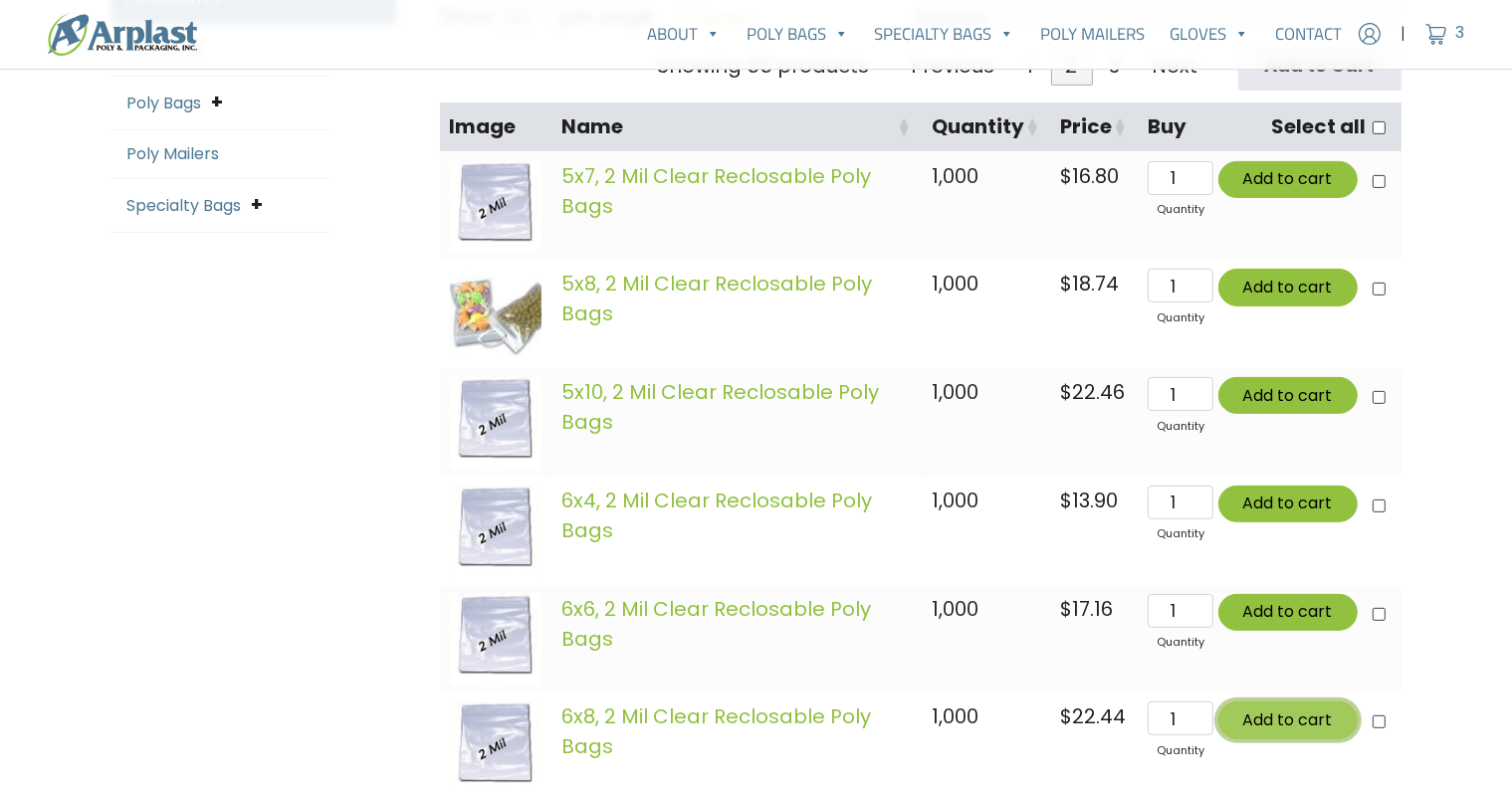
click at [1278, 711] on button "Add to cart" at bounding box center [1287, 719] width 139 height 37
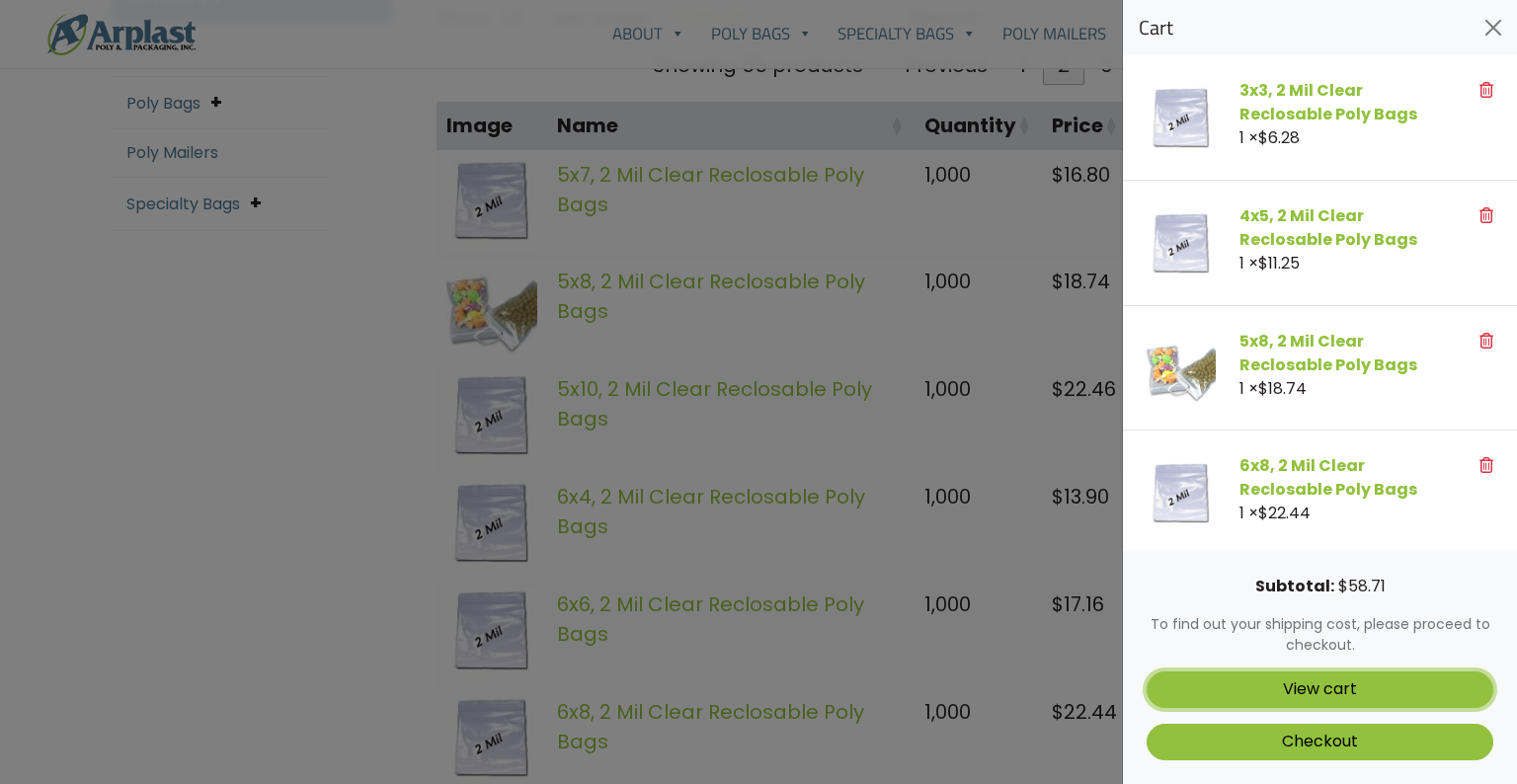
click at [1280, 690] on link "View cart" at bounding box center [1320, 689] width 347 height 37
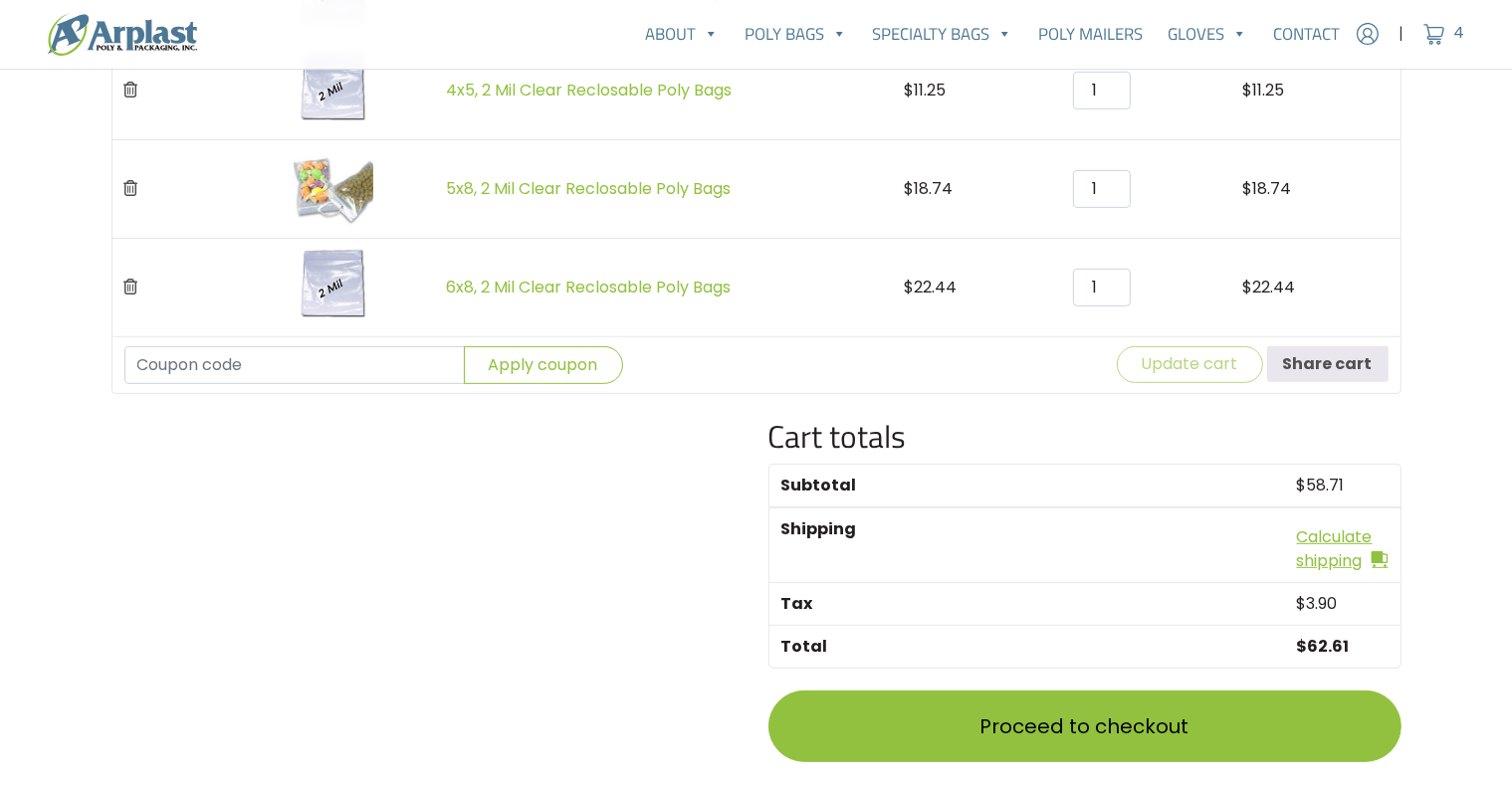
scroll to position [702, 0]
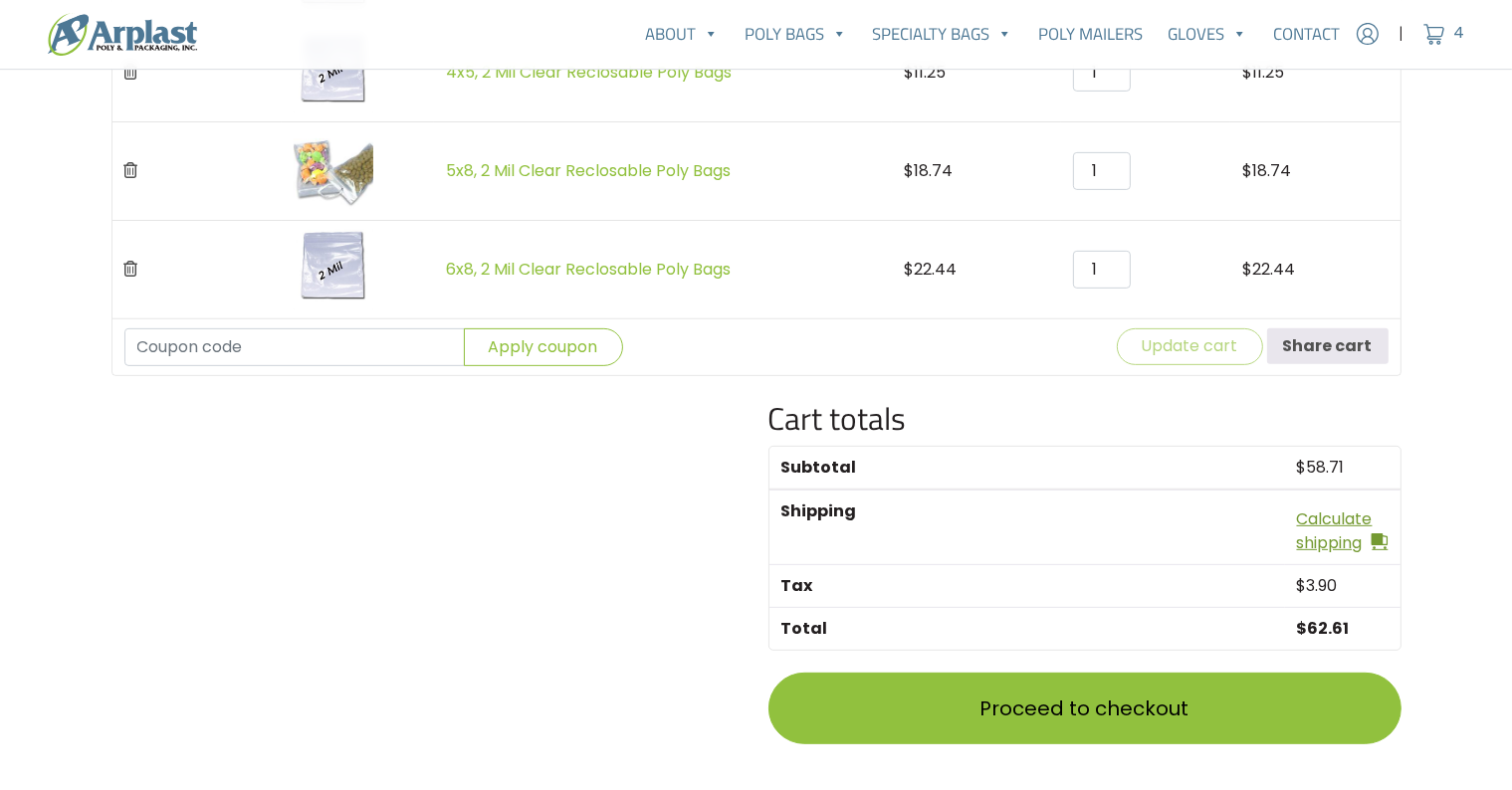
click at [1353, 529] on link "Calculate shipping" at bounding box center [1343, 531] width 92 height 48
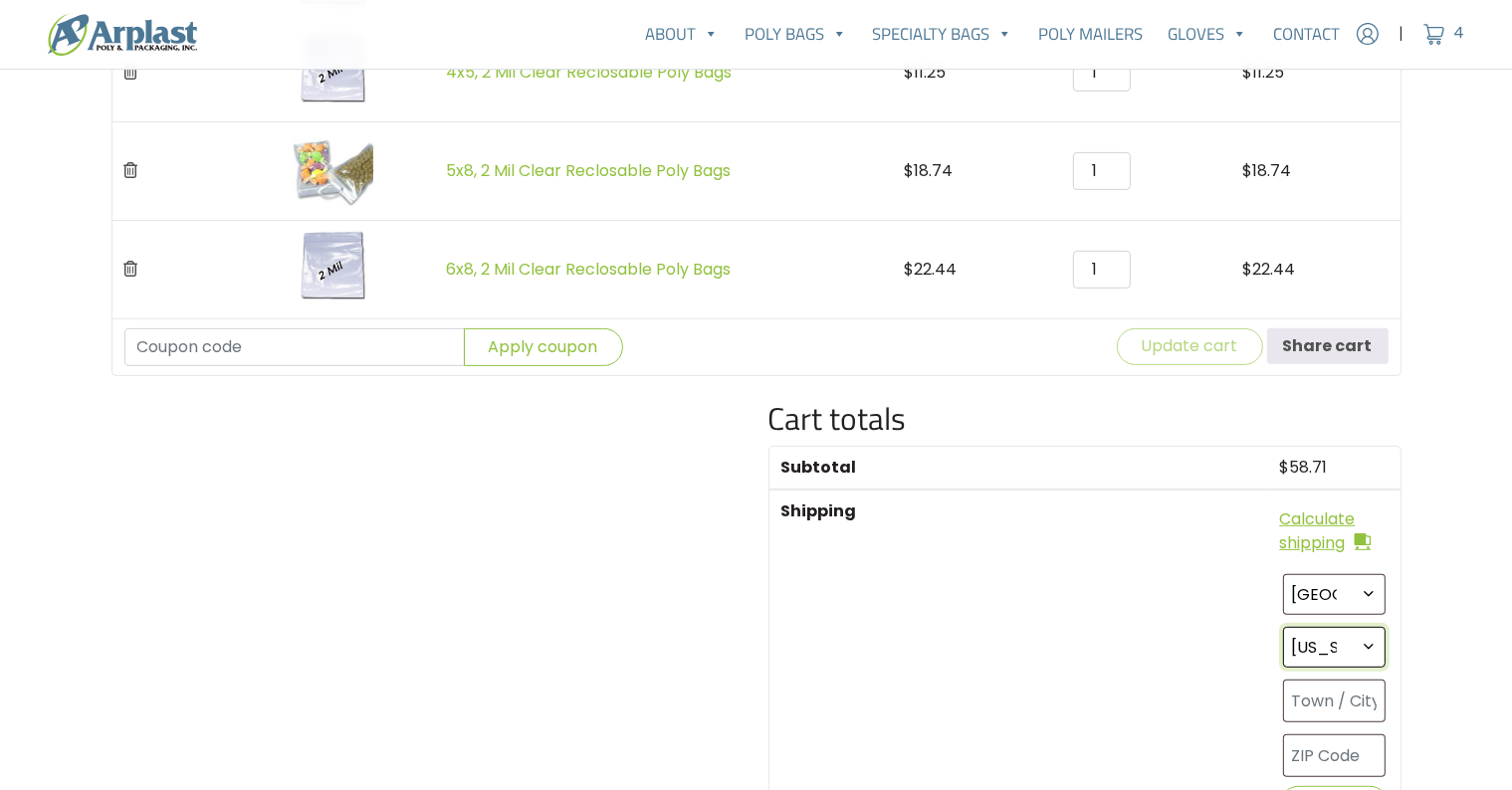
click at [1369, 643] on select "Select an option… Alabama Alaska Arizona Arkansas California Colorado Connectic…" at bounding box center [1334, 646] width 103 height 41
select select "CA"
click at [1283, 626] on select "Select an option… Alabama Alaska Arizona Arkansas California Colorado Connectic…" at bounding box center [1334, 646] width 103 height 41
click at [1377, 697] on input "text" at bounding box center [1334, 700] width 103 height 43
type input "SANTA ANA"
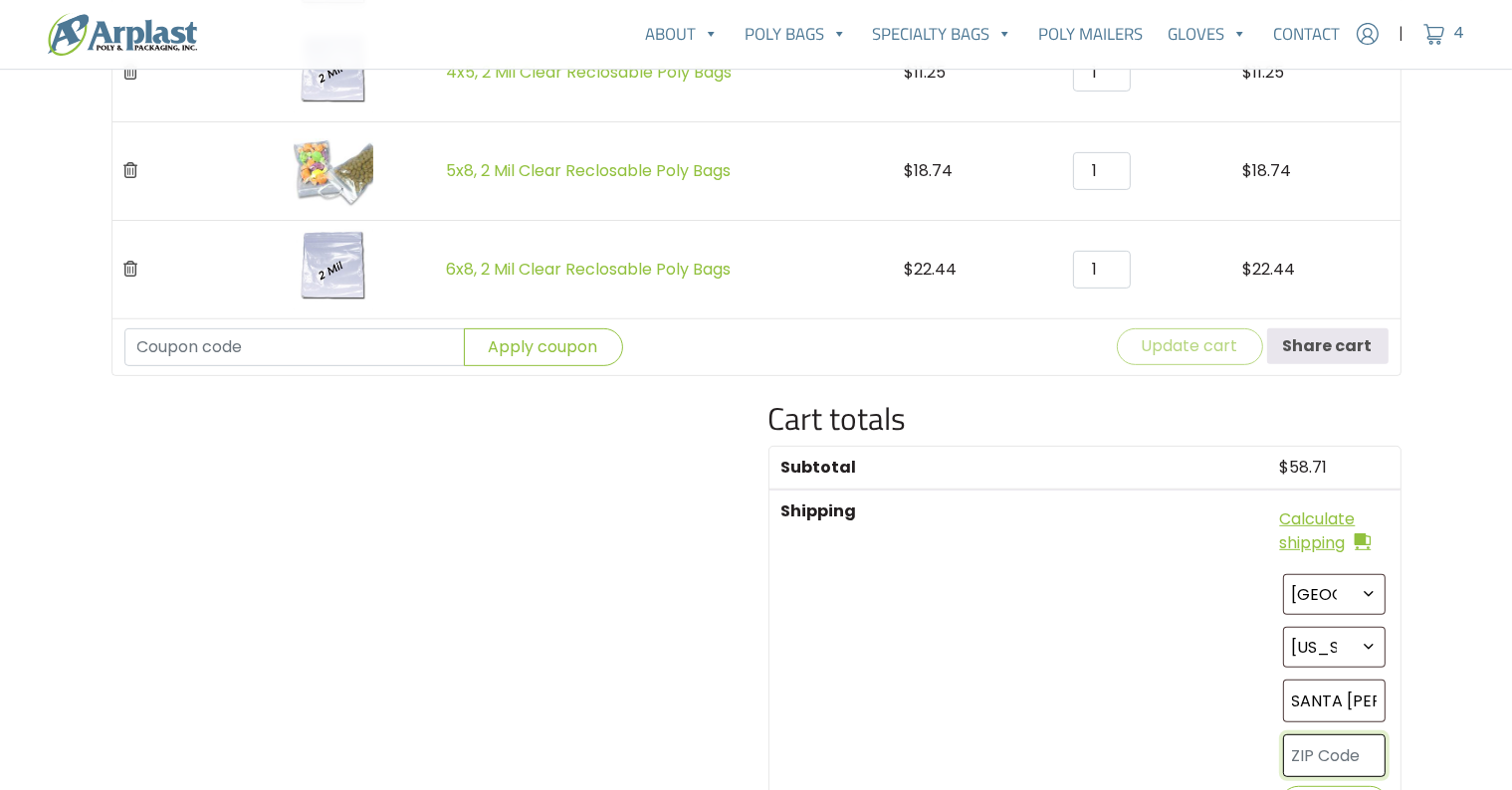
type input "92705"
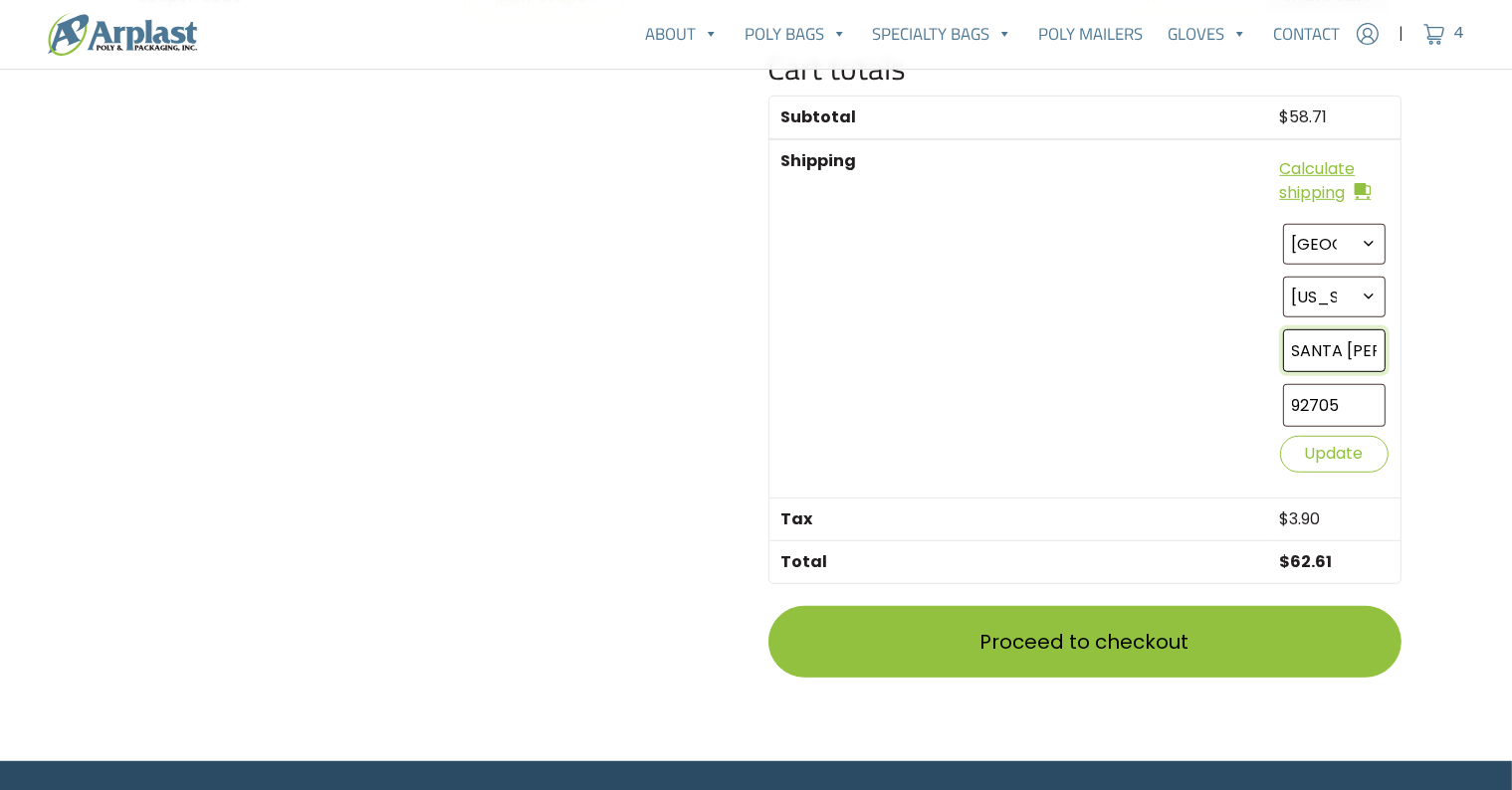
scroll to position [1056, 0]
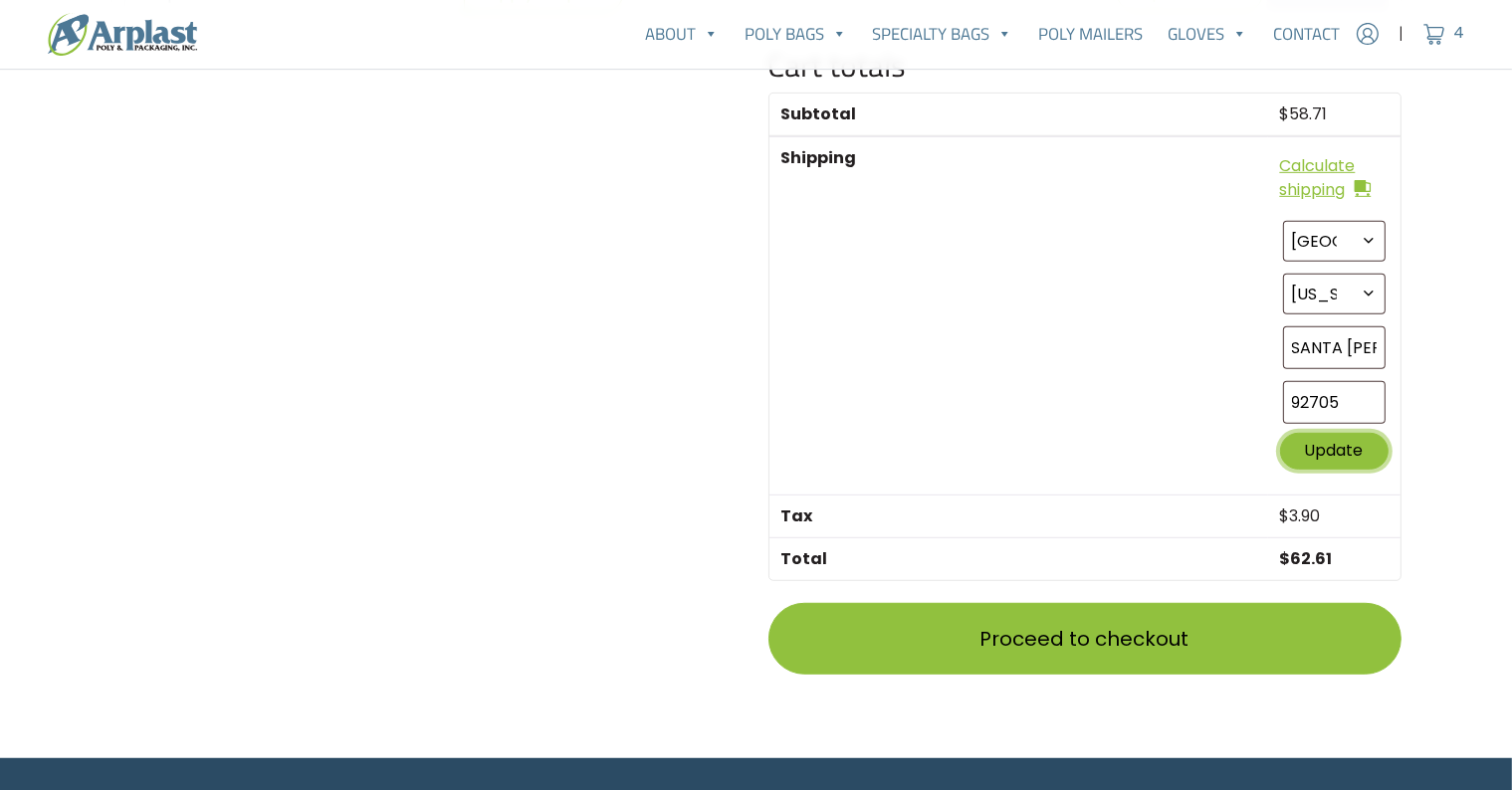
click at [1349, 435] on button "Update" at bounding box center [1334, 450] width 109 height 37
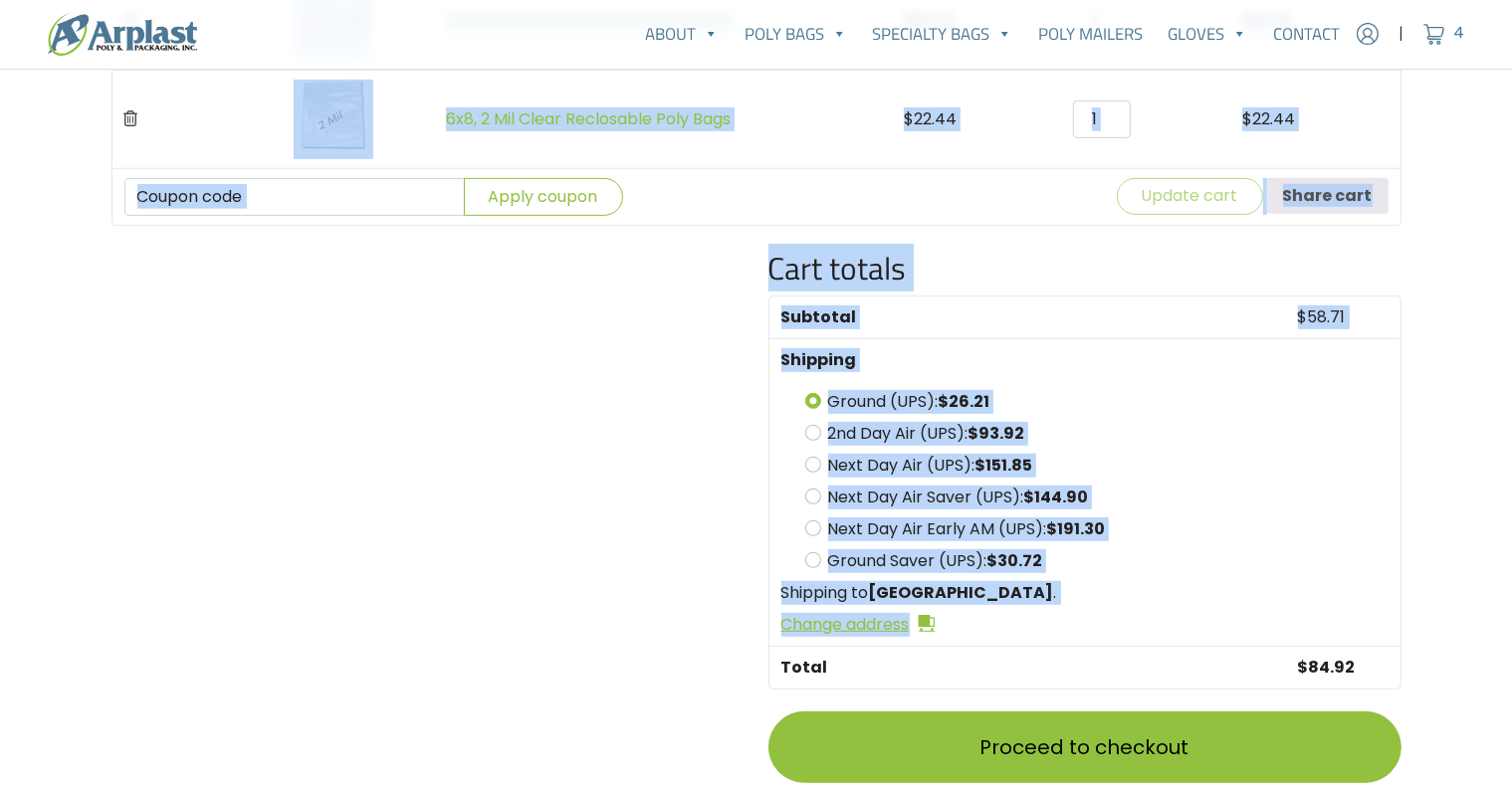
scroll to position [944, 0]
drag, startPoint x: 283, startPoint y: 180, endPoint x: 1372, endPoint y: 624, distance: 1176.0
click at [1372, 624] on div "Shipping costs updated. Product Price Quantity Subtotal 3x3, 2 Mil Clear Reclos…" at bounding box center [756, 229] width 1290 height 1178
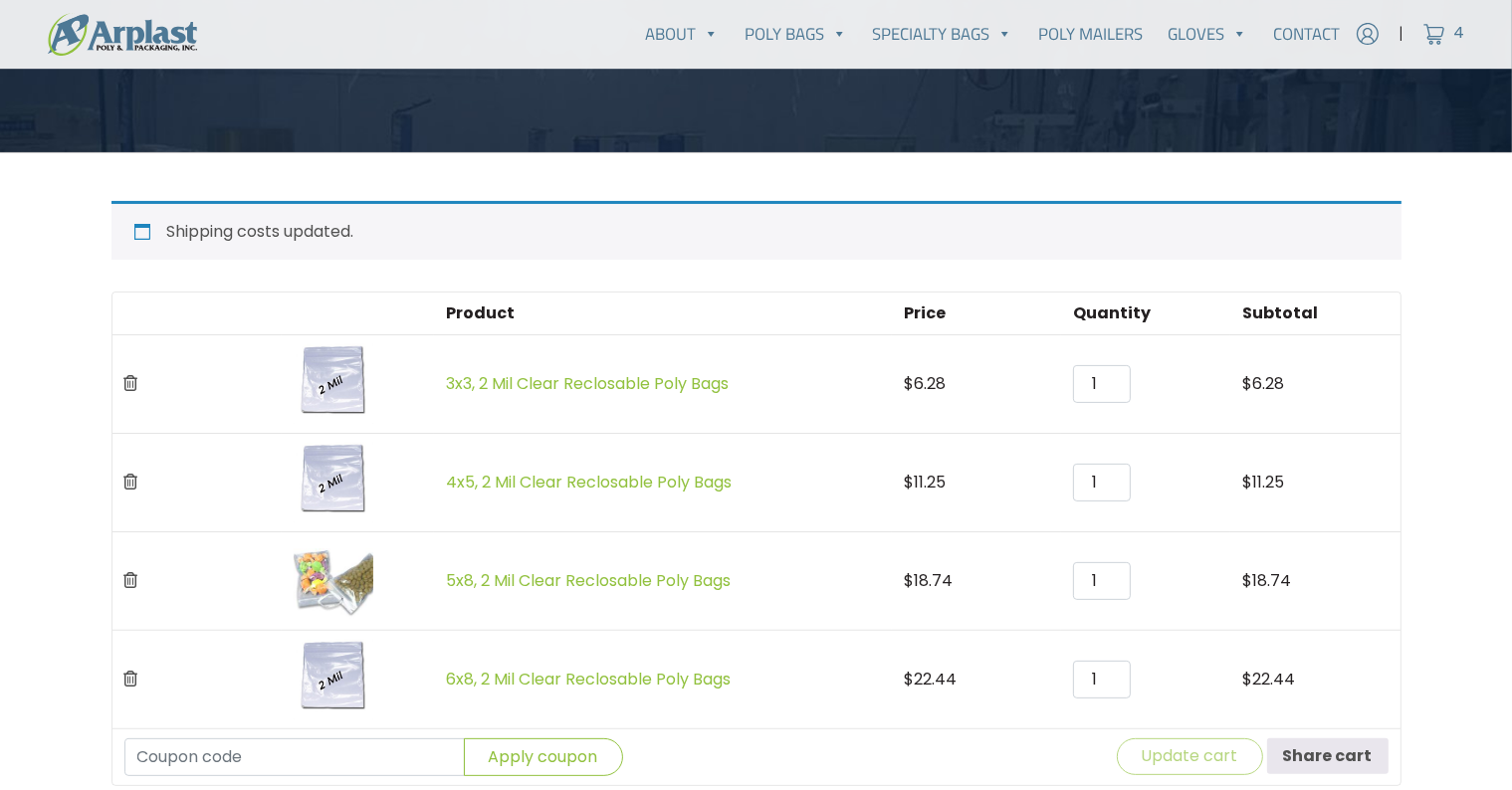
scroll to position [0, 0]
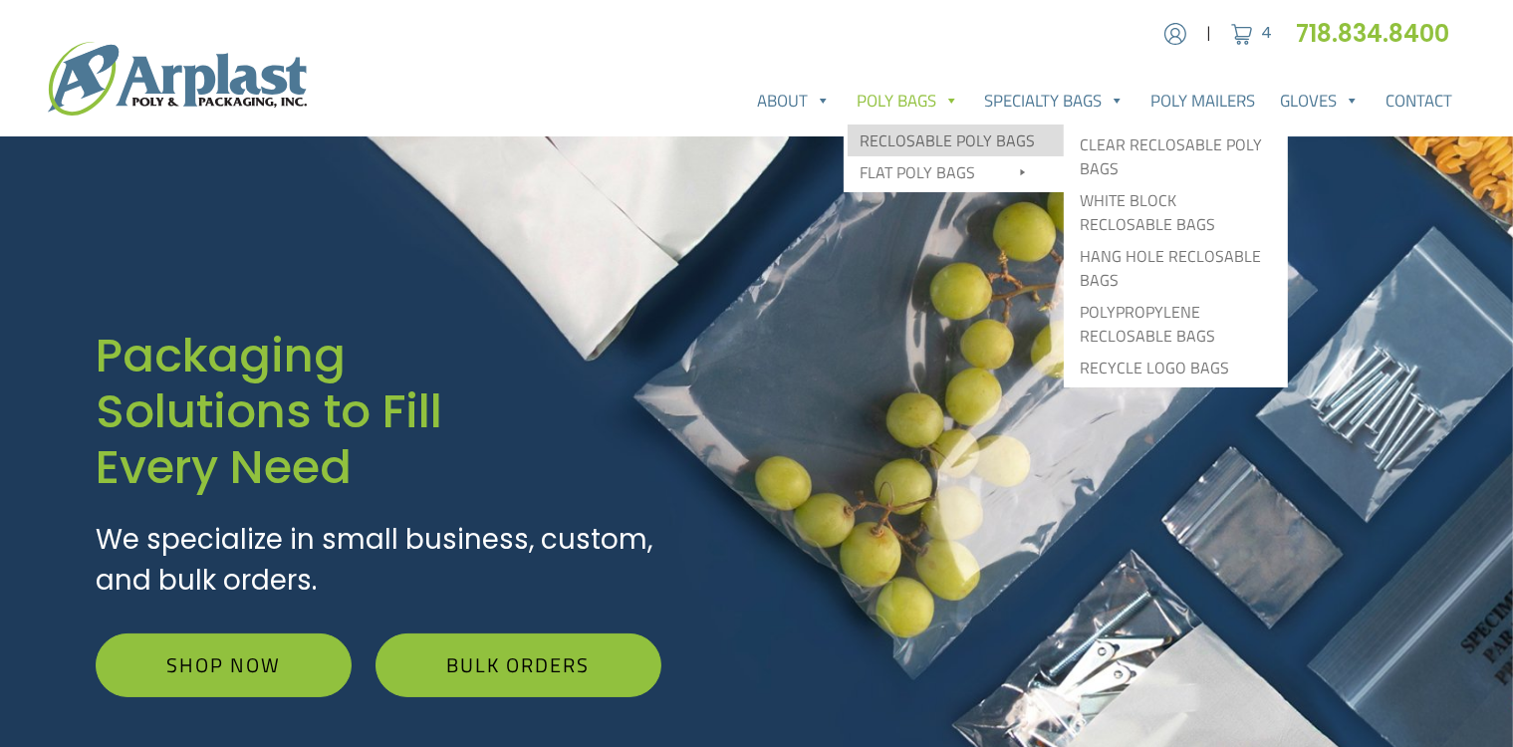
click at [940, 133] on link "Reclosable Poly Bags" at bounding box center [955, 140] width 216 height 32
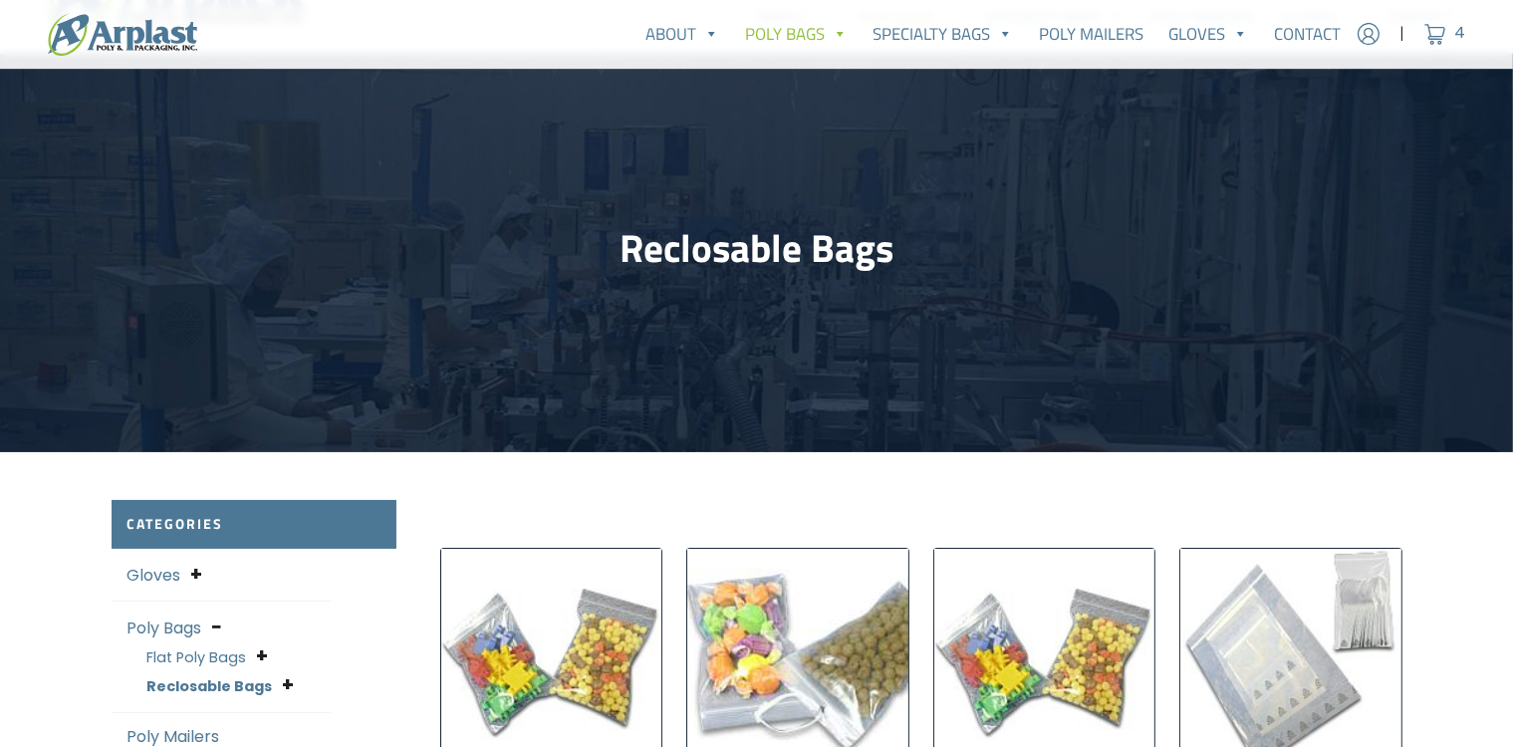
scroll to position [208, 0]
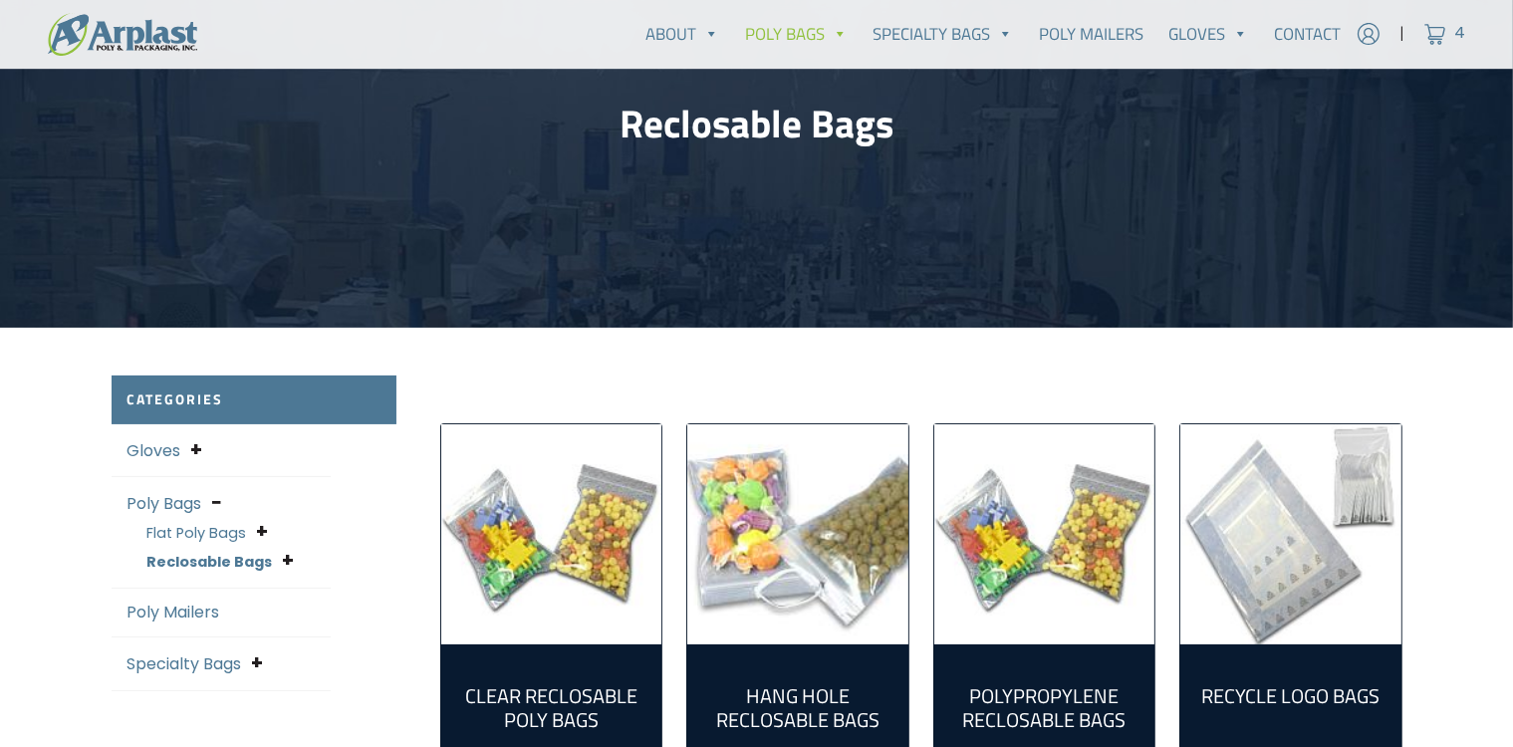
click at [538, 550] on img "Visit product category Clear Reclosable Poly Bags" at bounding box center [551, 534] width 221 height 221
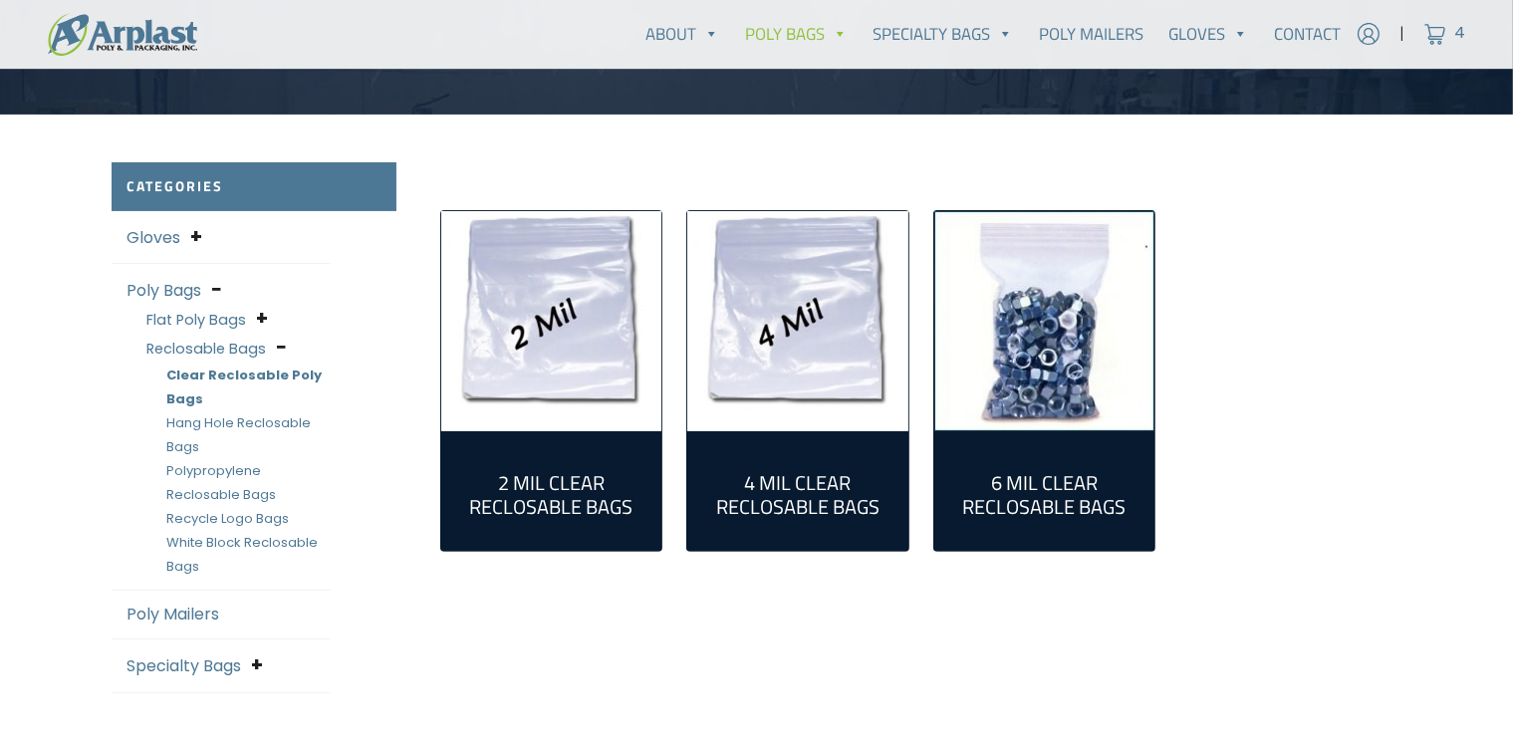
scroll to position [426, 0]
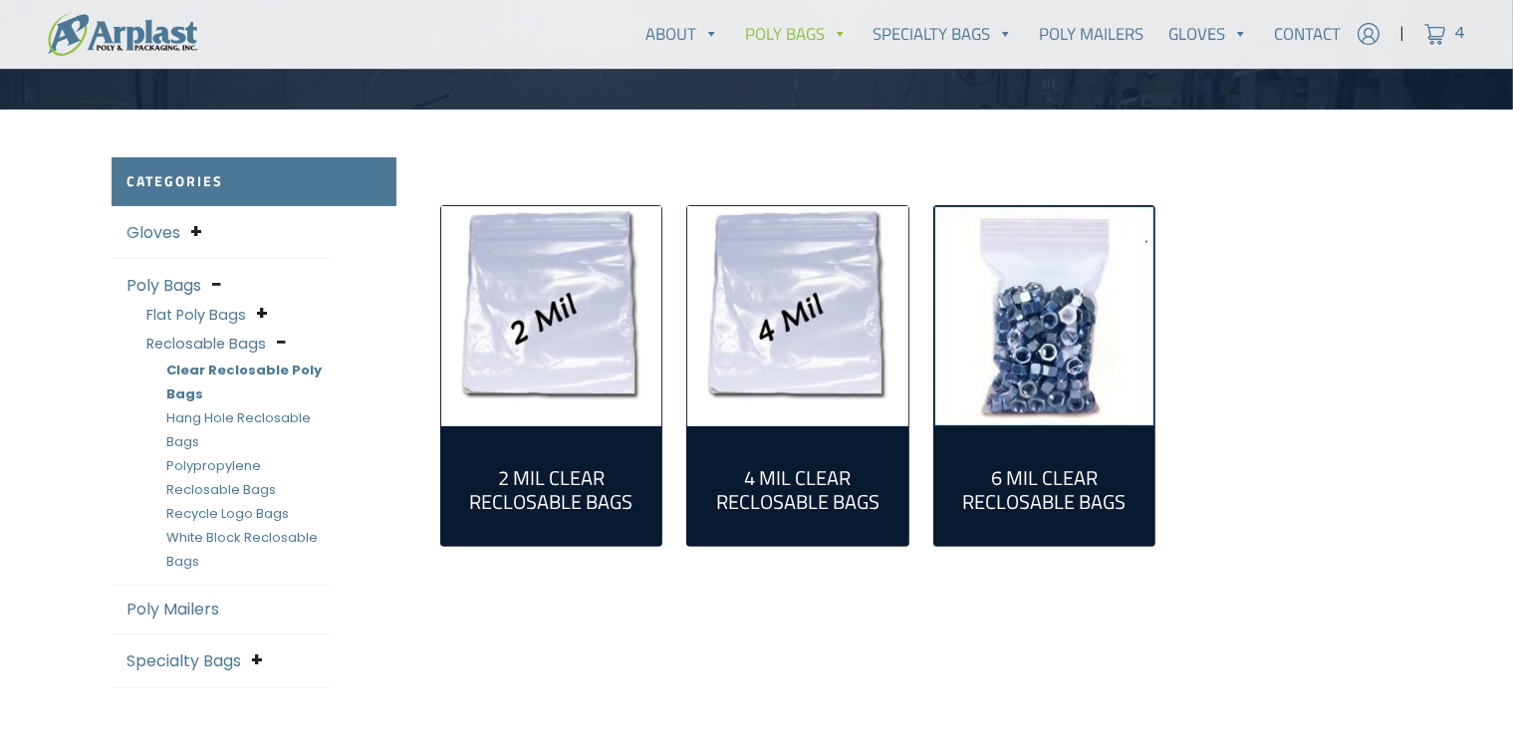
click at [782, 459] on link "4 Mil Clear Reclosable Bags (20)" at bounding box center [797, 486] width 189 height 88
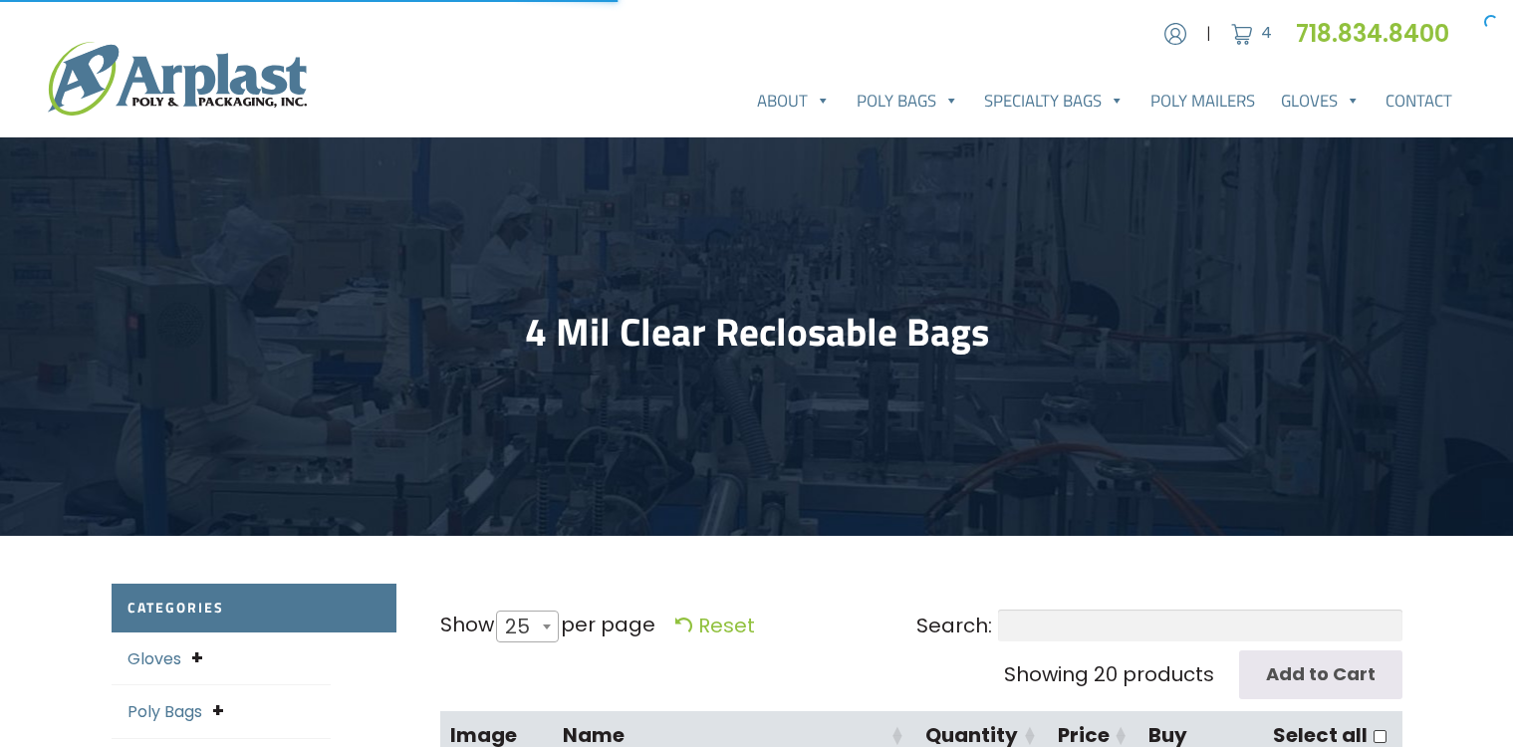
select select "25"
